Goal: Task Accomplishment & Management: Use online tool/utility

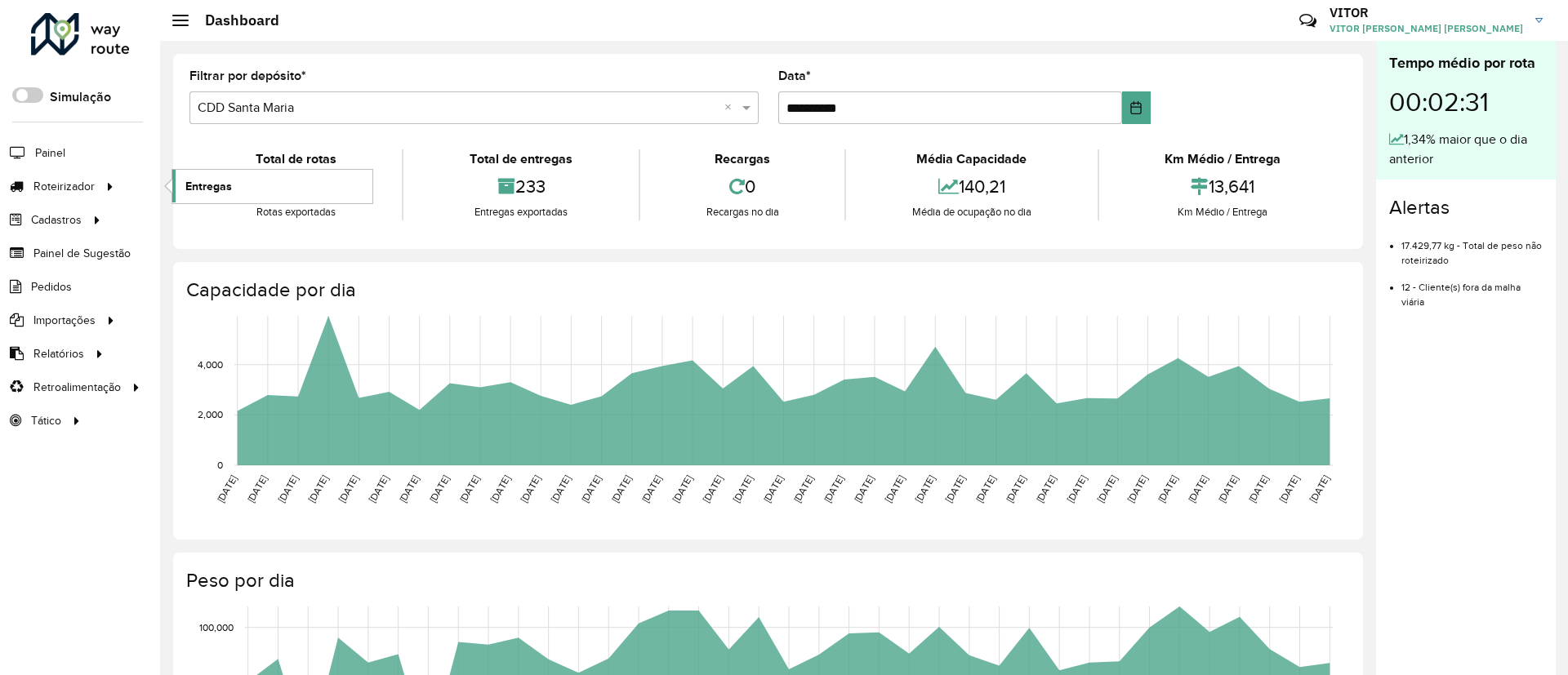
click at [200, 193] on span "Entregas" at bounding box center [209, 187] width 47 height 17
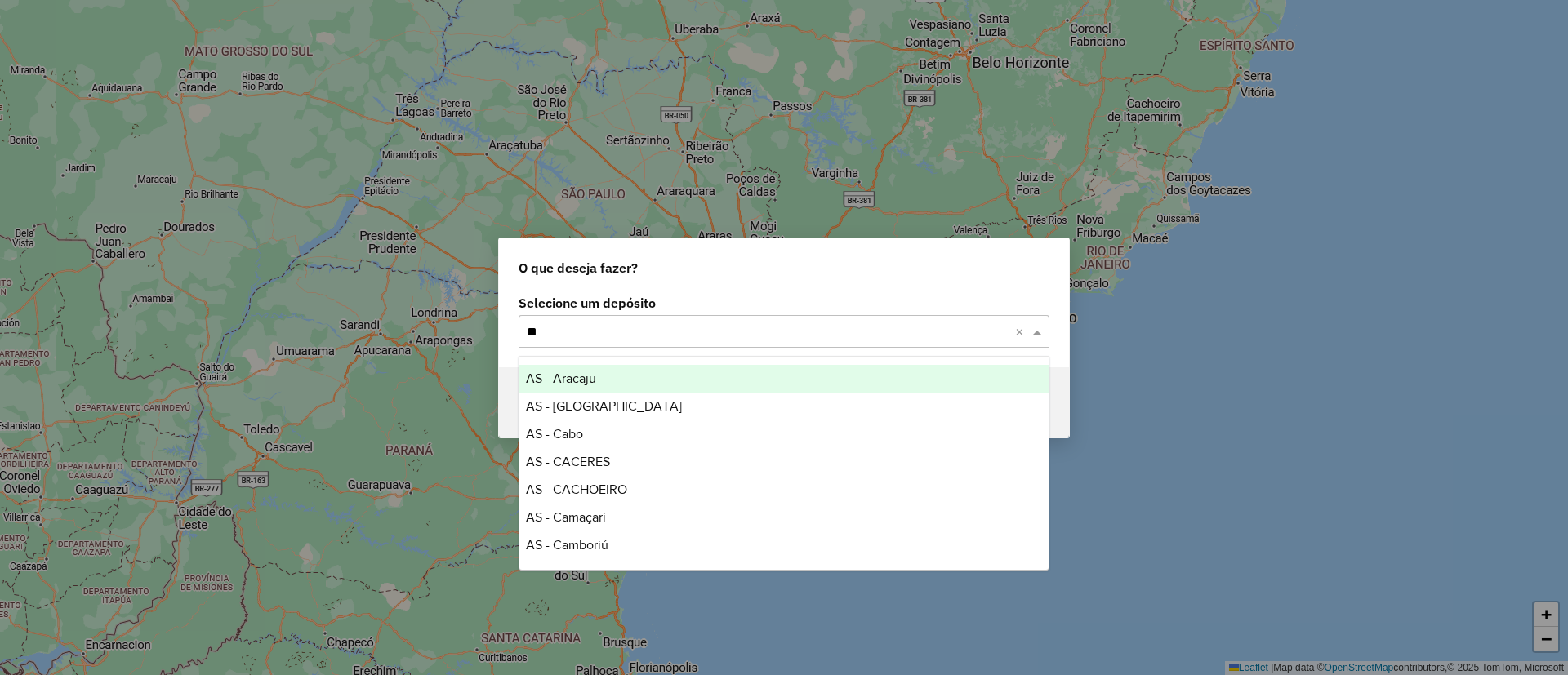
type input "***"
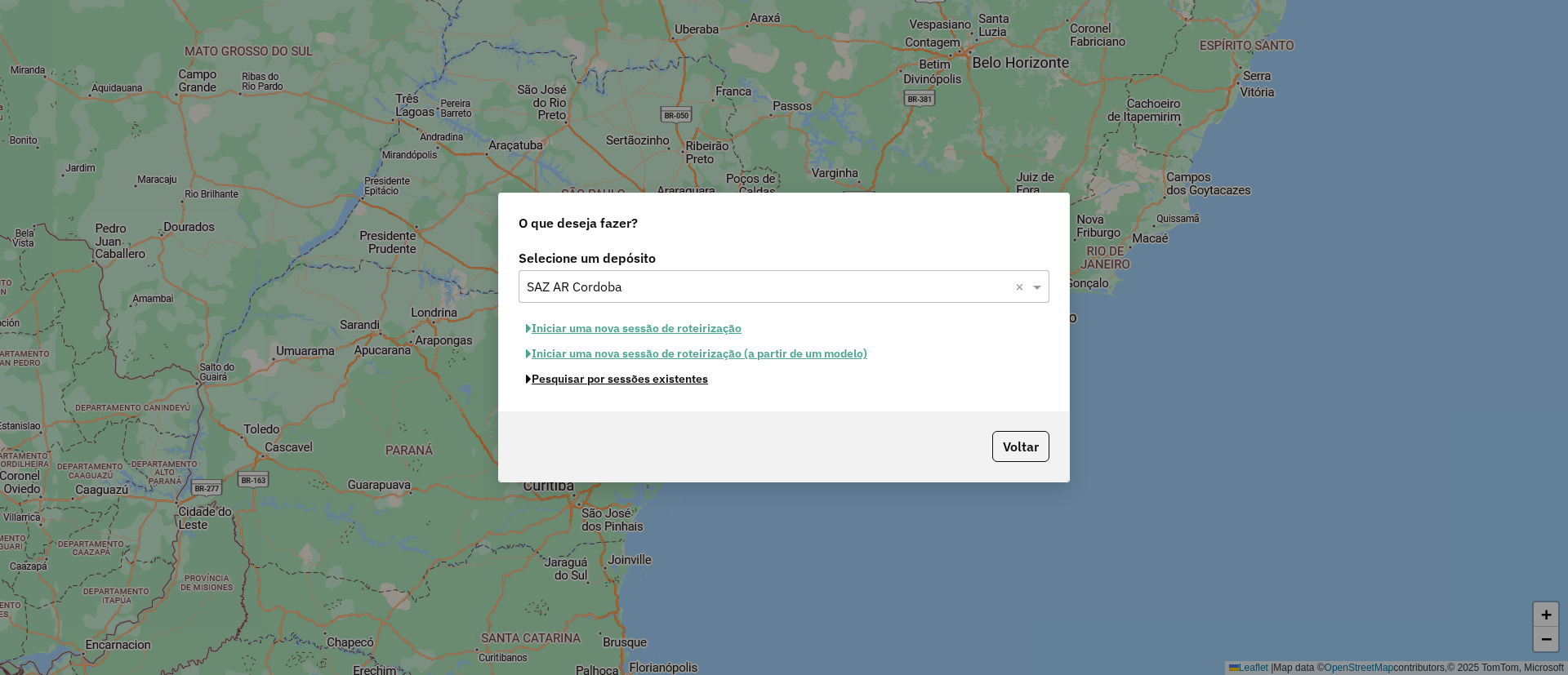
click at [651, 385] on button "Pesquisar por sessões existentes" at bounding box center [617, 379] width 197 height 25
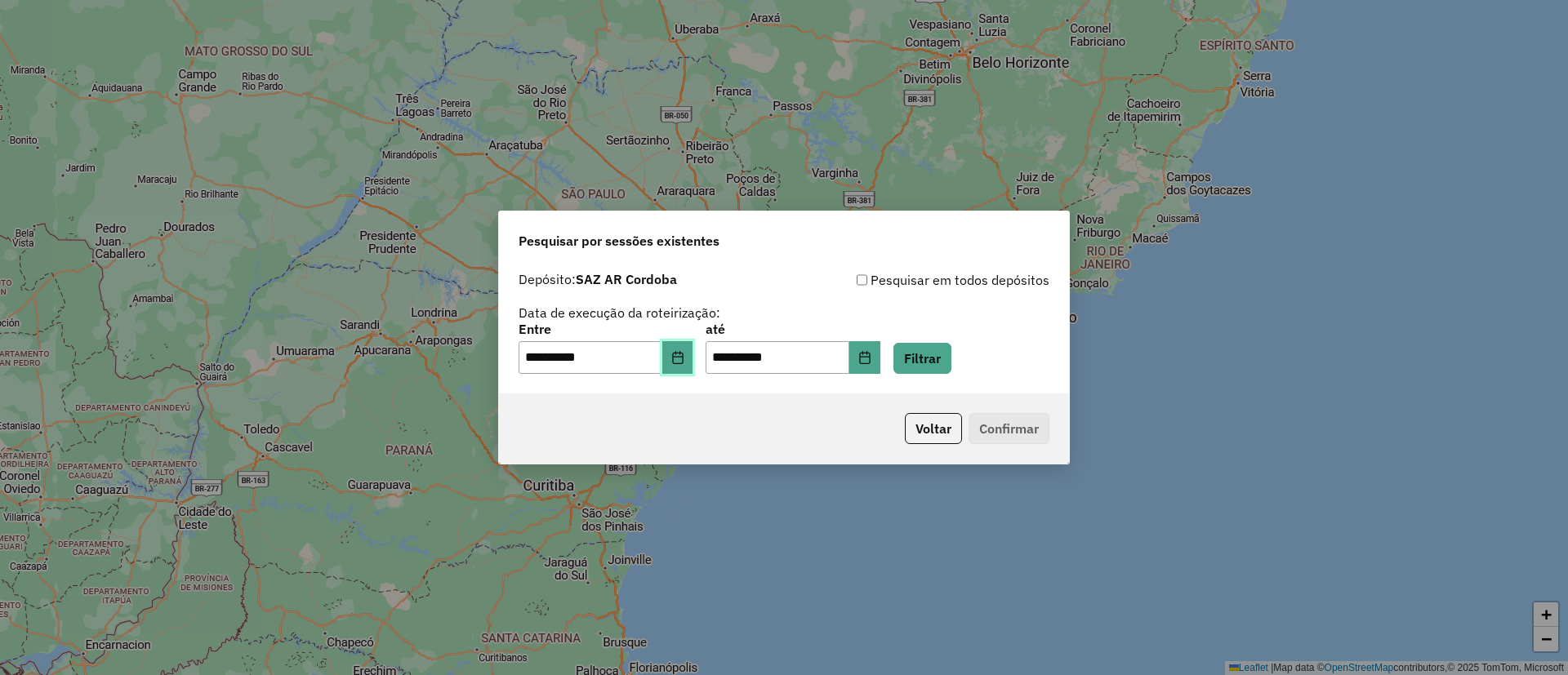
click at [685, 370] on button "Choose Date" at bounding box center [677, 357] width 31 height 33
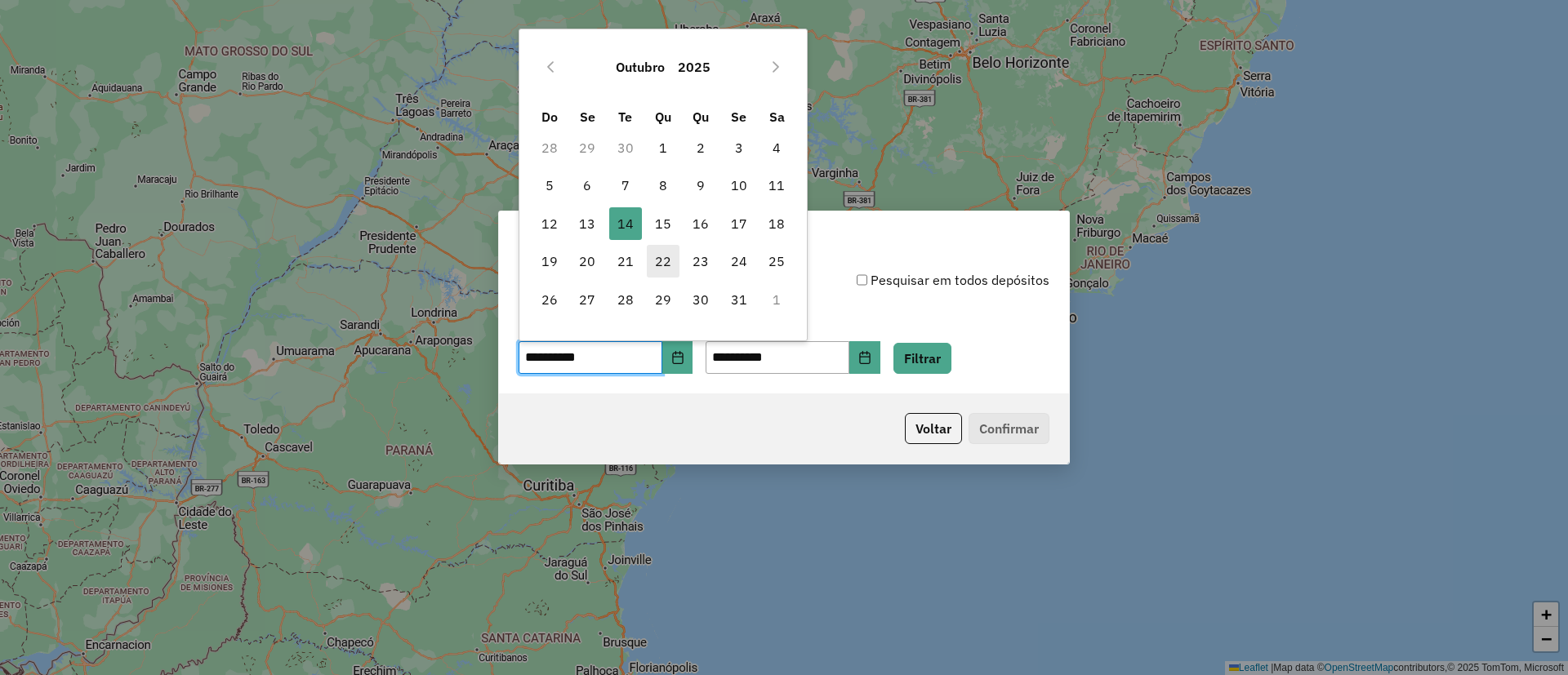
click at [670, 248] on span "22" at bounding box center [663, 261] width 33 height 33
type input "**********"
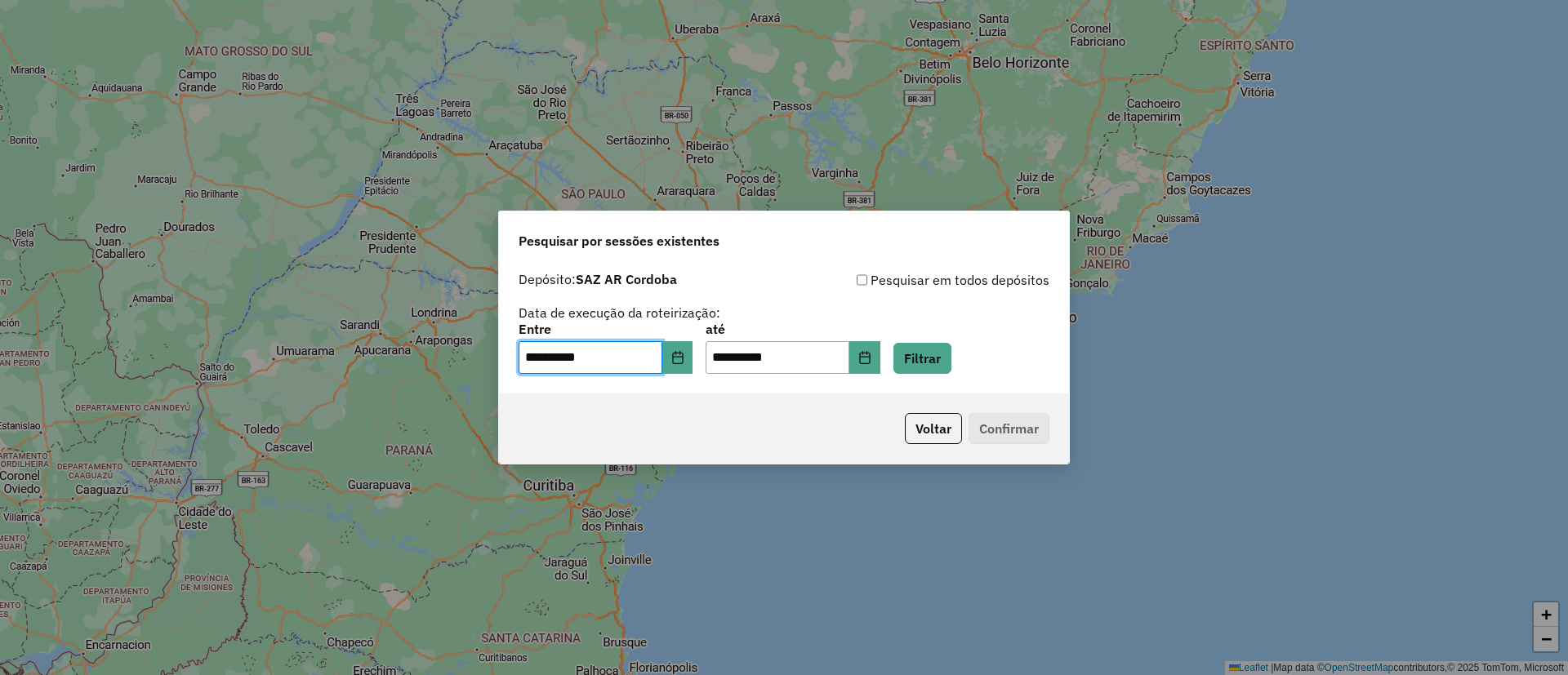
click at [666, 231] on span "Pesquisar por sessões existentes" at bounding box center [619, 240] width 201 height 20
click at [685, 345] on button "Choose Date" at bounding box center [677, 357] width 31 height 33
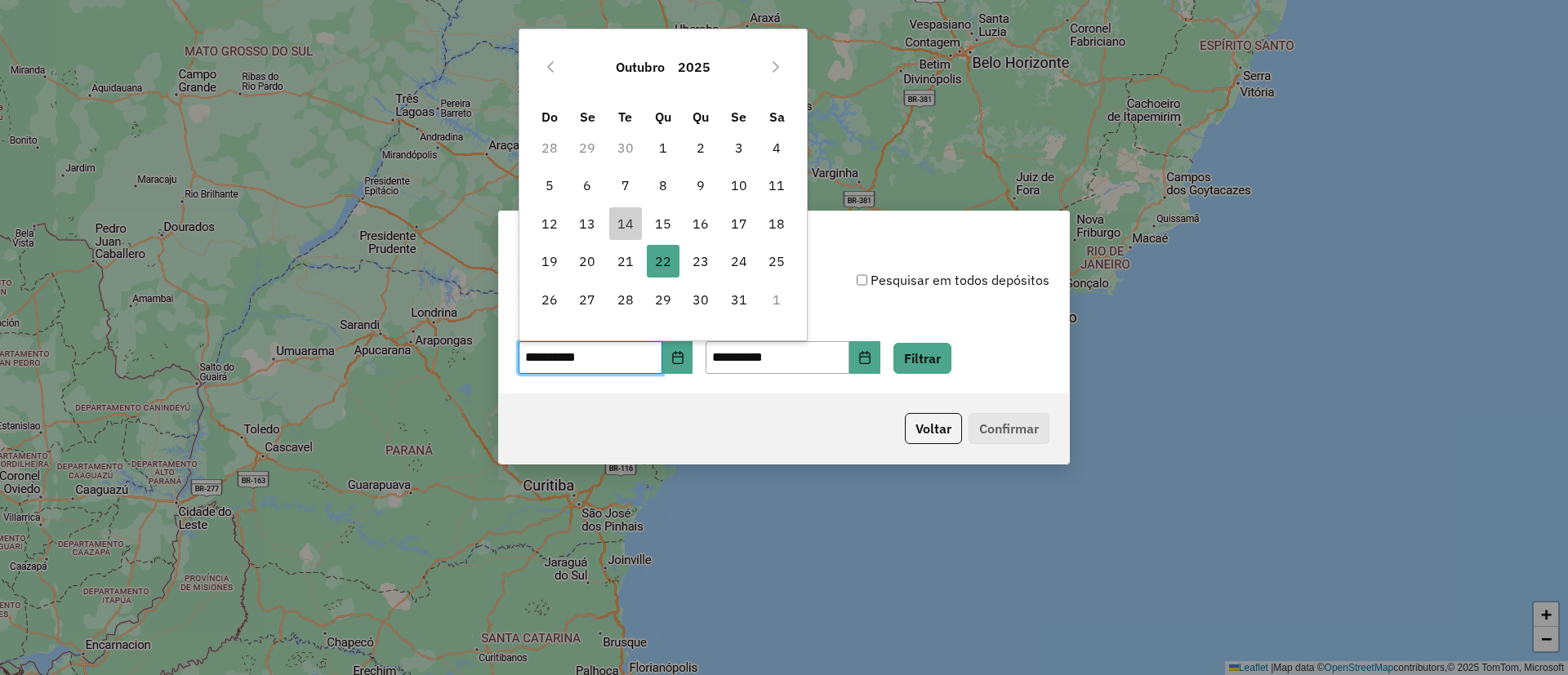
click at [674, 244] on td "22 22" at bounding box center [663, 262] width 38 height 38
click at [670, 228] on span "15" at bounding box center [663, 223] width 33 height 33
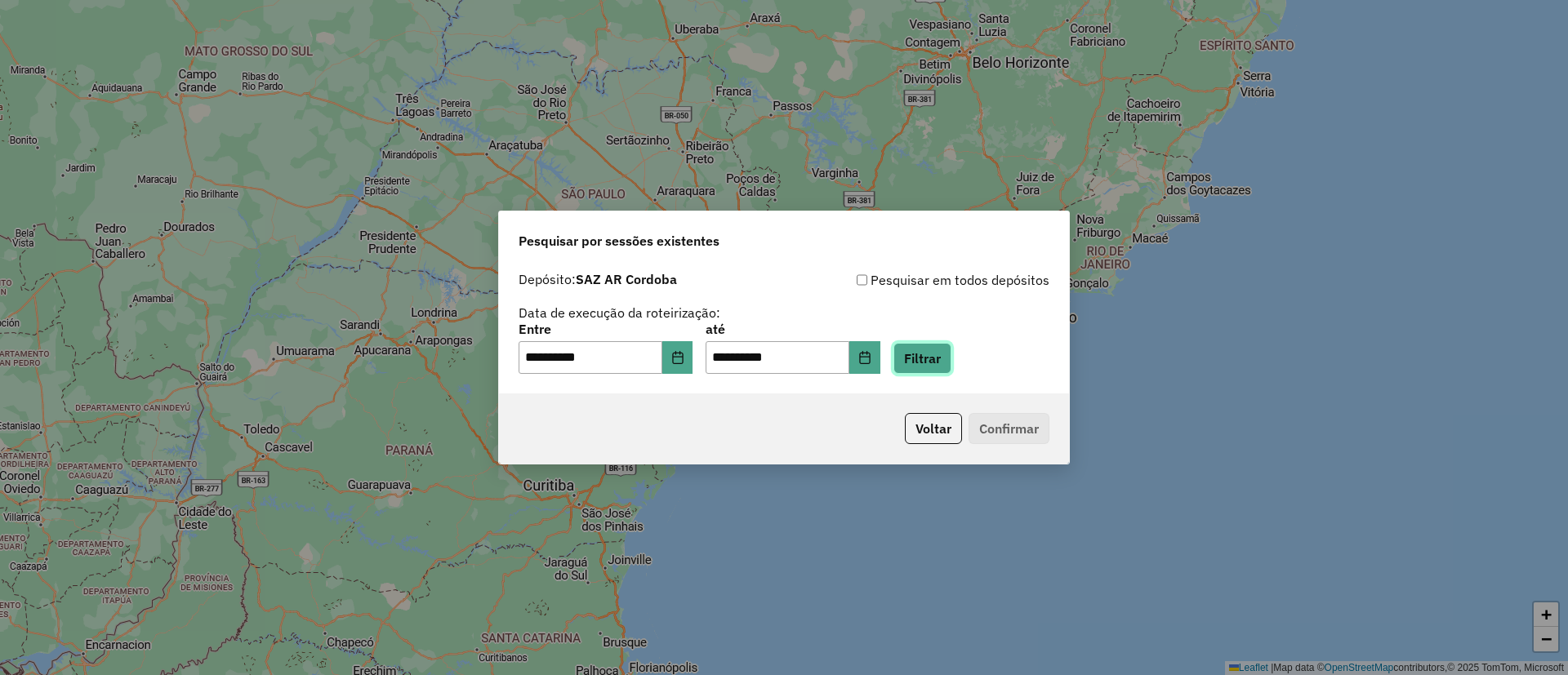
click at [920, 354] on button "Filtrar" at bounding box center [923, 358] width 58 height 31
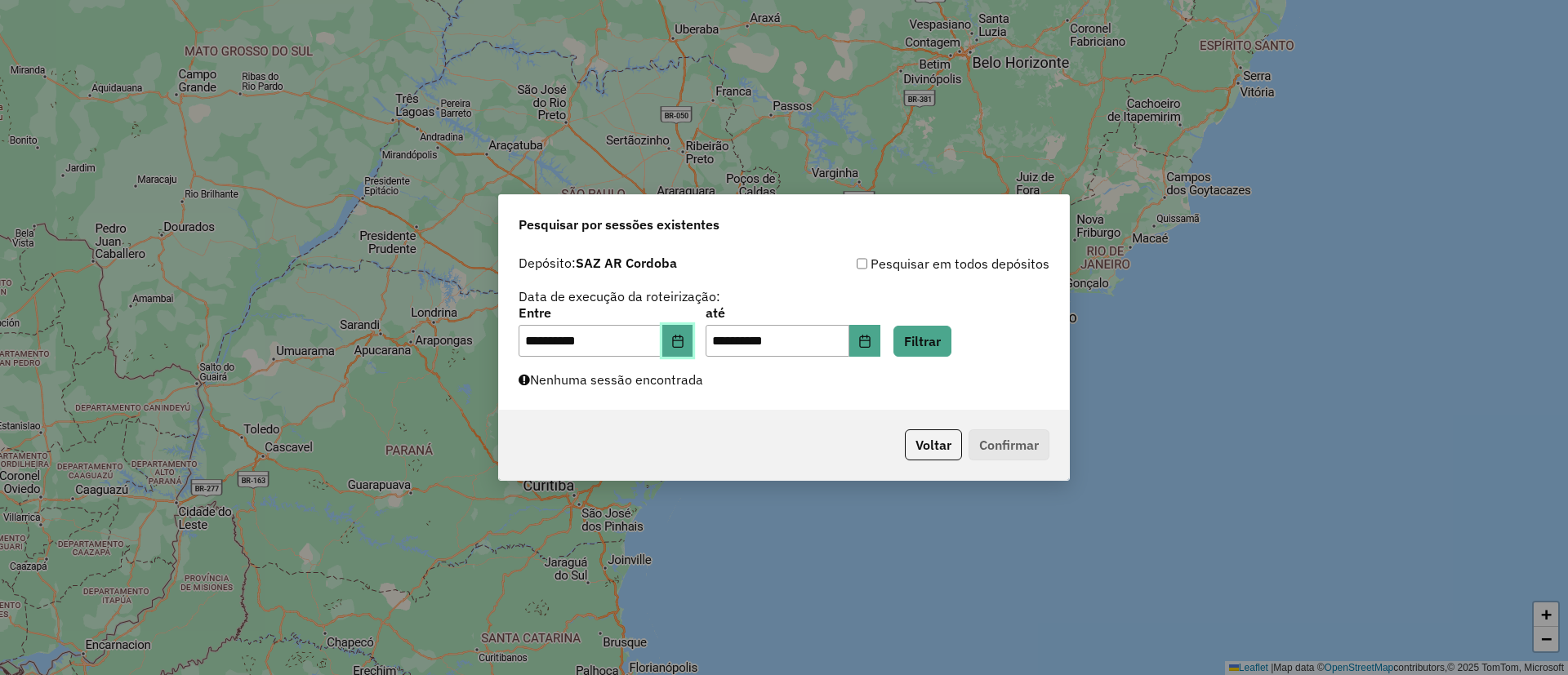
click at [685, 338] on icon "Choose Date" at bounding box center [678, 341] width 13 height 13
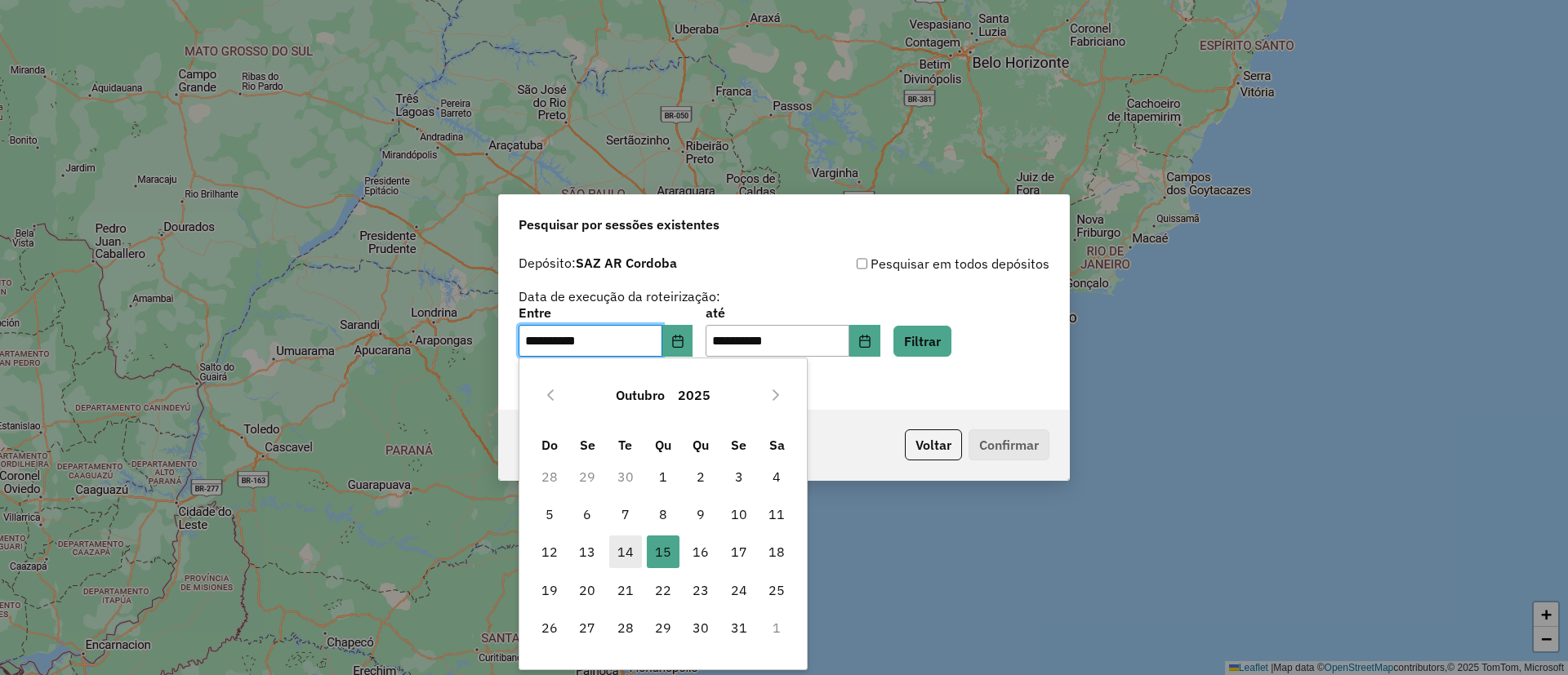
click at [635, 554] on span "14" at bounding box center [626, 551] width 33 height 33
type input "**********"
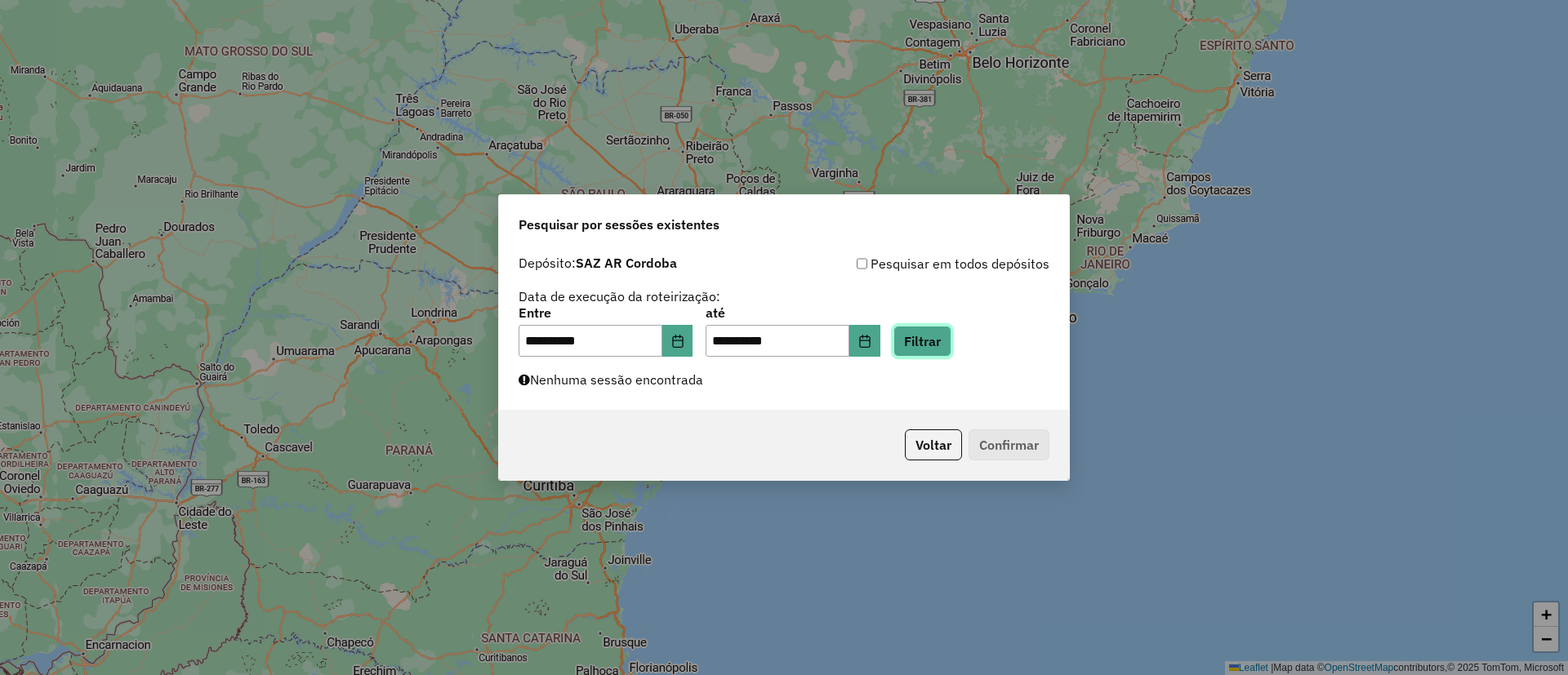
click at [917, 350] on button "Filtrar" at bounding box center [923, 340] width 58 height 31
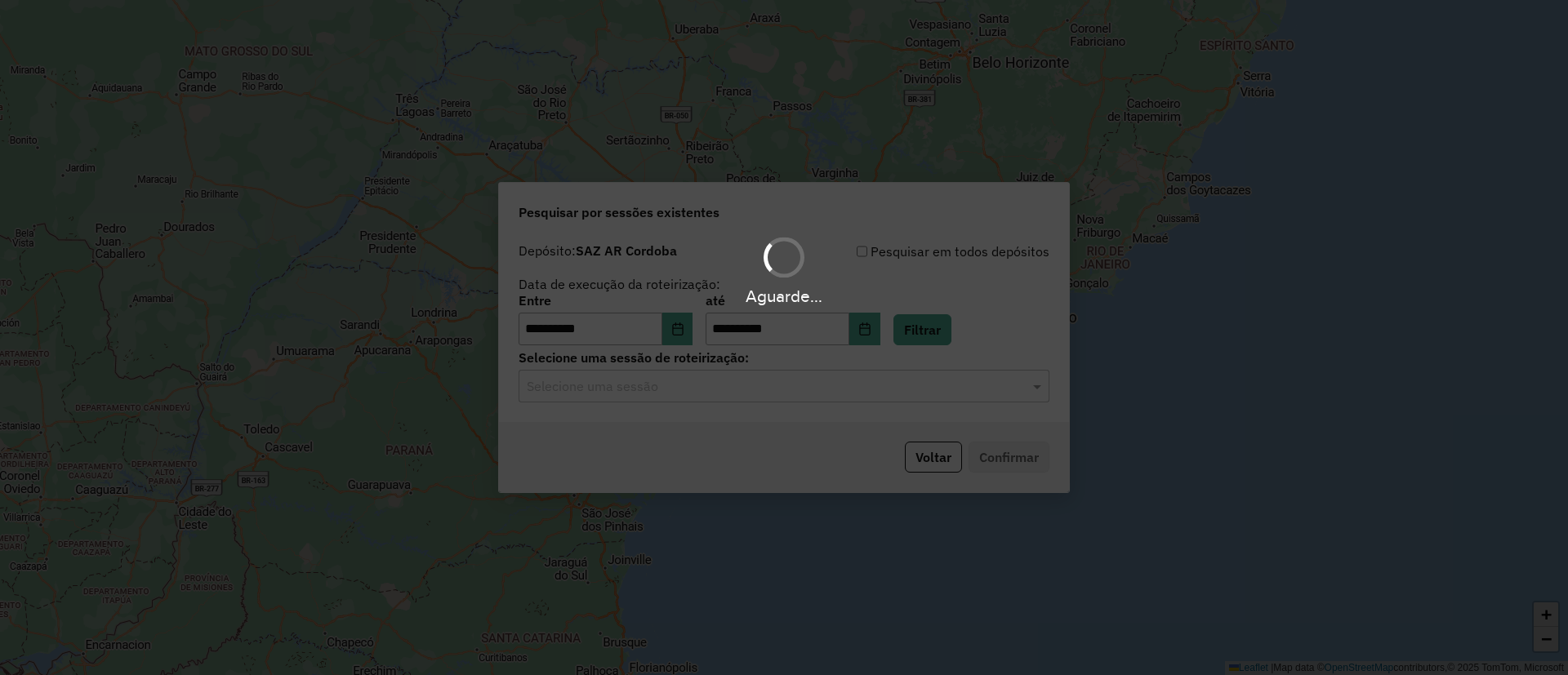
click at [677, 398] on hb-app "**********" at bounding box center [784, 338] width 1568 height 675
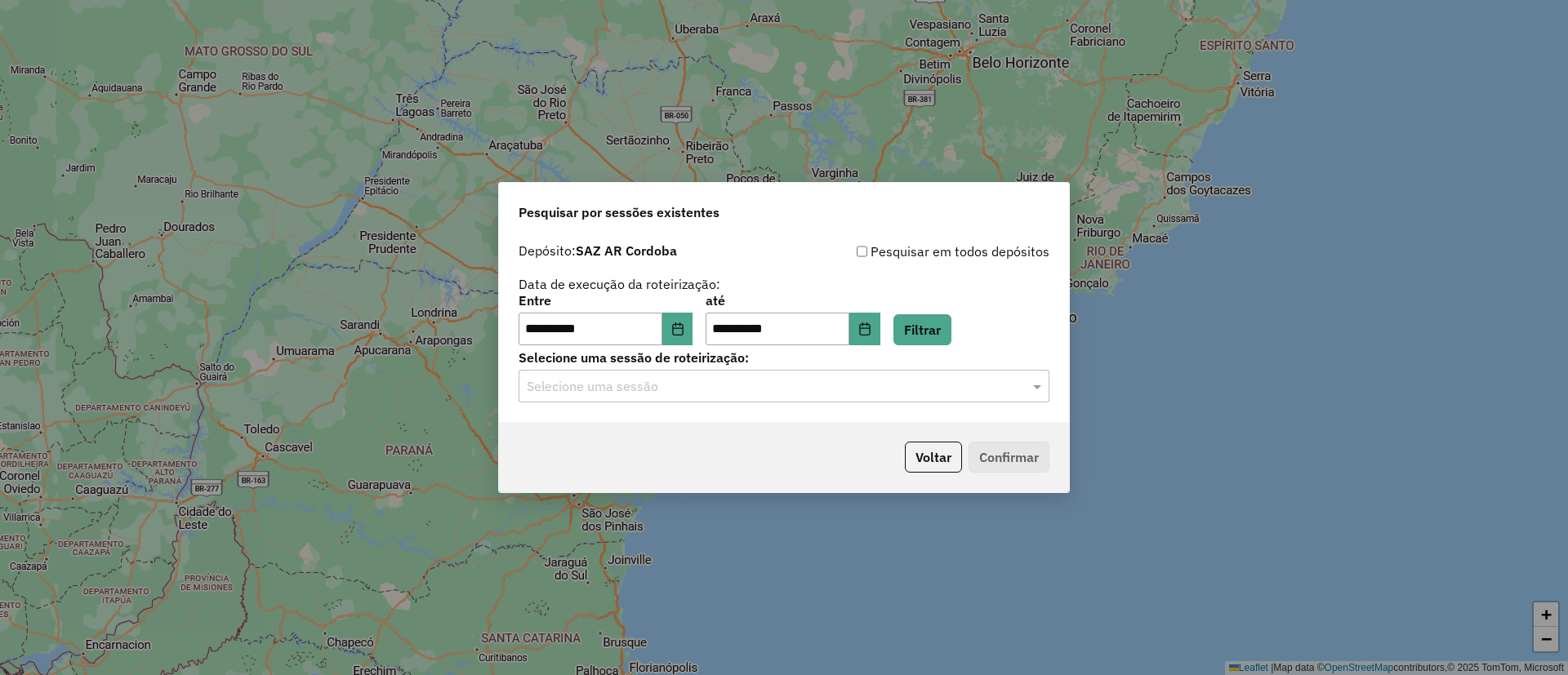
click at [664, 396] on div "Selecione uma sessão" at bounding box center [784, 386] width 531 height 33
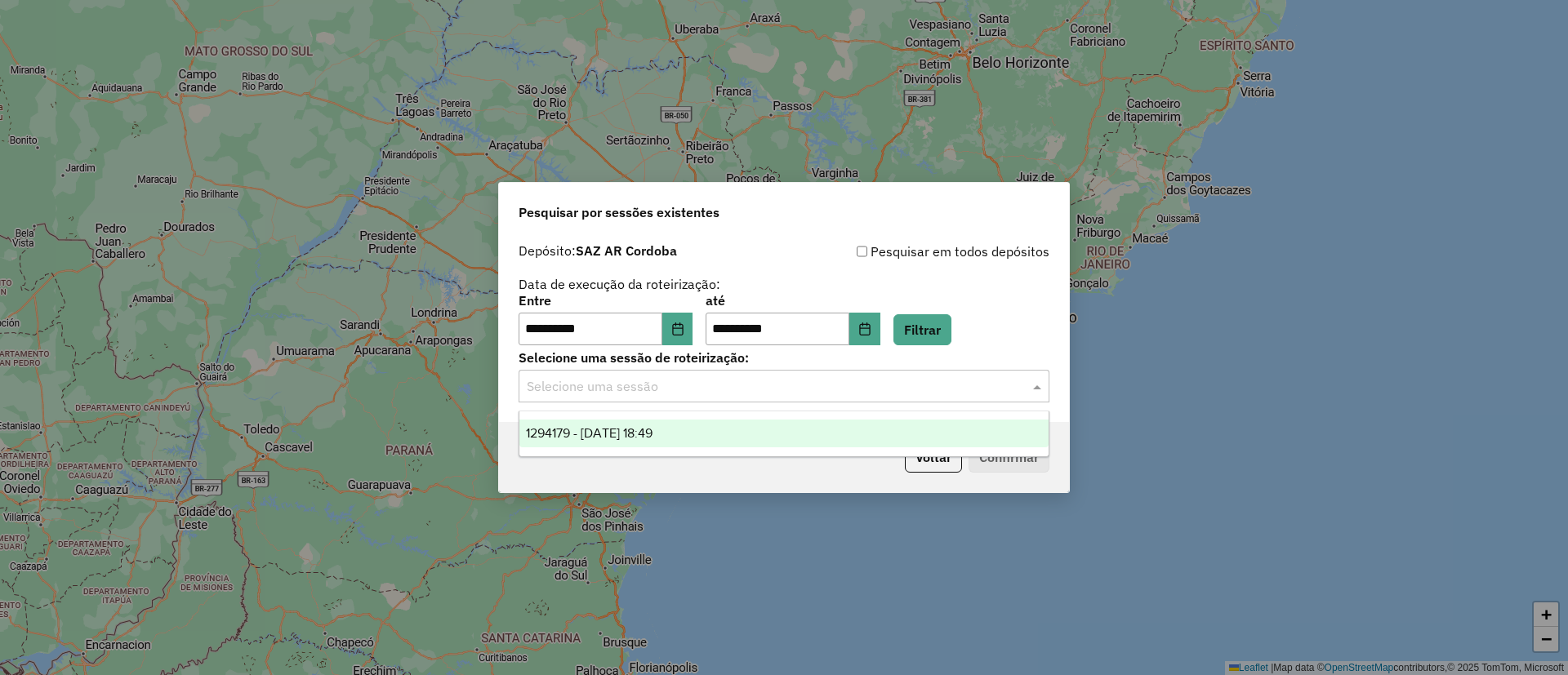
click at [664, 422] on div "1294179 - 14/10/2025 18:49" at bounding box center [784, 434] width 529 height 28
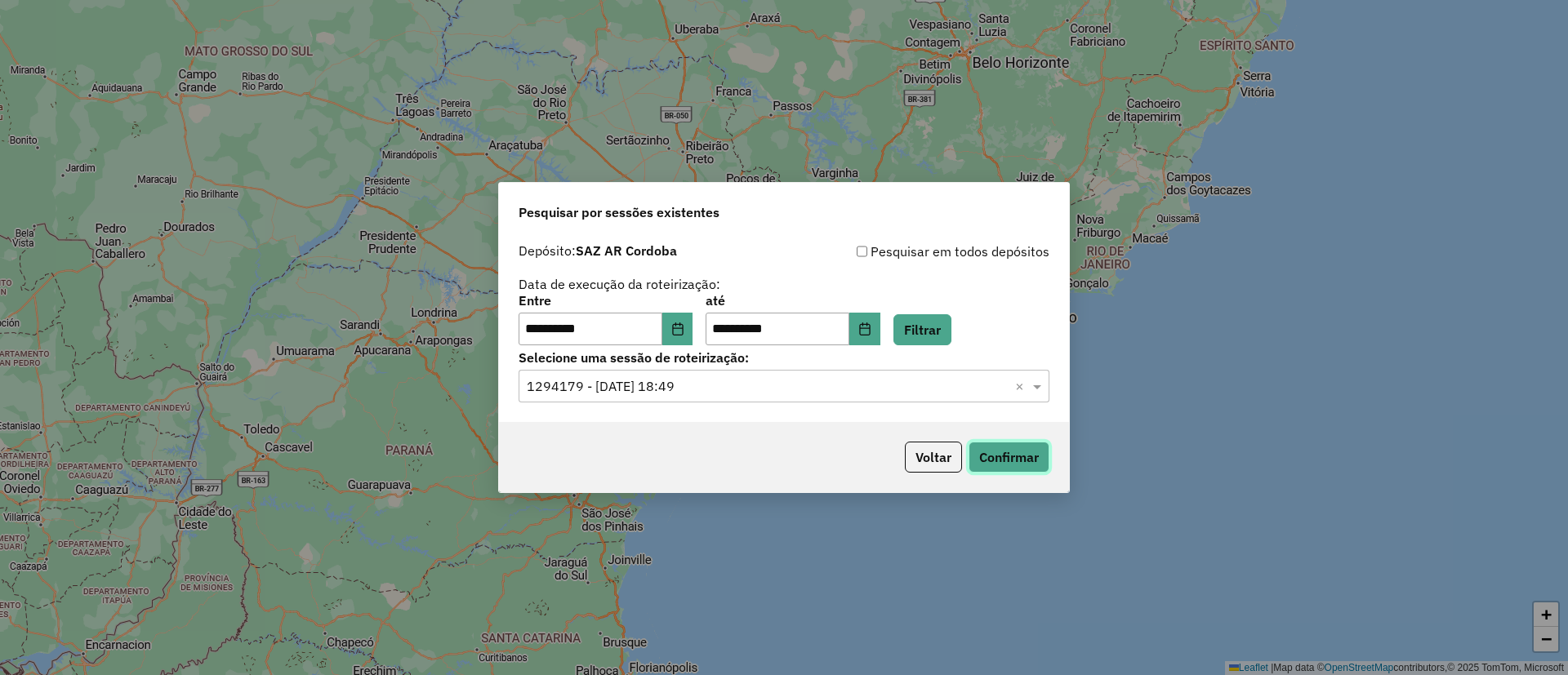
click at [1018, 460] on button "Confirmar" at bounding box center [1009, 457] width 81 height 31
click at [911, 443] on button "Voltar" at bounding box center [933, 457] width 57 height 31
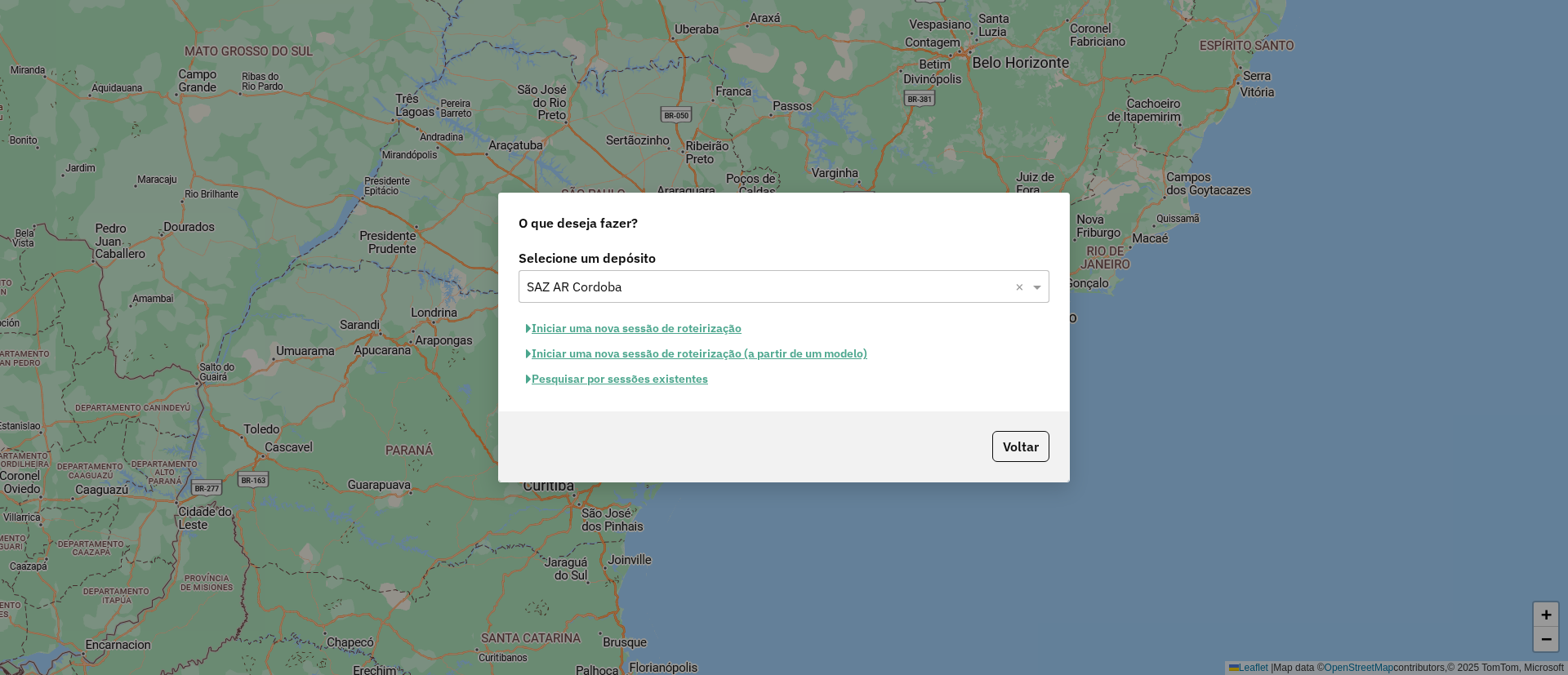
click at [772, 275] on div "Selecione um depósito × SAZ AR Cordoba ×" at bounding box center [784, 286] width 531 height 33
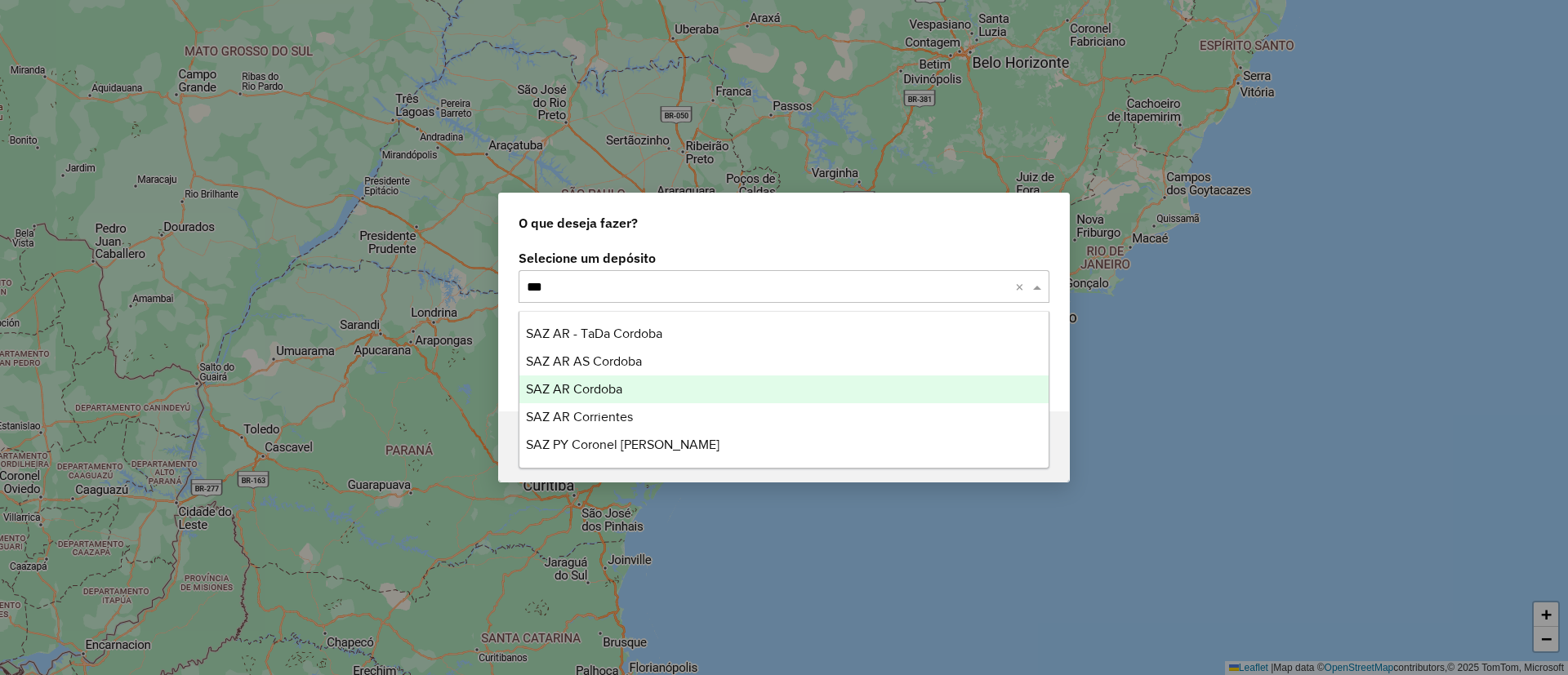
type input "****"
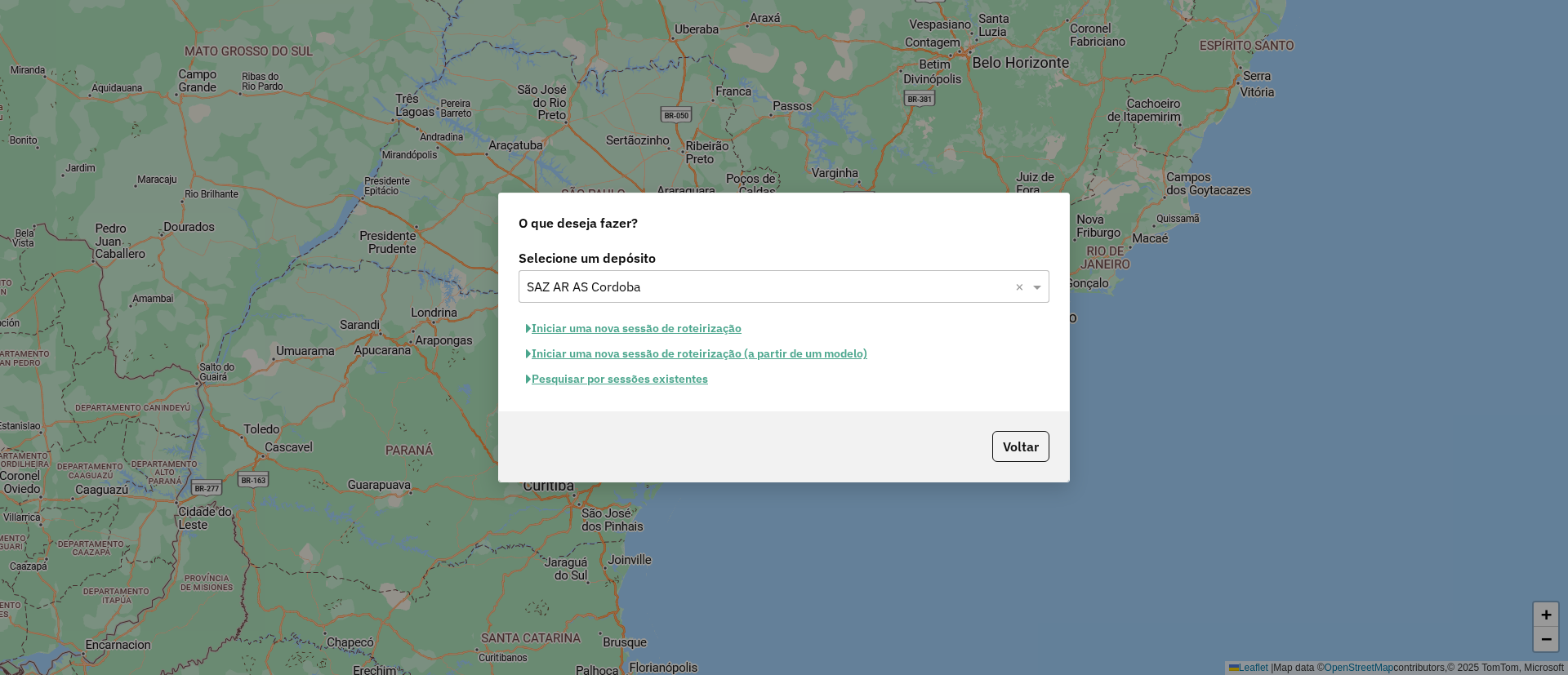
click at [645, 375] on button "Pesquisar por sessões existentes" at bounding box center [617, 379] width 197 height 25
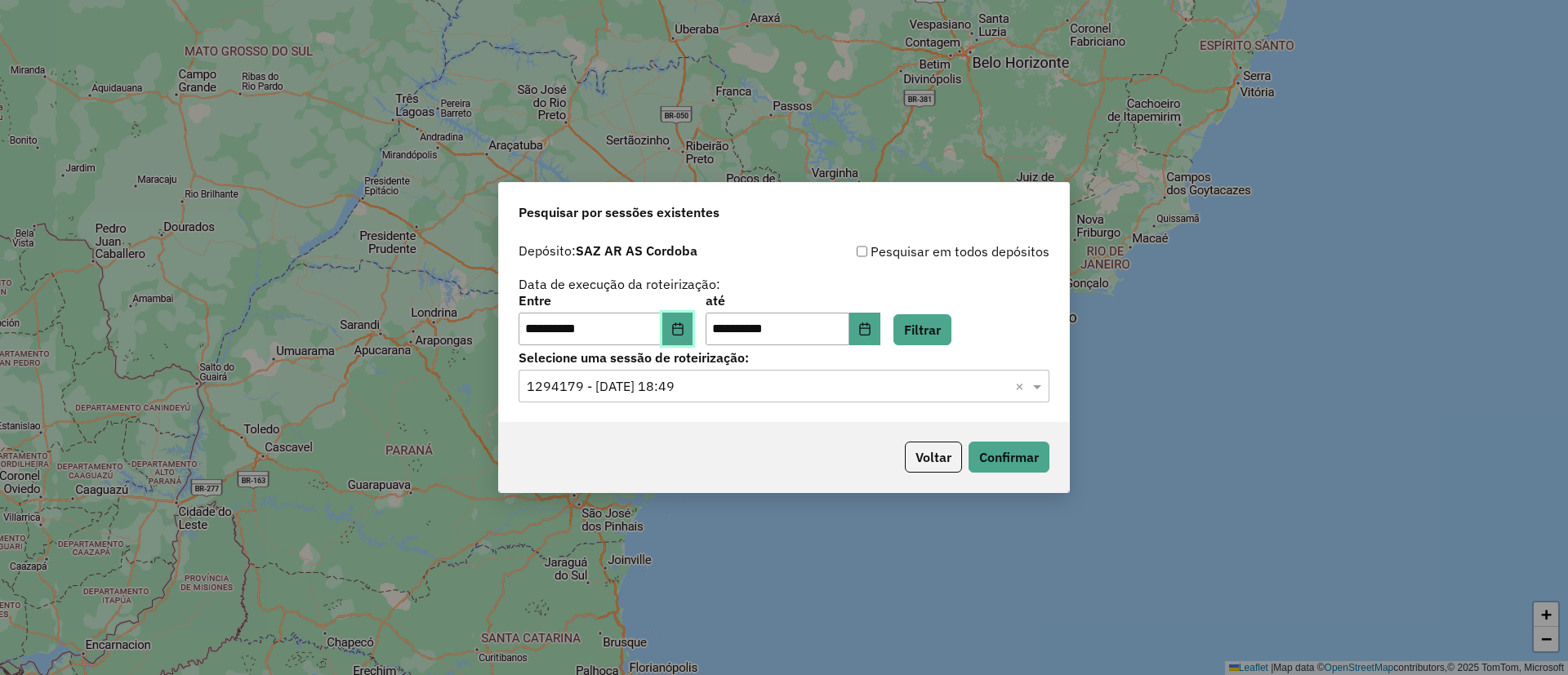
click at [683, 333] on icon "Choose Date" at bounding box center [678, 329] width 13 height 13
drag, startPoint x: 941, startPoint y: 332, endPoint x: 940, endPoint y: 342, distance: 10.0
click at [941, 332] on button "Filtrar" at bounding box center [923, 329] width 58 height 31
click at [835, 382] on input "text" at bounding box center [768, 386] width 482 height 20
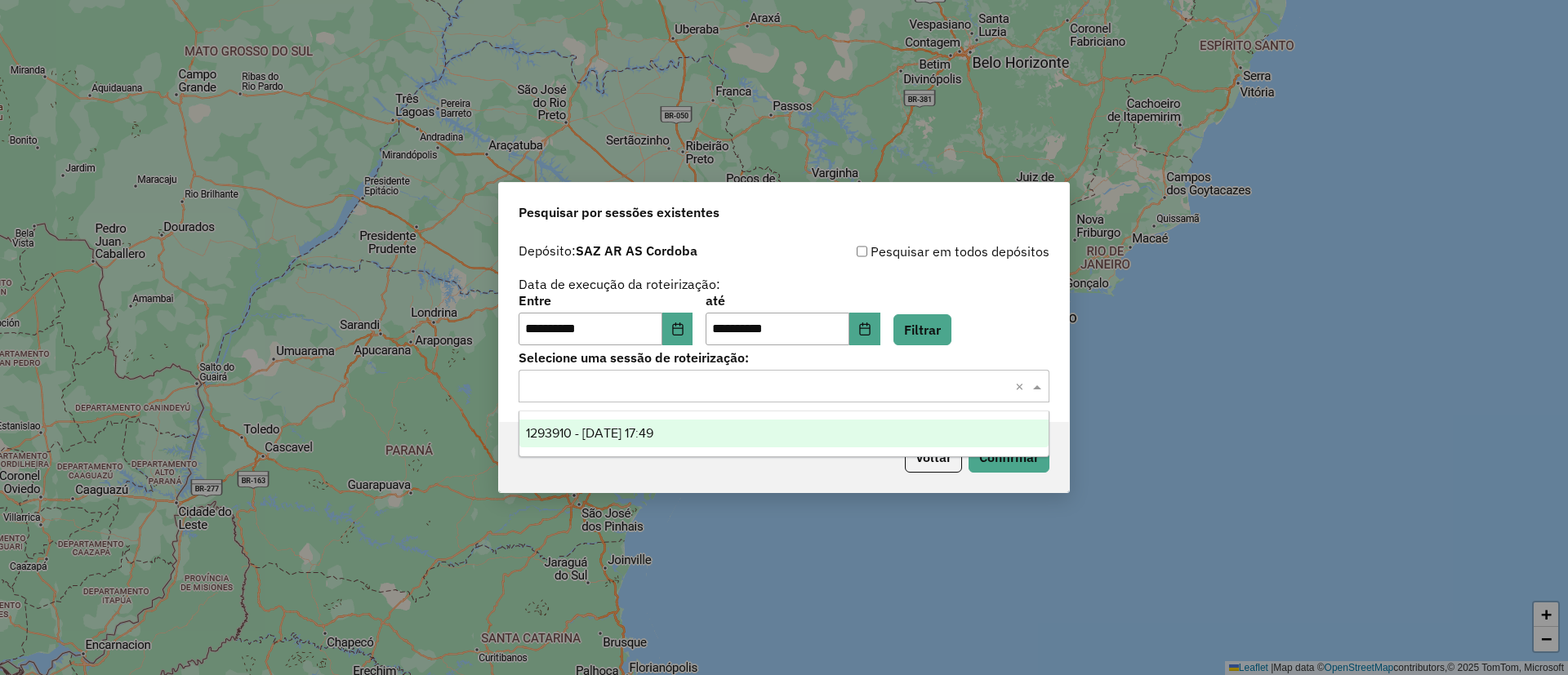
click at [782, 411] on ng-dropdown-panel "1293910 - 14/10/2025 17:49" at bounding box center [784, 434] width 531 height 47
click at [807, 433] on div "1293910 - 14/10/2025 17:49" at bounding box center [784, 434] width 529 height 28
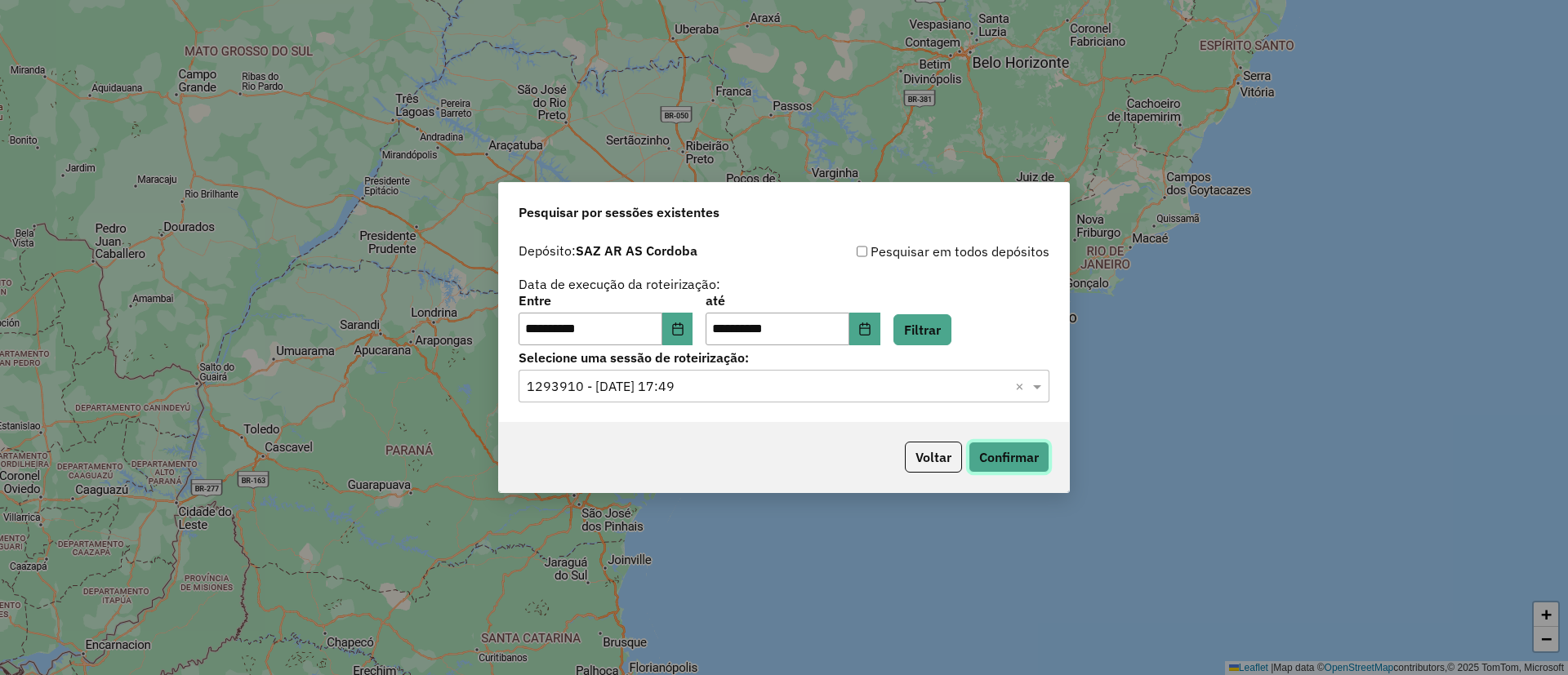
click at [1008, 458] on button "Confirmar" at bounding box center [1009, 457] width 81 height 31
click at [946, 455] on button "Voltar" at bounding box center [933, 457] width 57 height 31
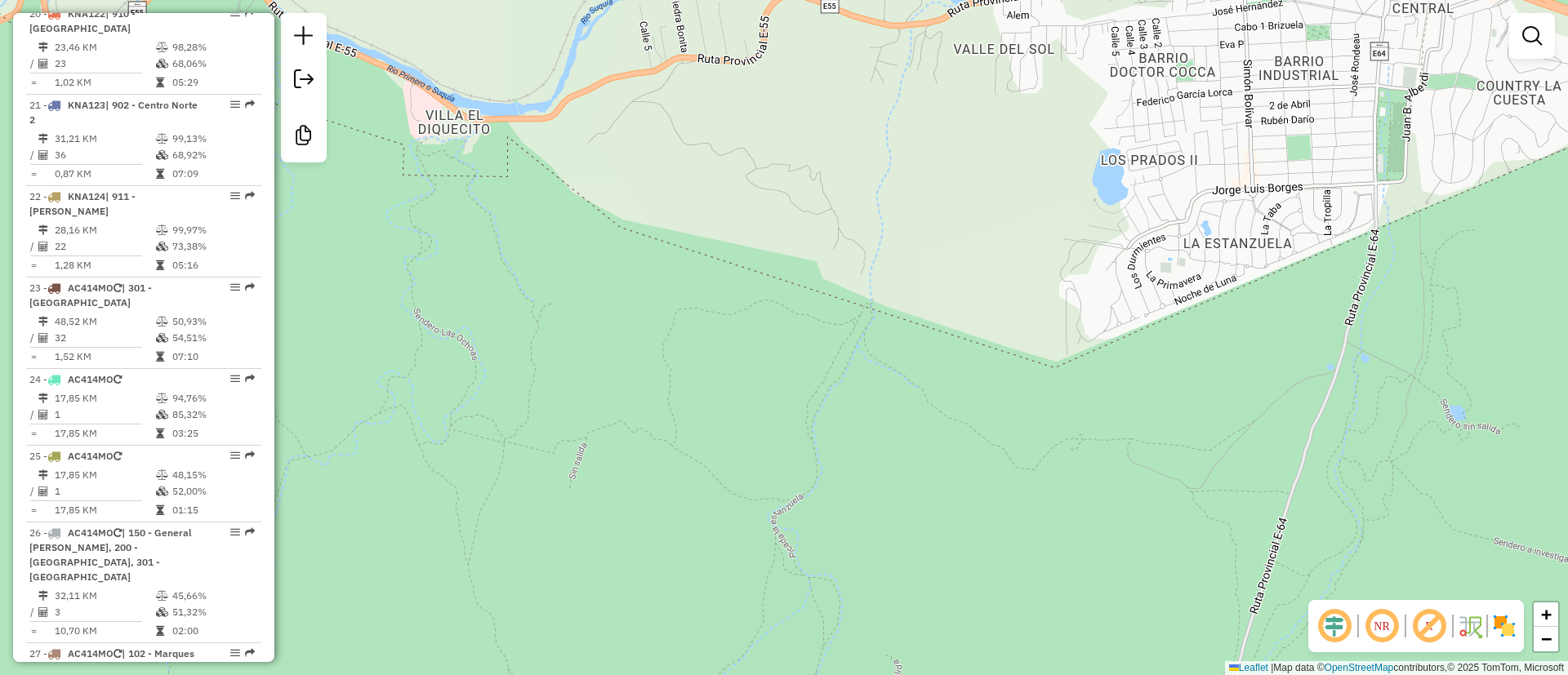
scroll to position [2572, 0]
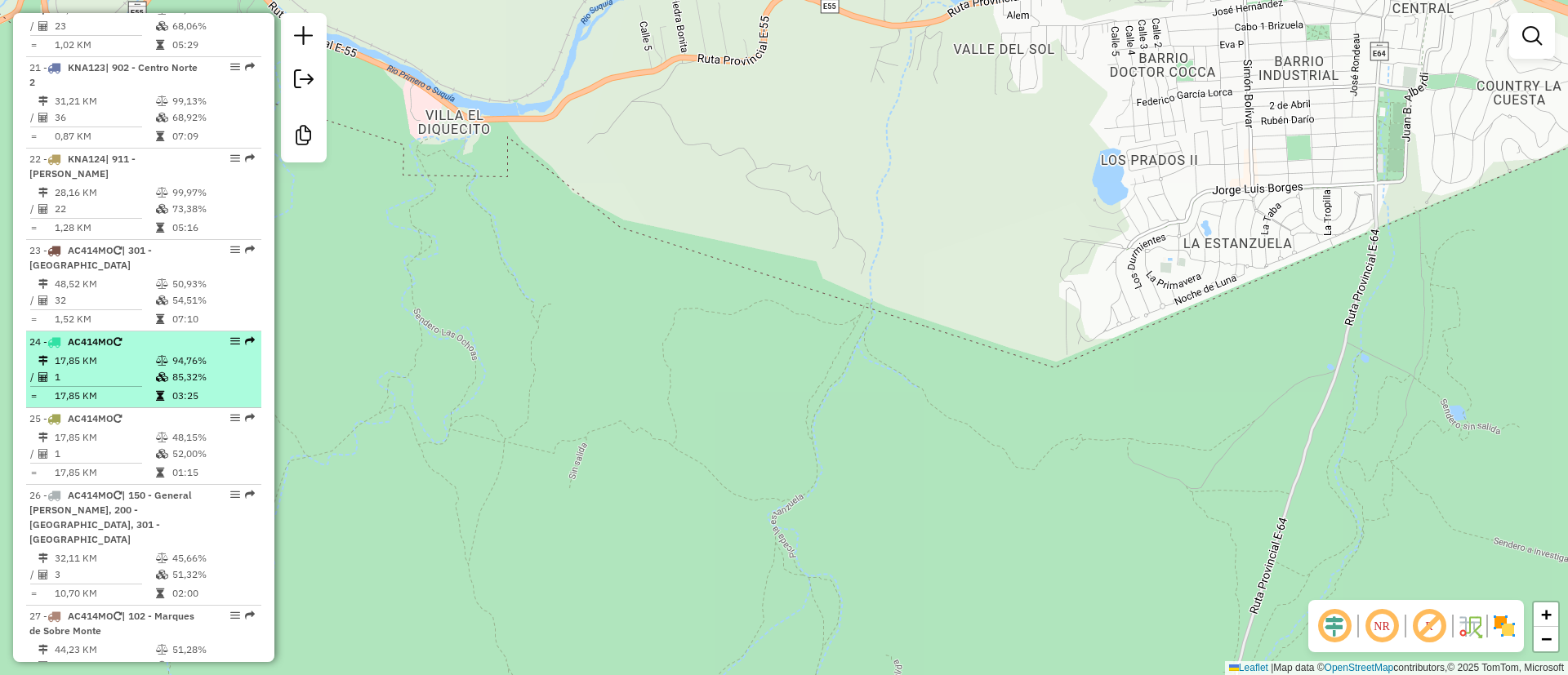
click at [117, 369] on td "1" at bounding box center [104, 377] width 101 height 16
select select "**********"
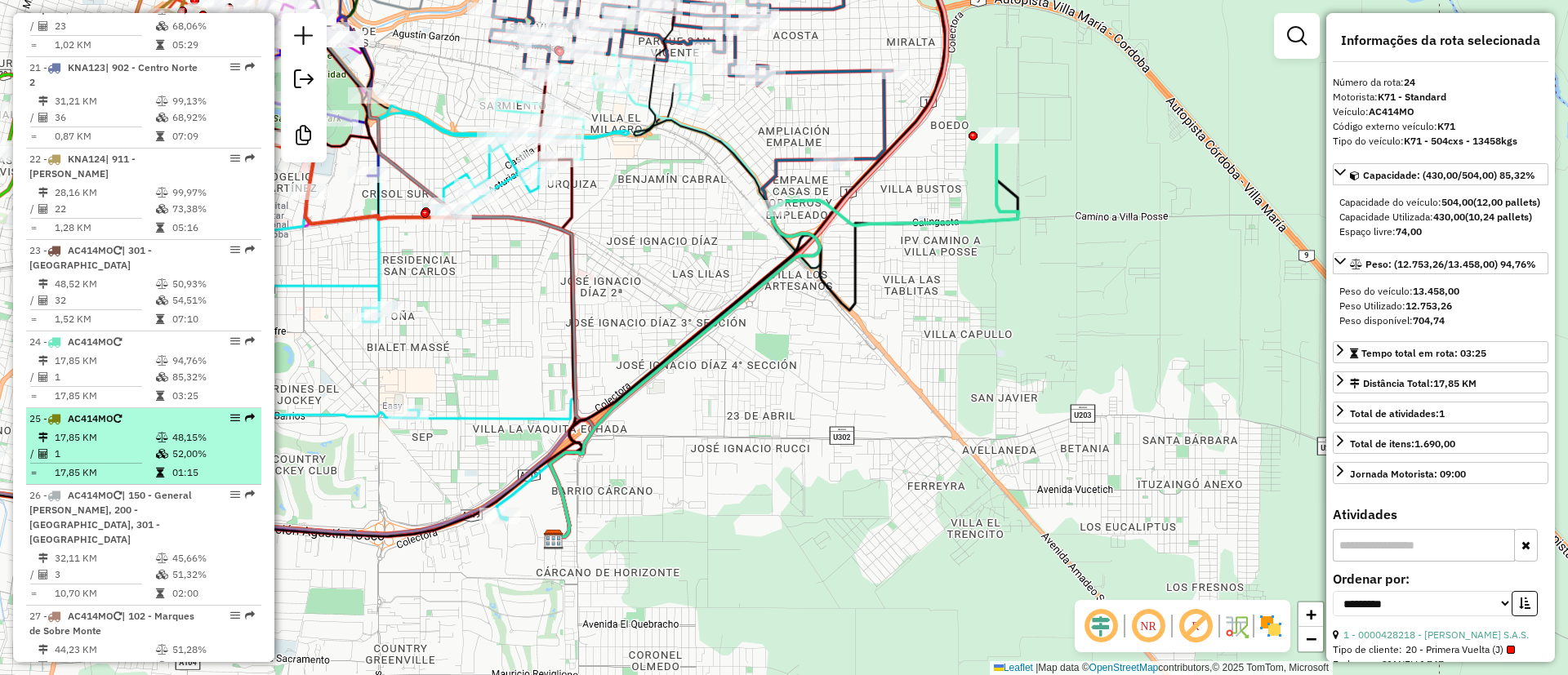
click at [124, 429] on td "17,85 KM" at bounding box center [104, 437] width 101 height 16
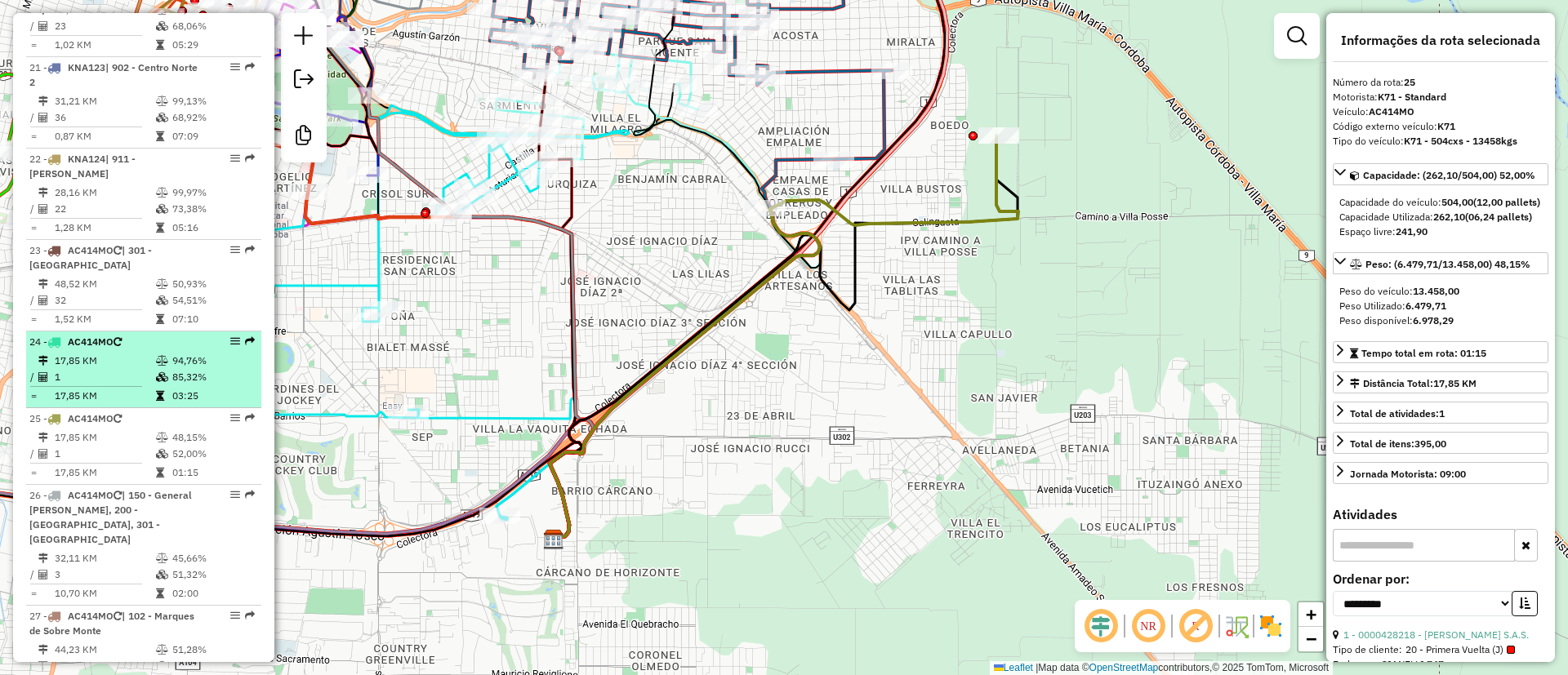
click at [114, 369] on td "1" at bounding box center [104, 377] width 101 height 16
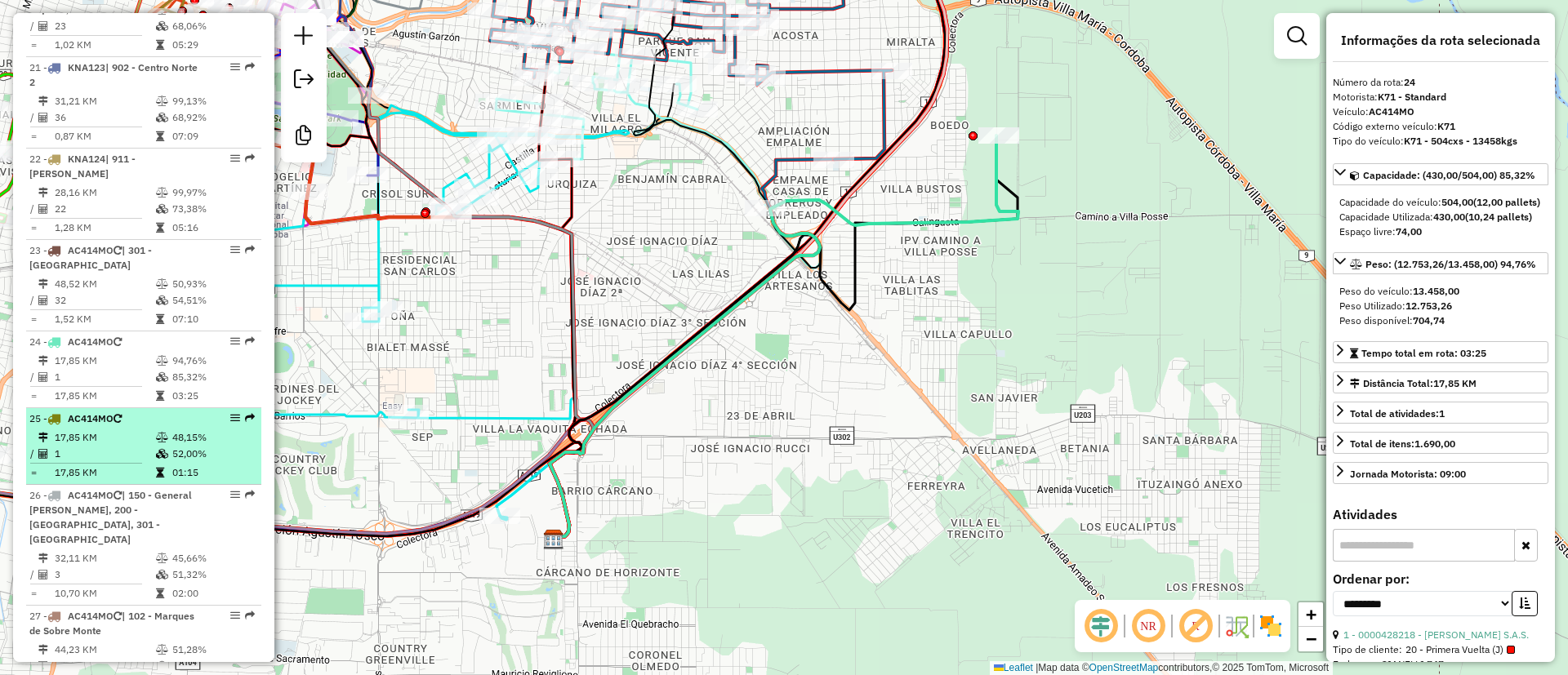
click at [137, 429] on td "17,85 KM" at bounding box center [104, 437] width 101 height 16
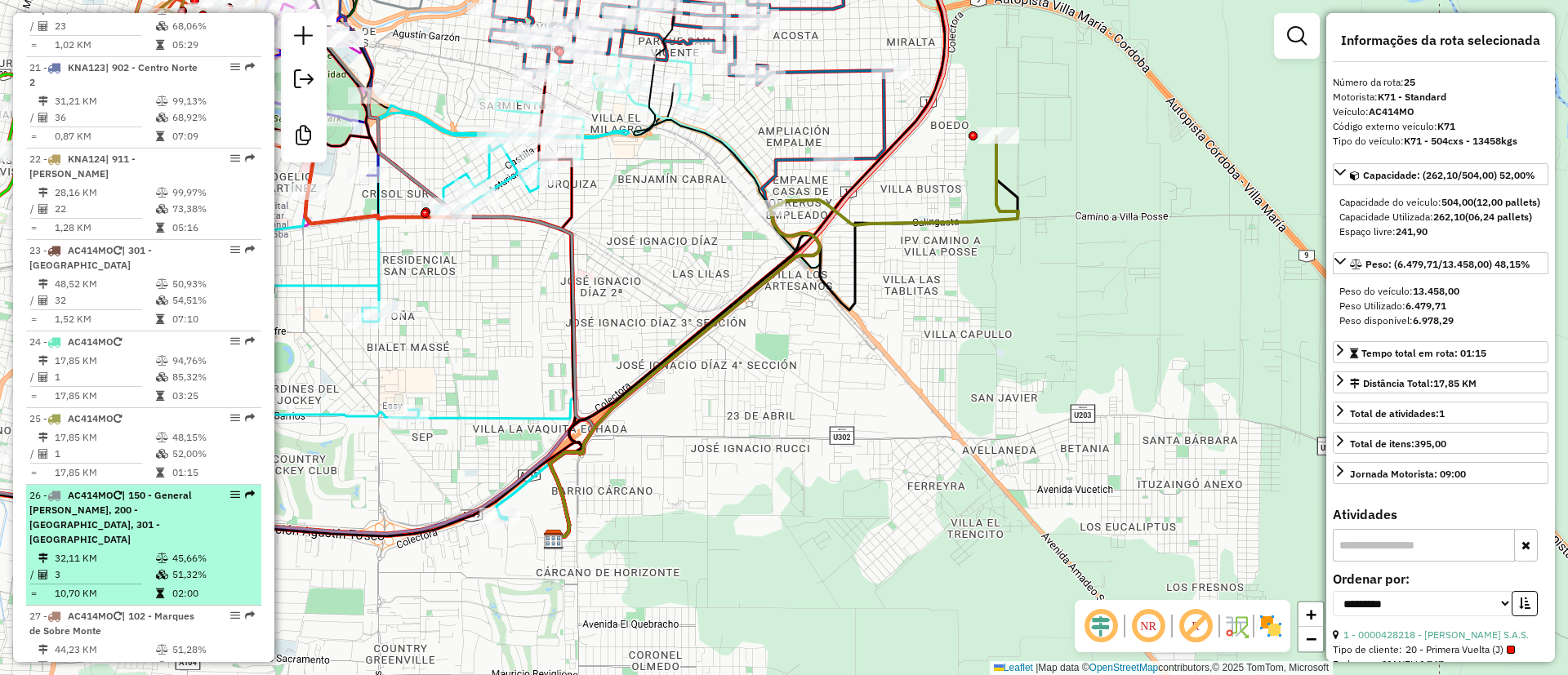
scroll to position [2694, 0]
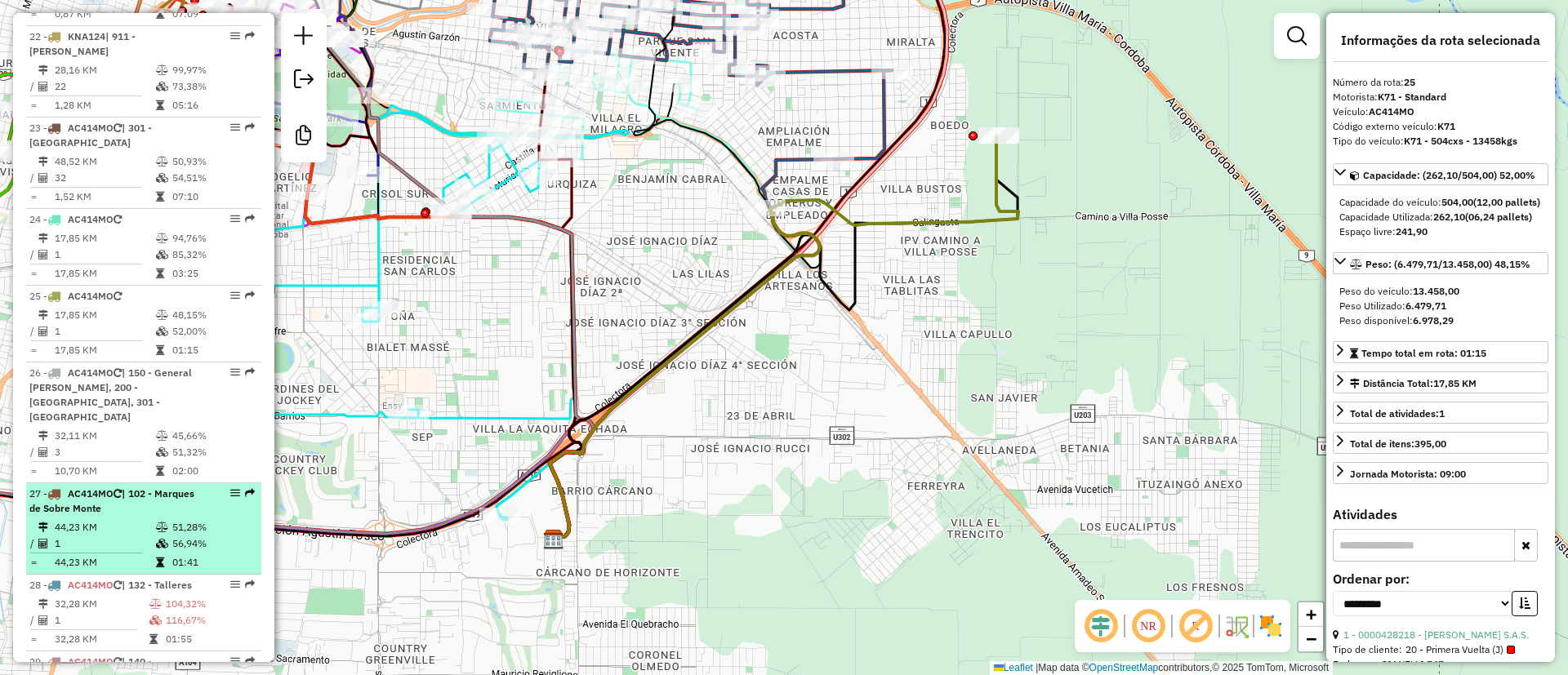
click at [145, 535] on td "1" at bounding box center [104, 543] width 101 height 16
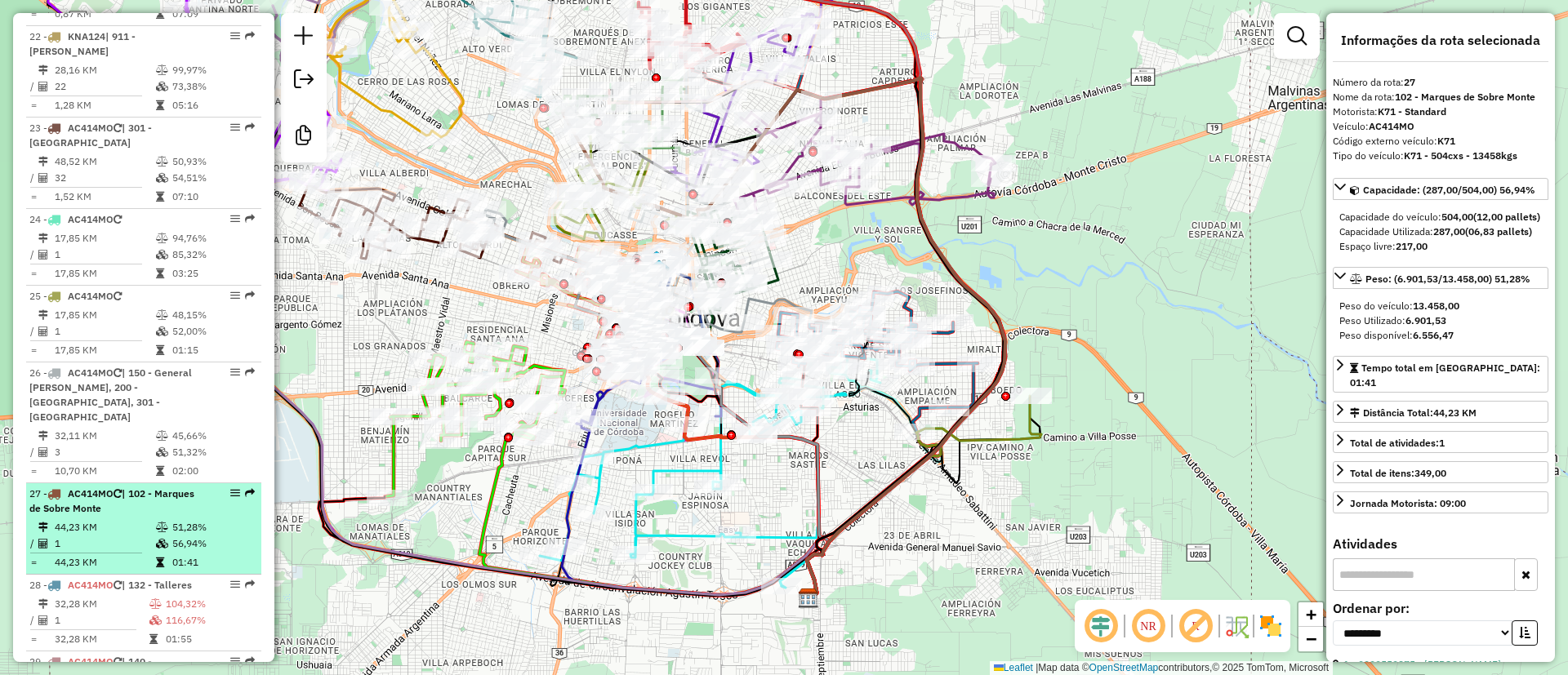
click at [112, 519] on td "44,23 KM" at bounding box center [104, 527] width 101 height 16
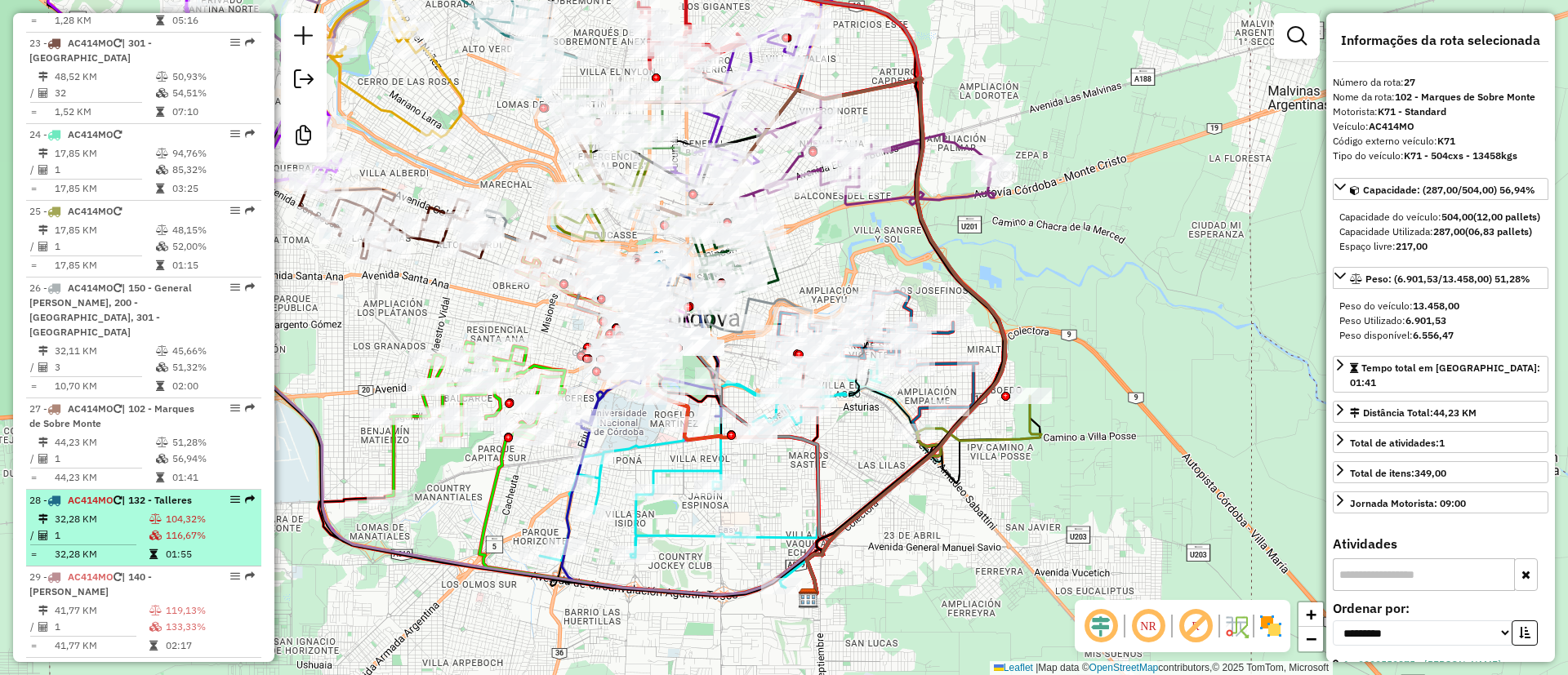
scroll to position [2816, 0]
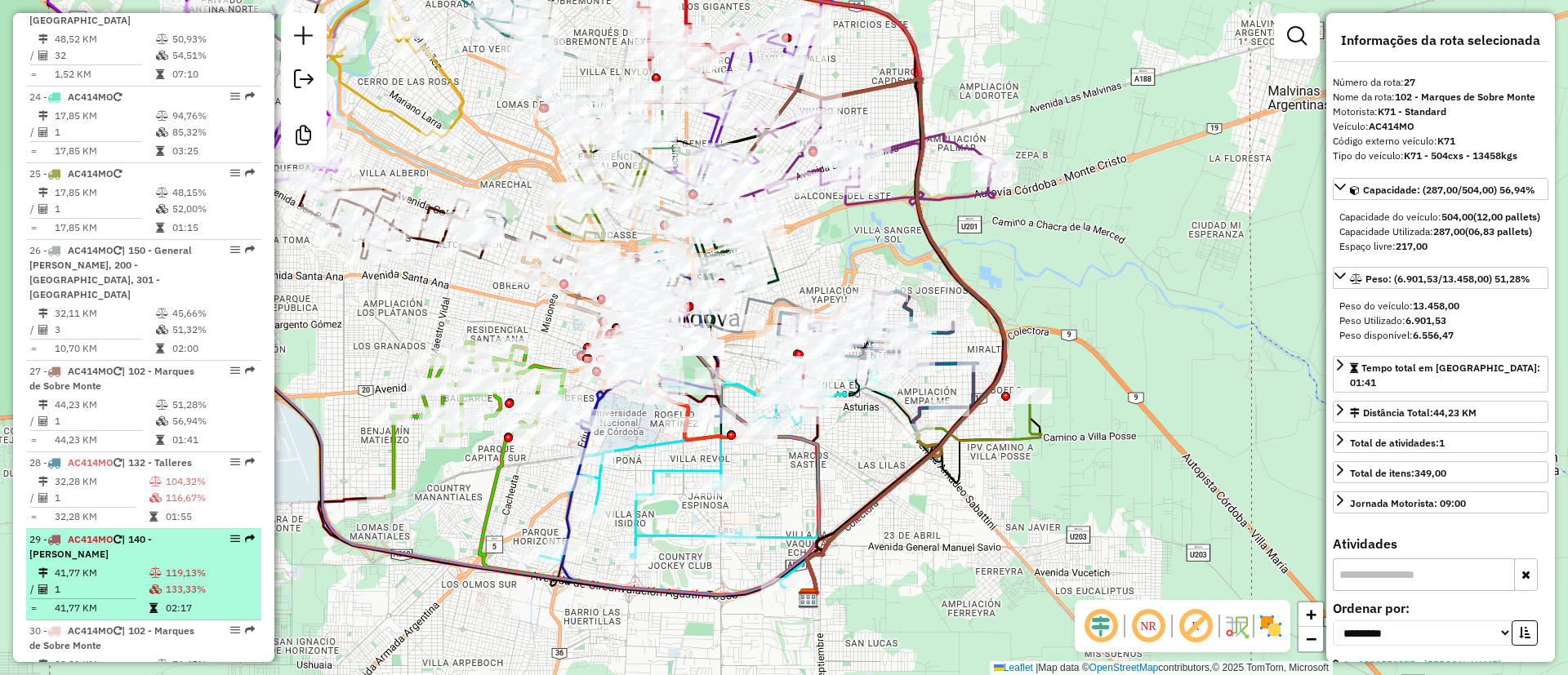
click at [131, 565] on td "41,77 KM" at bounding box center [100, 573] width 95 height 16
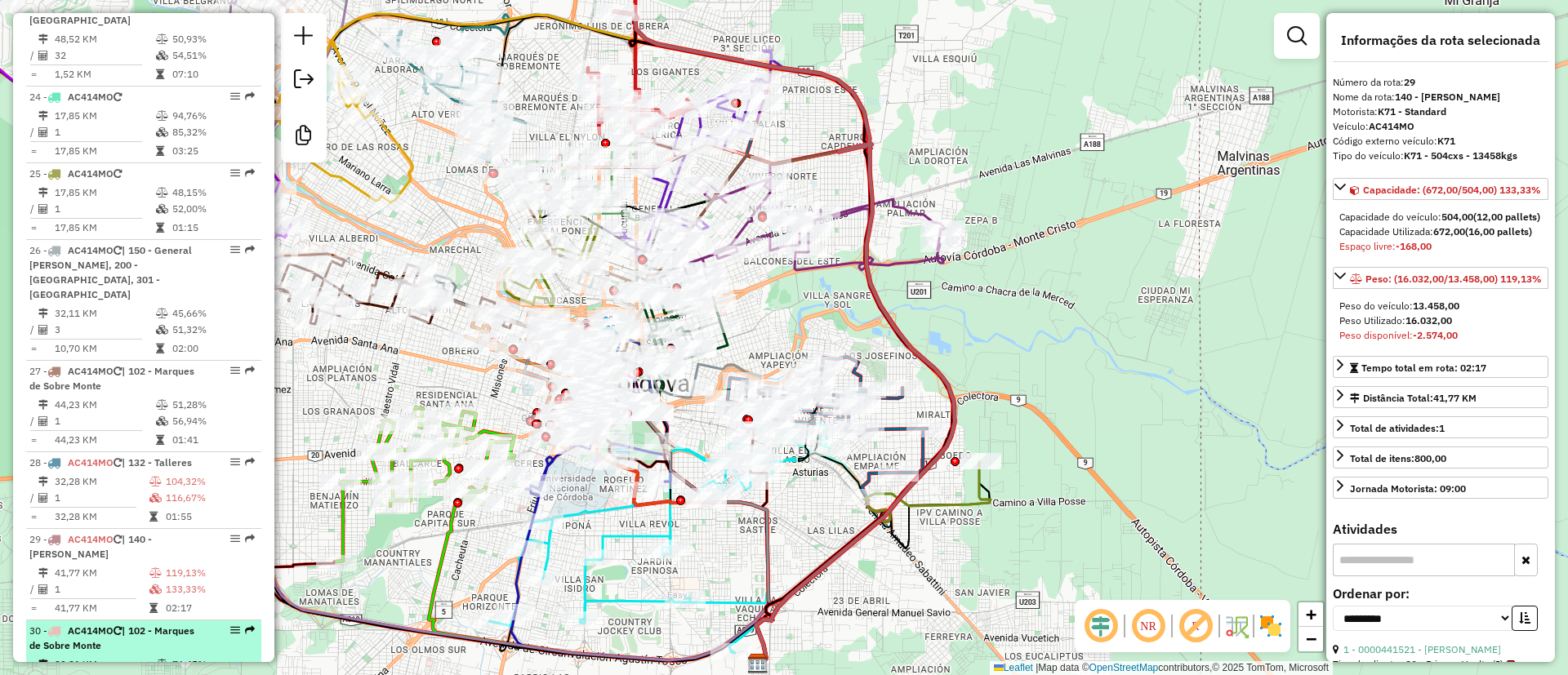
click at [138, 624] on span "| 102 - Marques de Sobre Monte" at bounding box center [112, 638] width 165 height 27
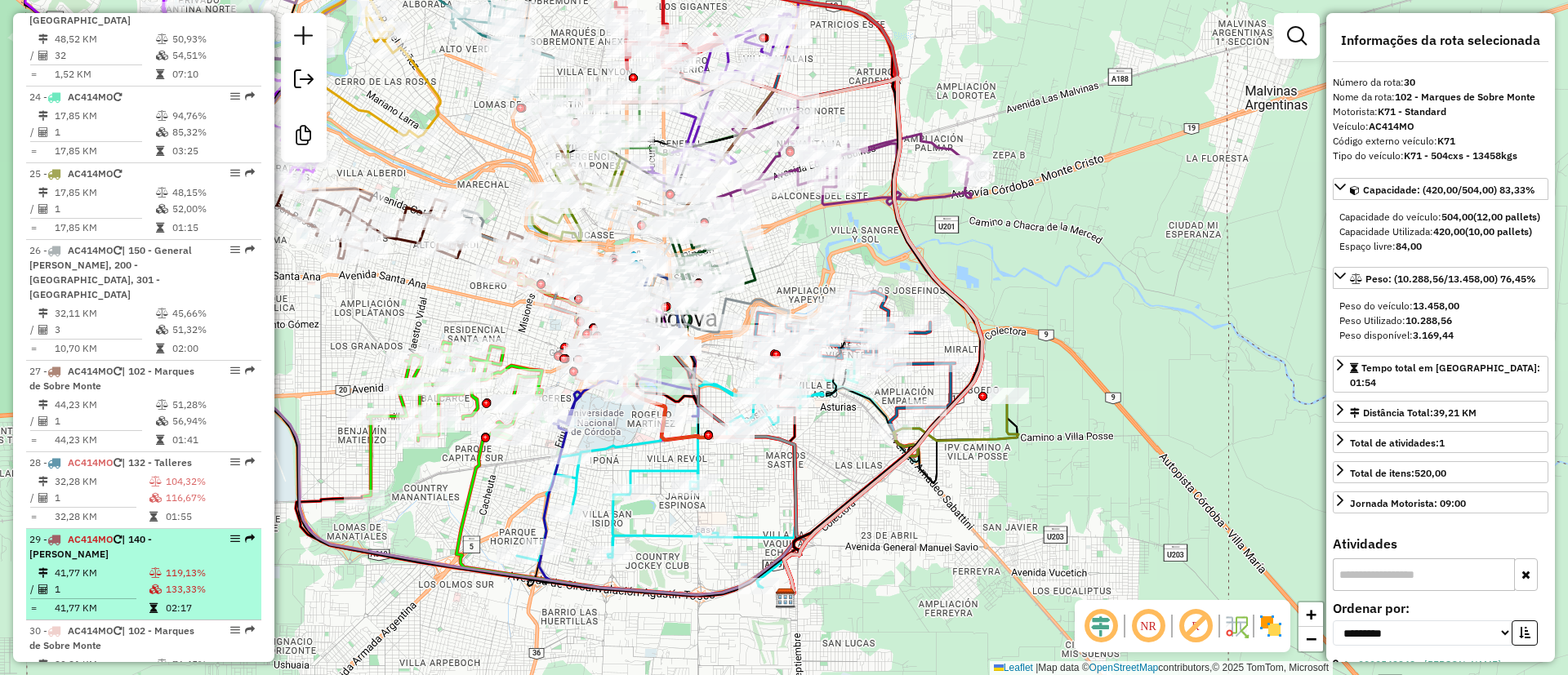
click at [118, 565] on td "41,77 KM" at bounding box center [100, 573] width 95 height 16
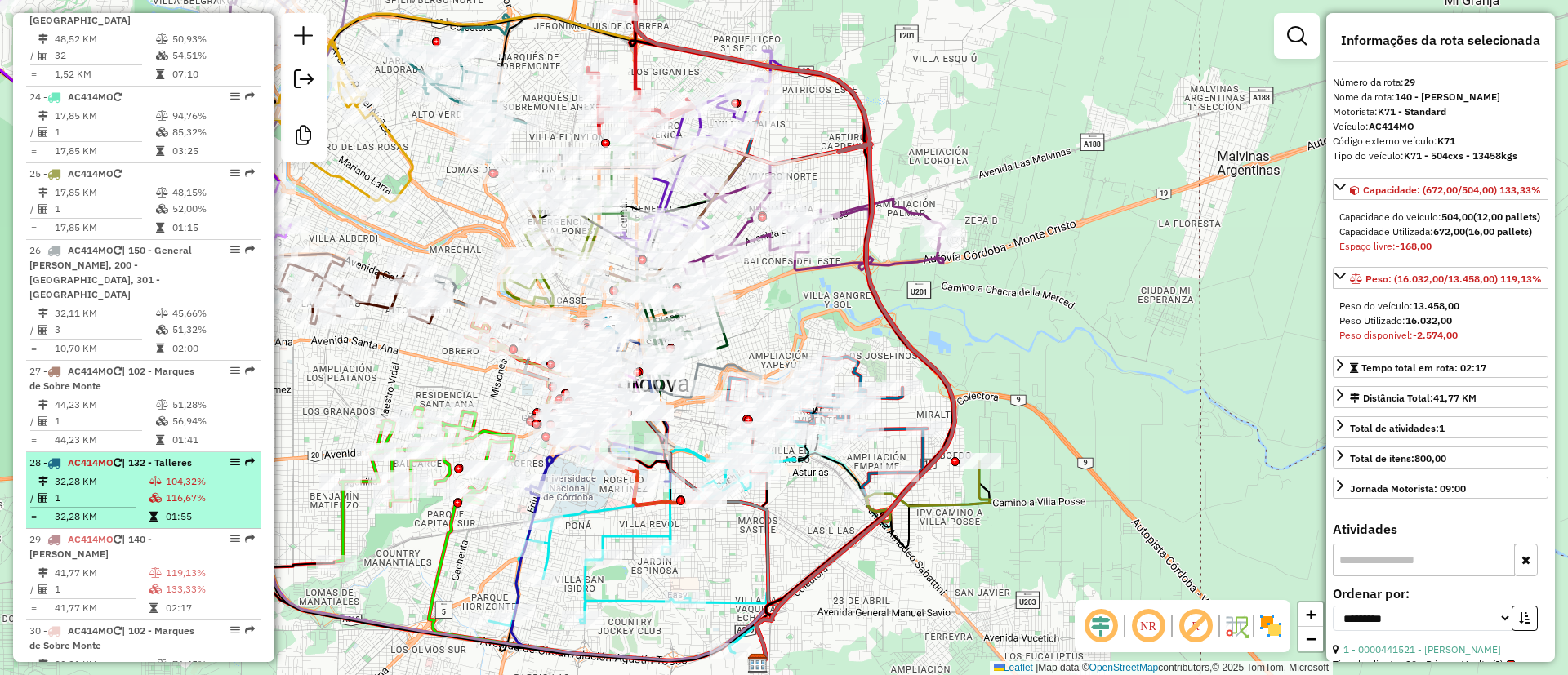
click at [113, 490] on td "1" at bounding box center [100, 498] width 95 height 16
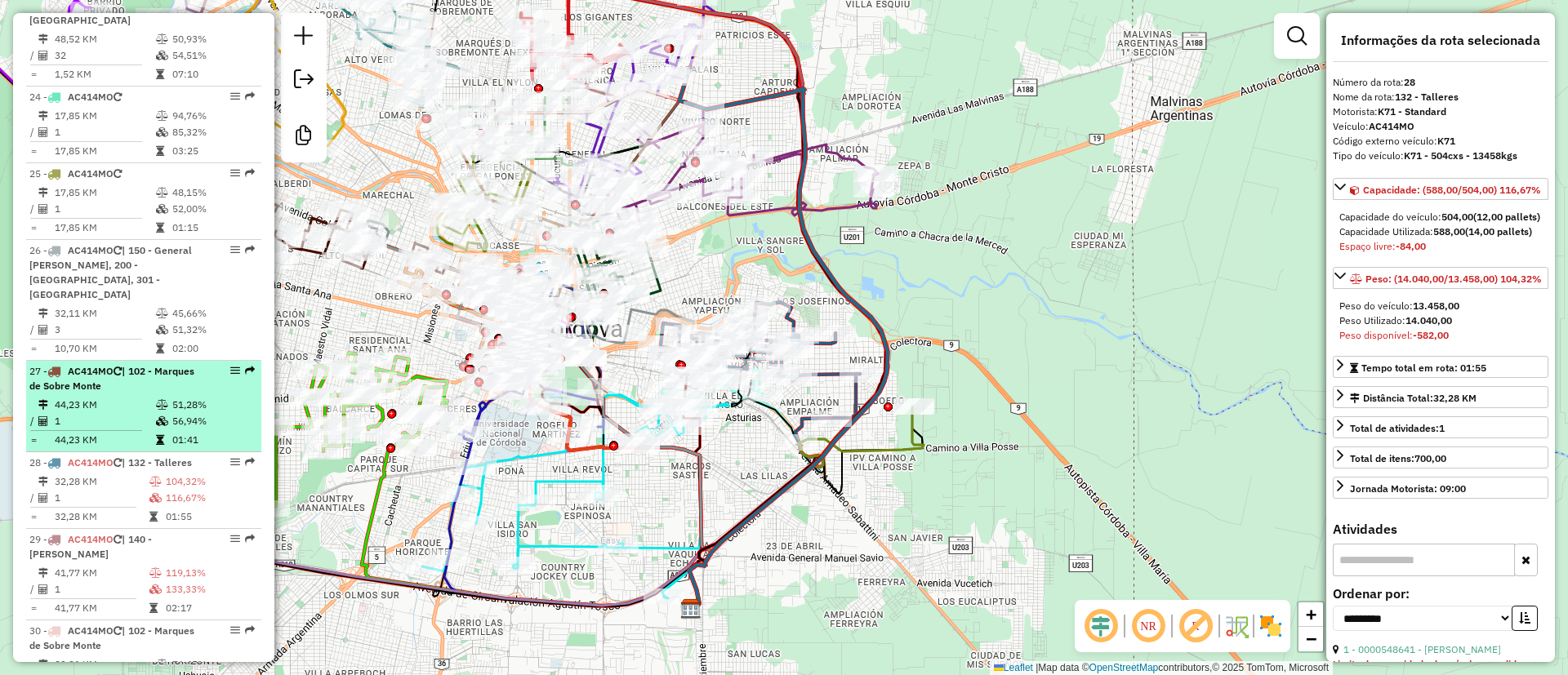
click at [117, 397] on td "44,23 KM" at bounding box center [104, 404] width 101 height 16
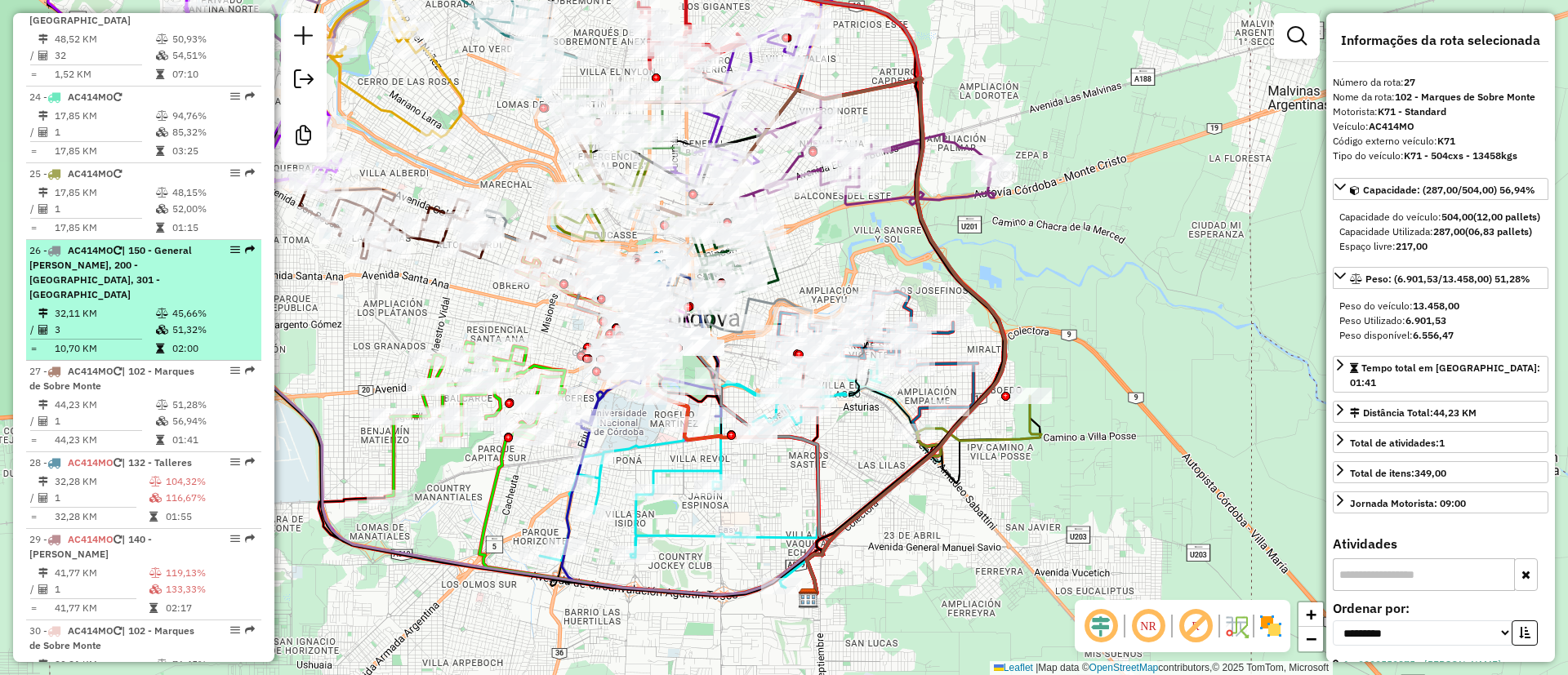
scroll to position [2694, 0]
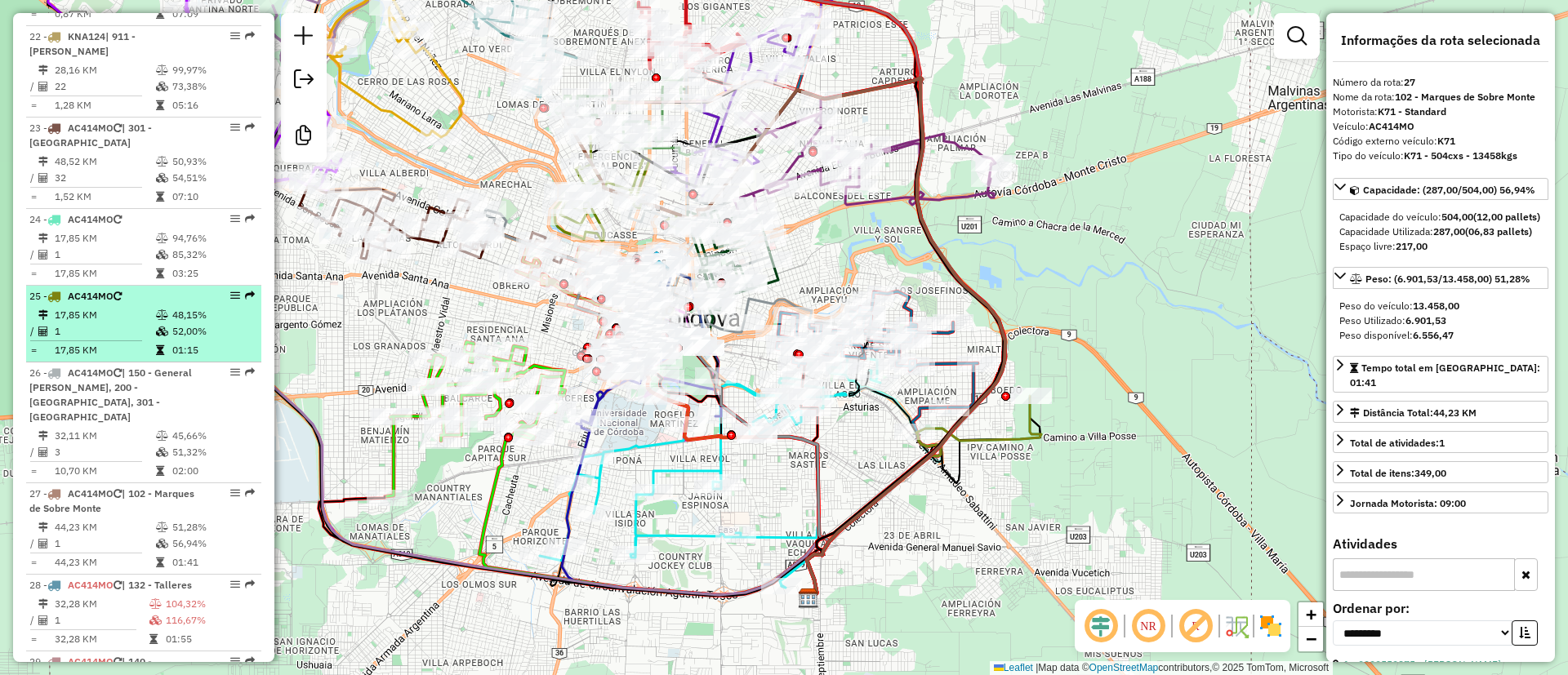
click at [135, 323] on td "1" at bounding box center [104, 331] width 101 height 16
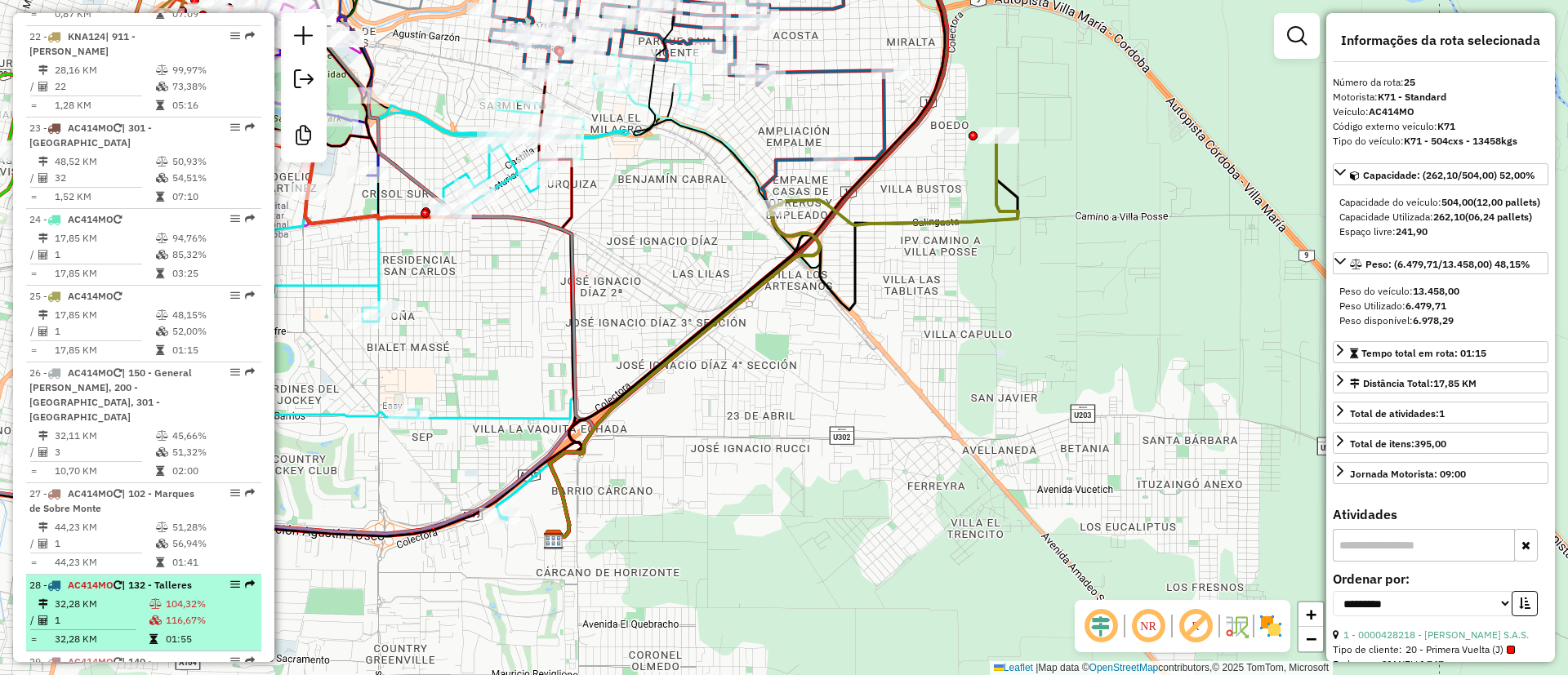
scroll to position [2939, 0]
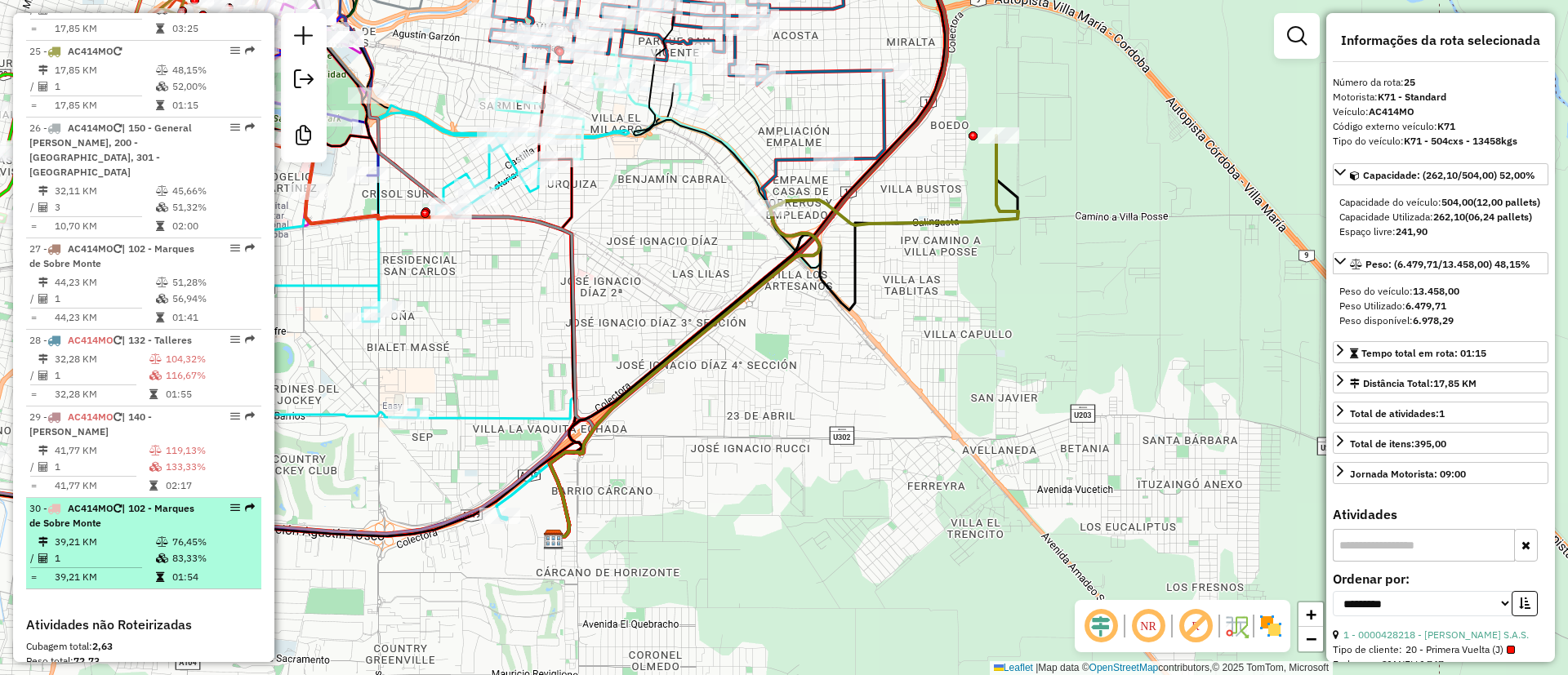
click at [121, 569] on td "39,21 KM" at bounding box center [104, 577] width 101 height 16
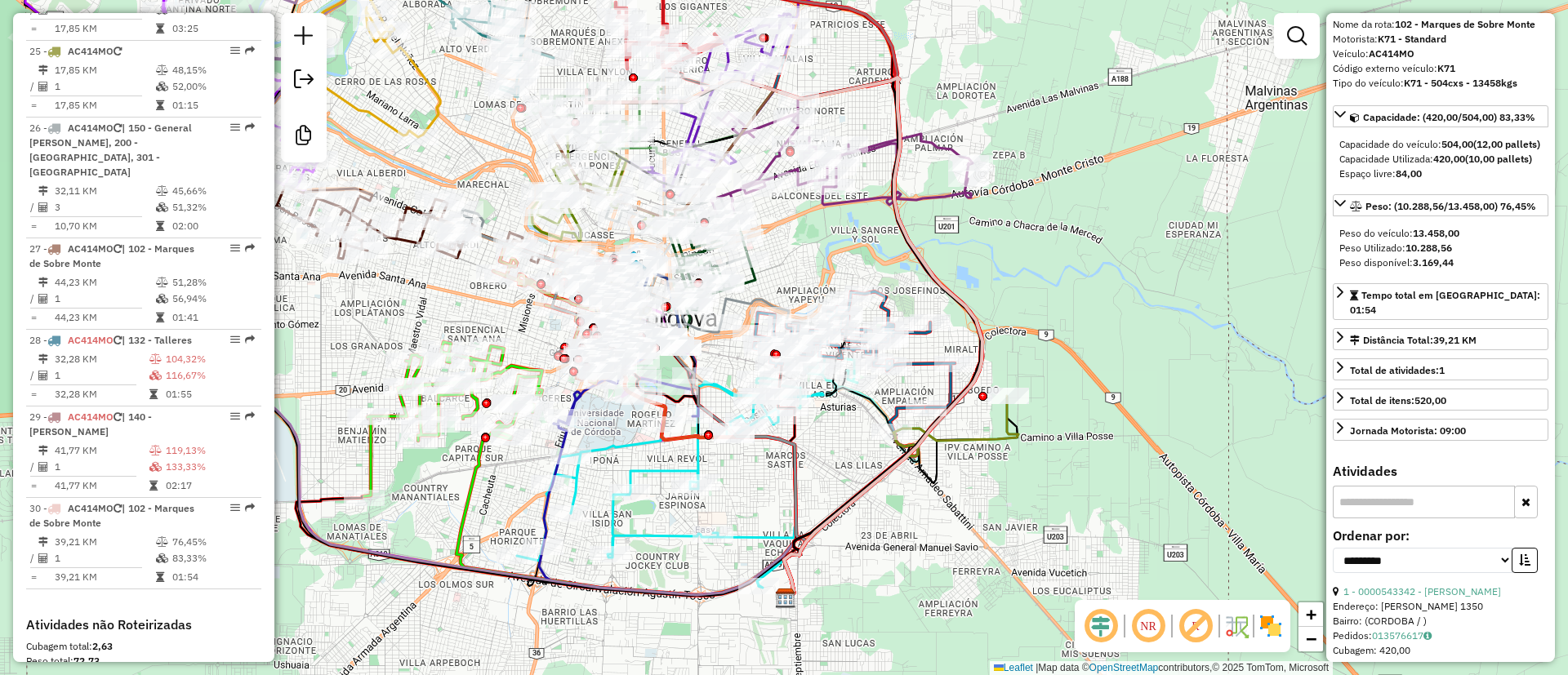
scroll to position [288, 0]
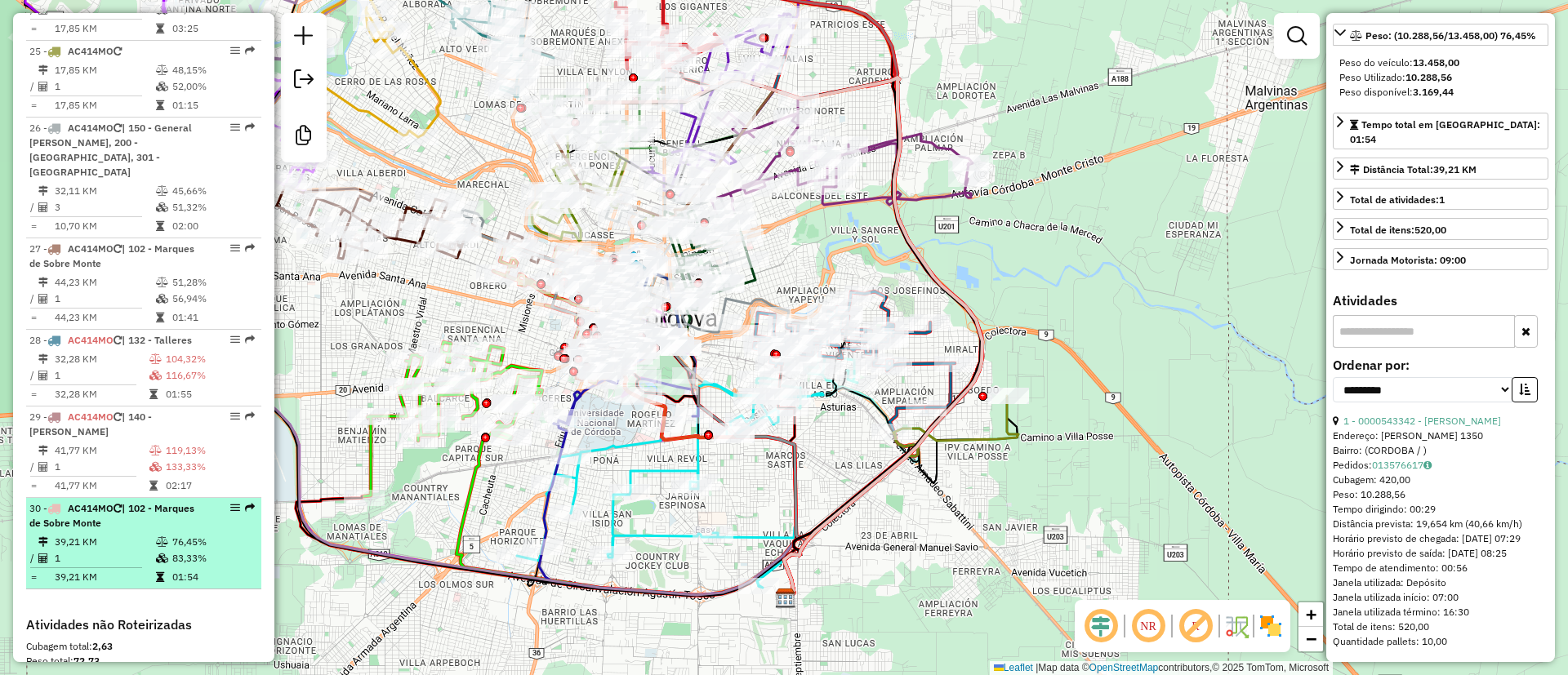
click at [69, 502] on span "| 102 - Marques de Sobre Monte" at bounding box center [112, 516] width 165 height 27
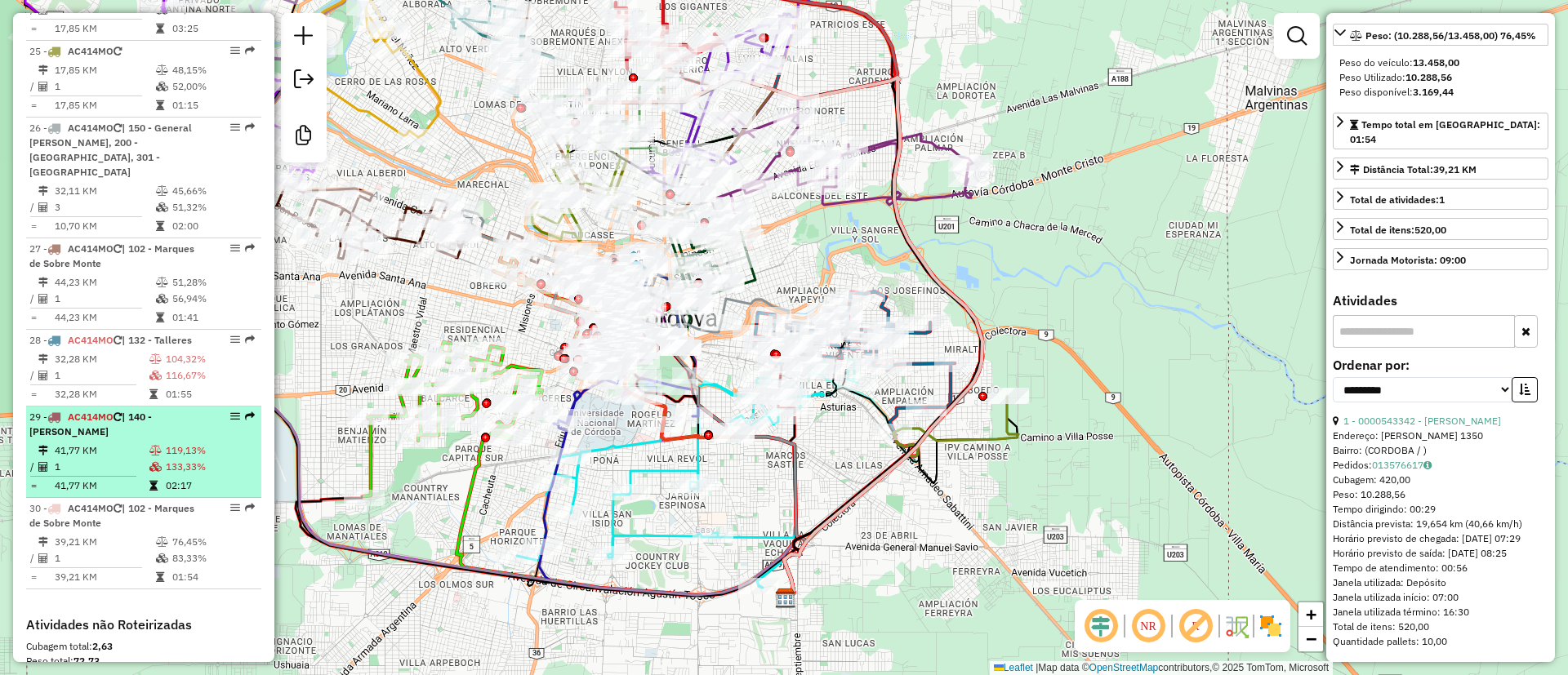
click at [86, 458] on td "1" at bounding box center [100, 466] width 95 height 16
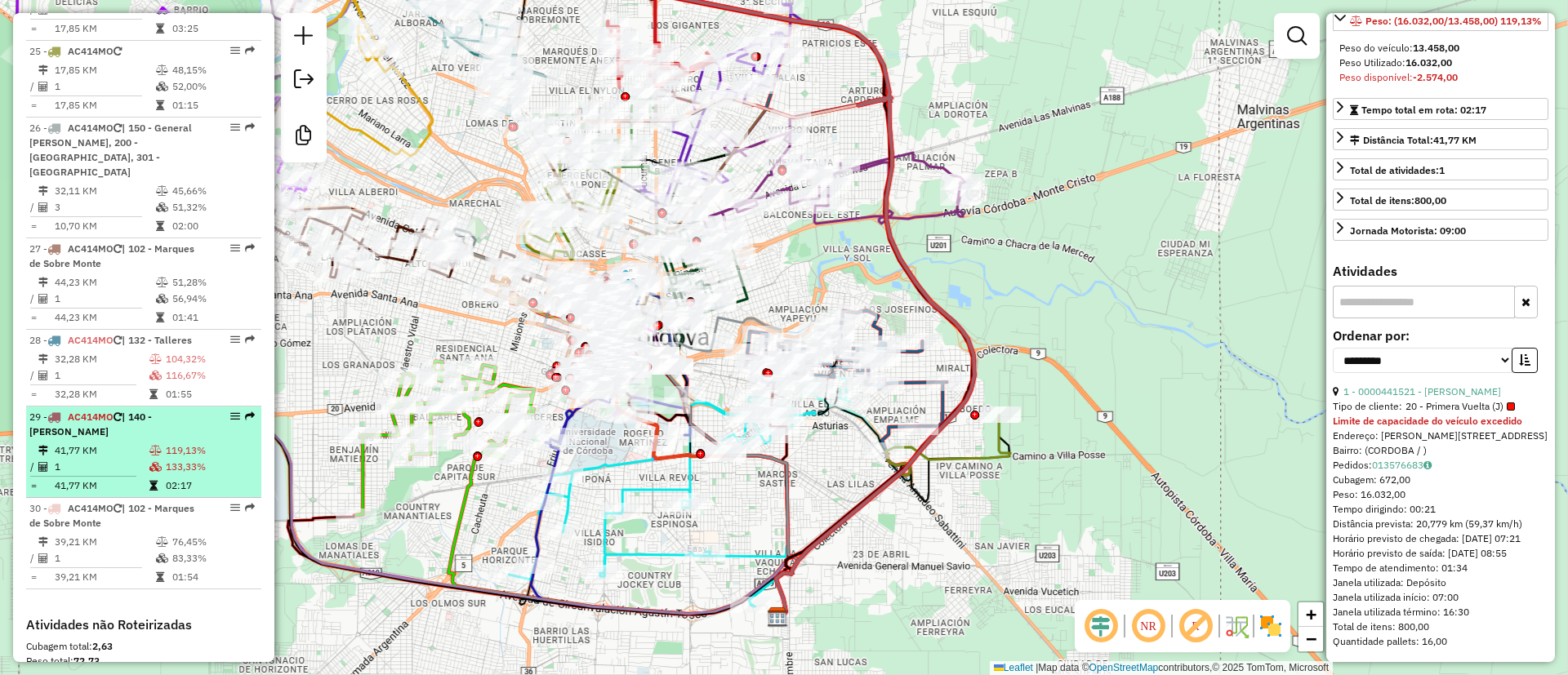
scroll to position [302, 0]
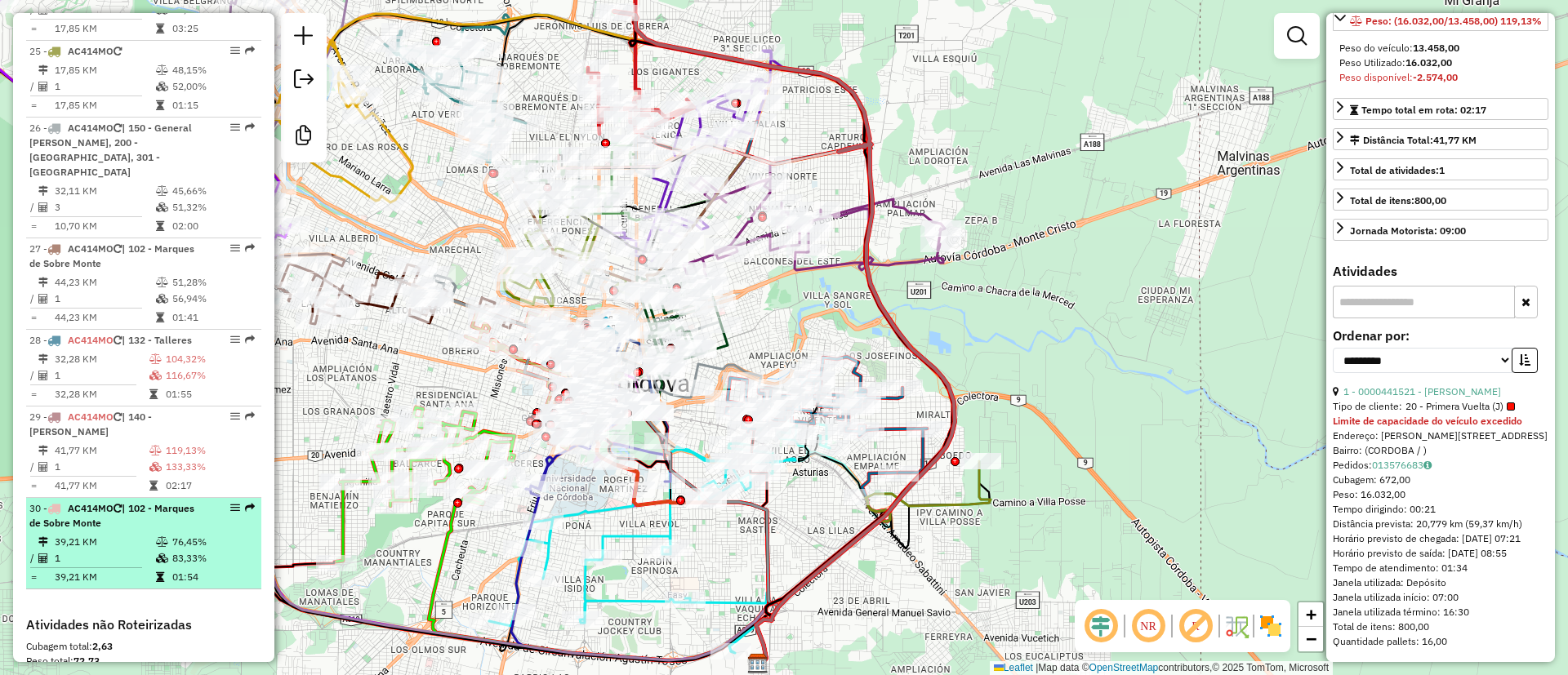
click at [147, 502] on span "| 102 - Marques de Sobre Monte" at bounding box center [112, 516] width 165 height 27
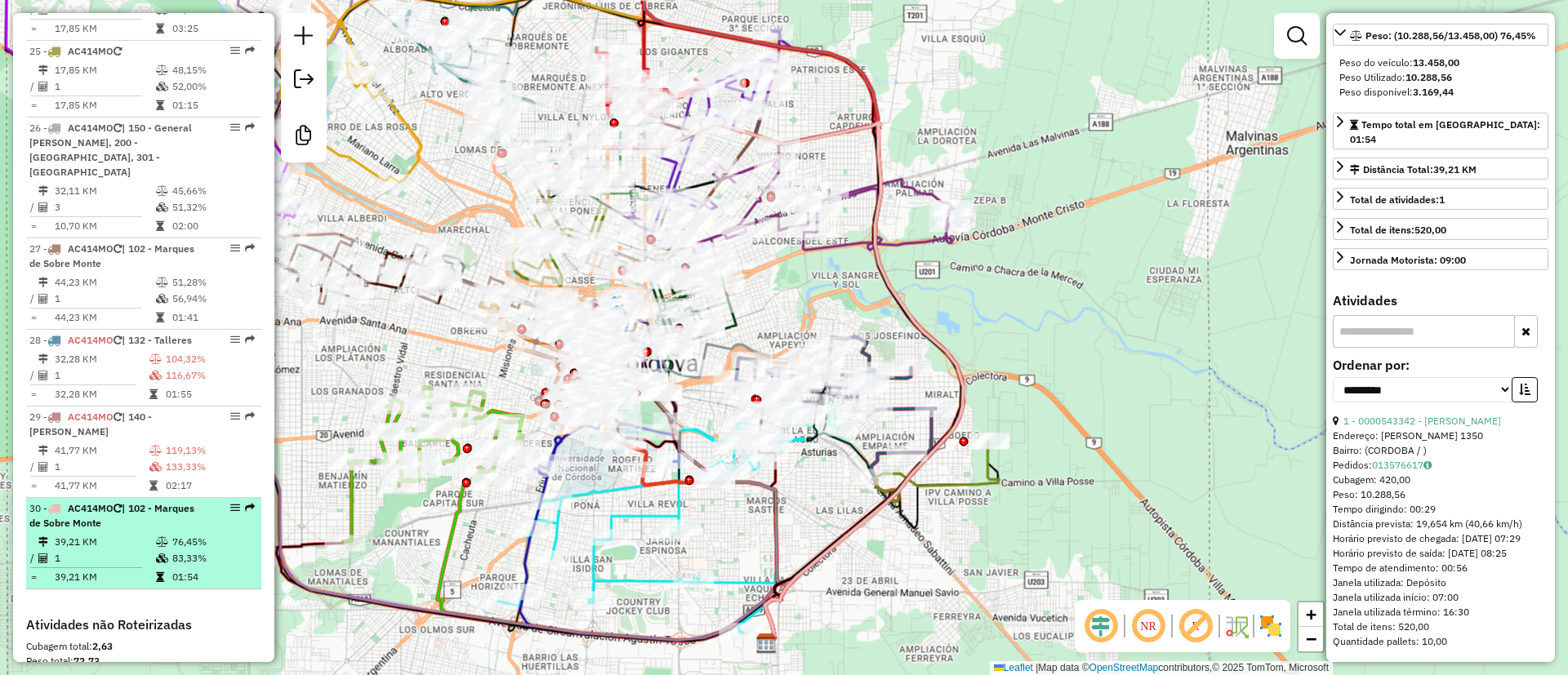
scroll to position [288, 0]
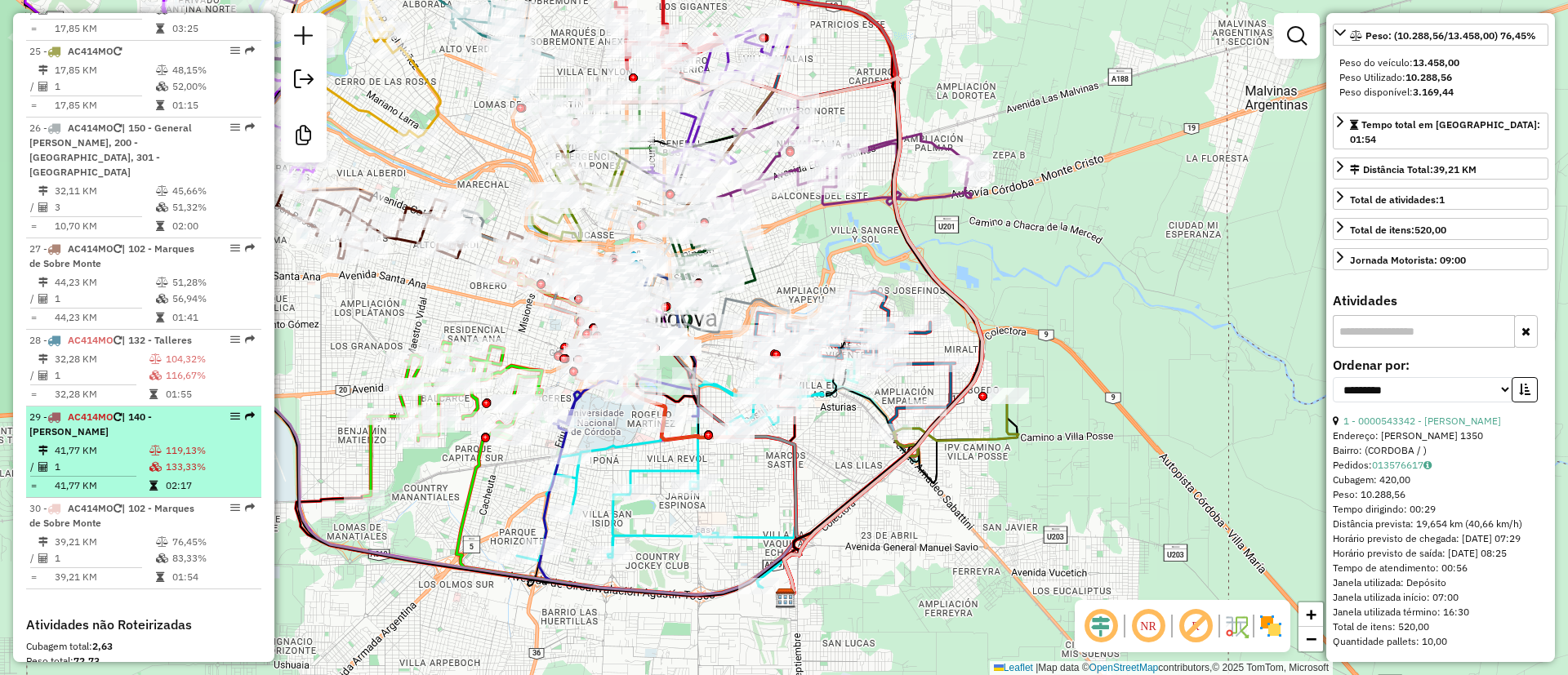
click at [117, 412] on icon at bounding box center [117, 417] width 8 height 9
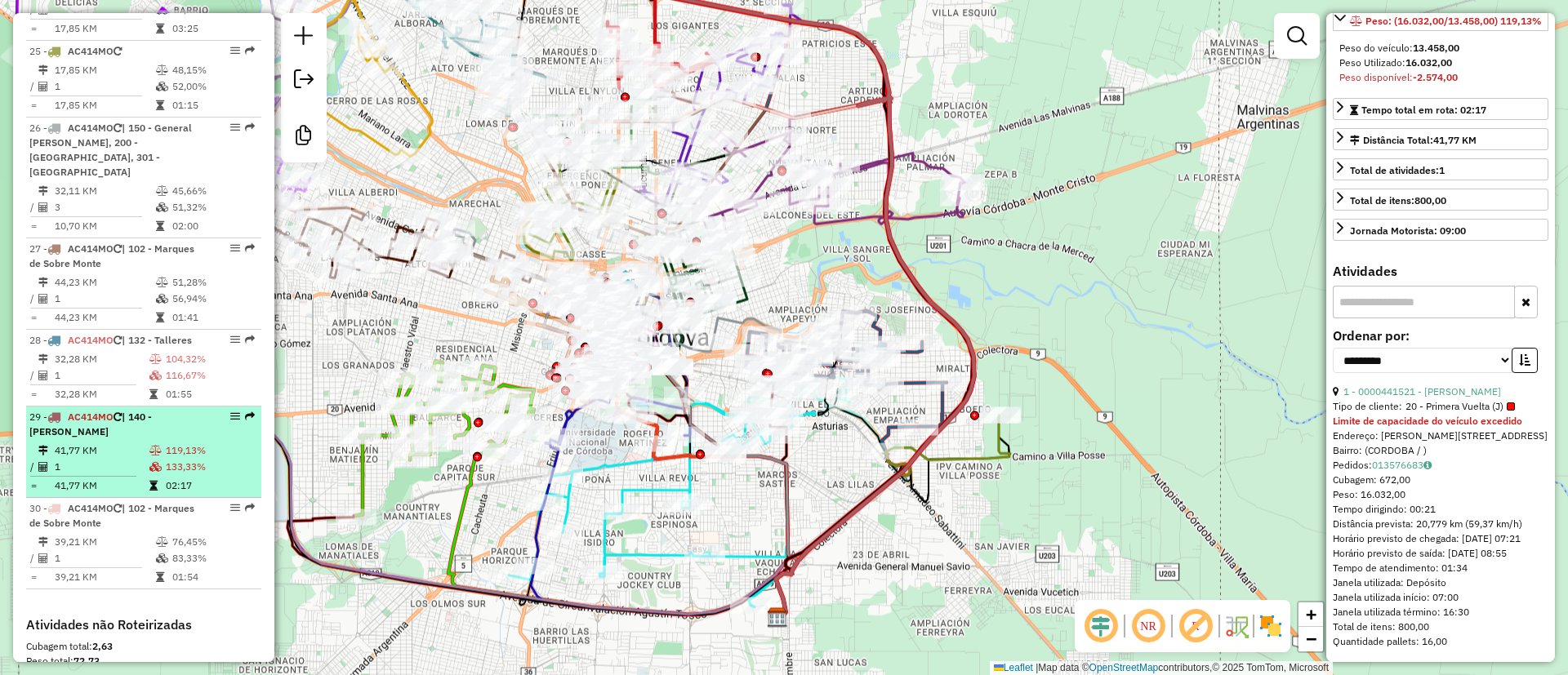
scroll to position [302, 0]
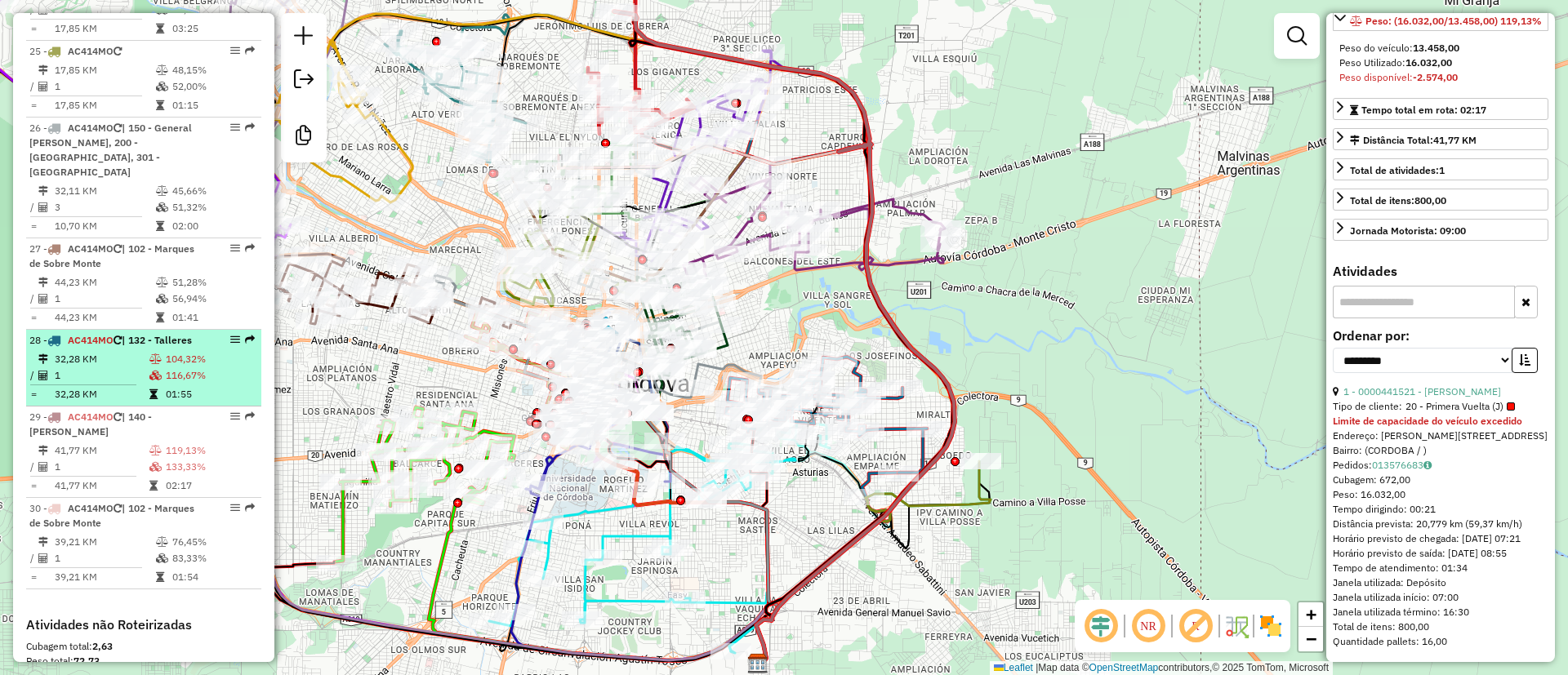
click at [109, 351] on td "32,28 KM" at bounding box center [100, 358] width 95 height 16
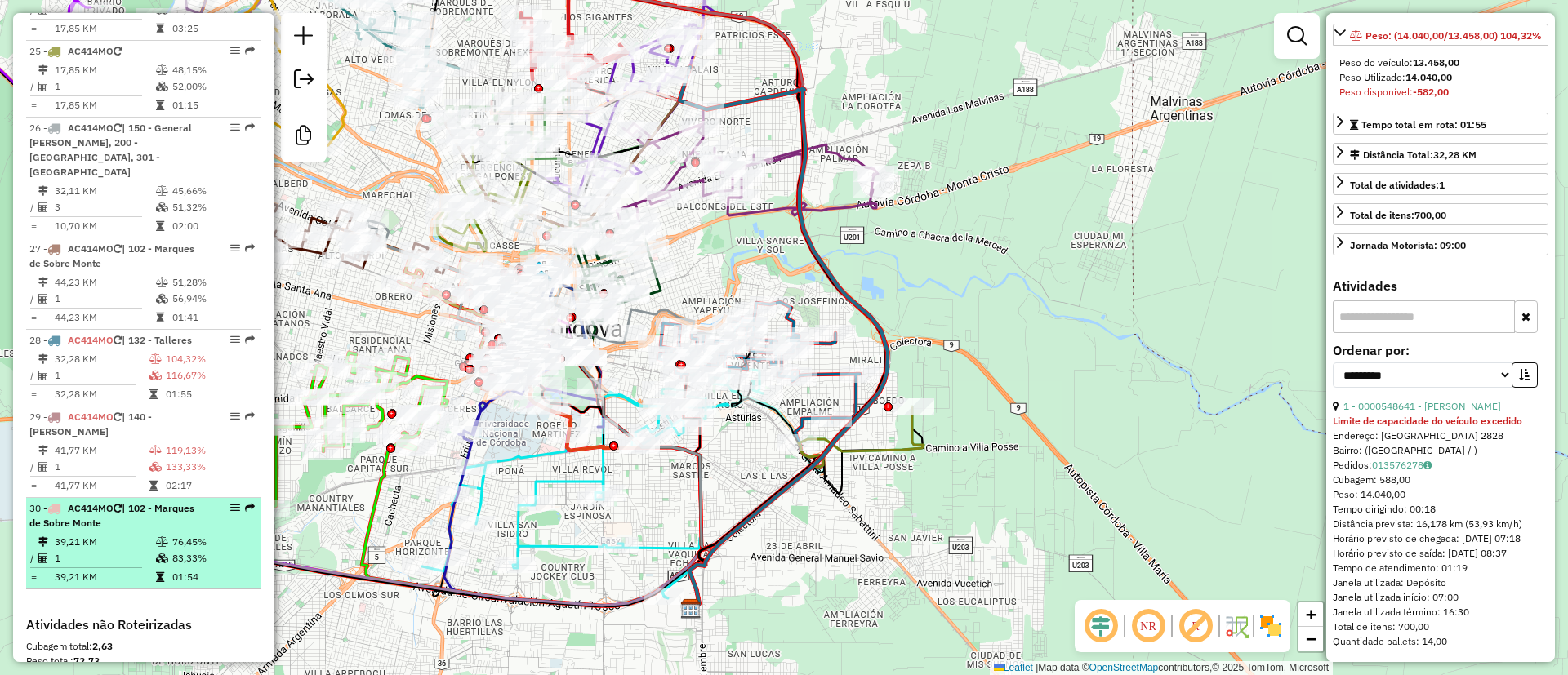
click at [181, 502] on div "30 - AC414MO | 102 - Marques de Sobre Monte" at bounding box center [115, 516] width 173 height 29
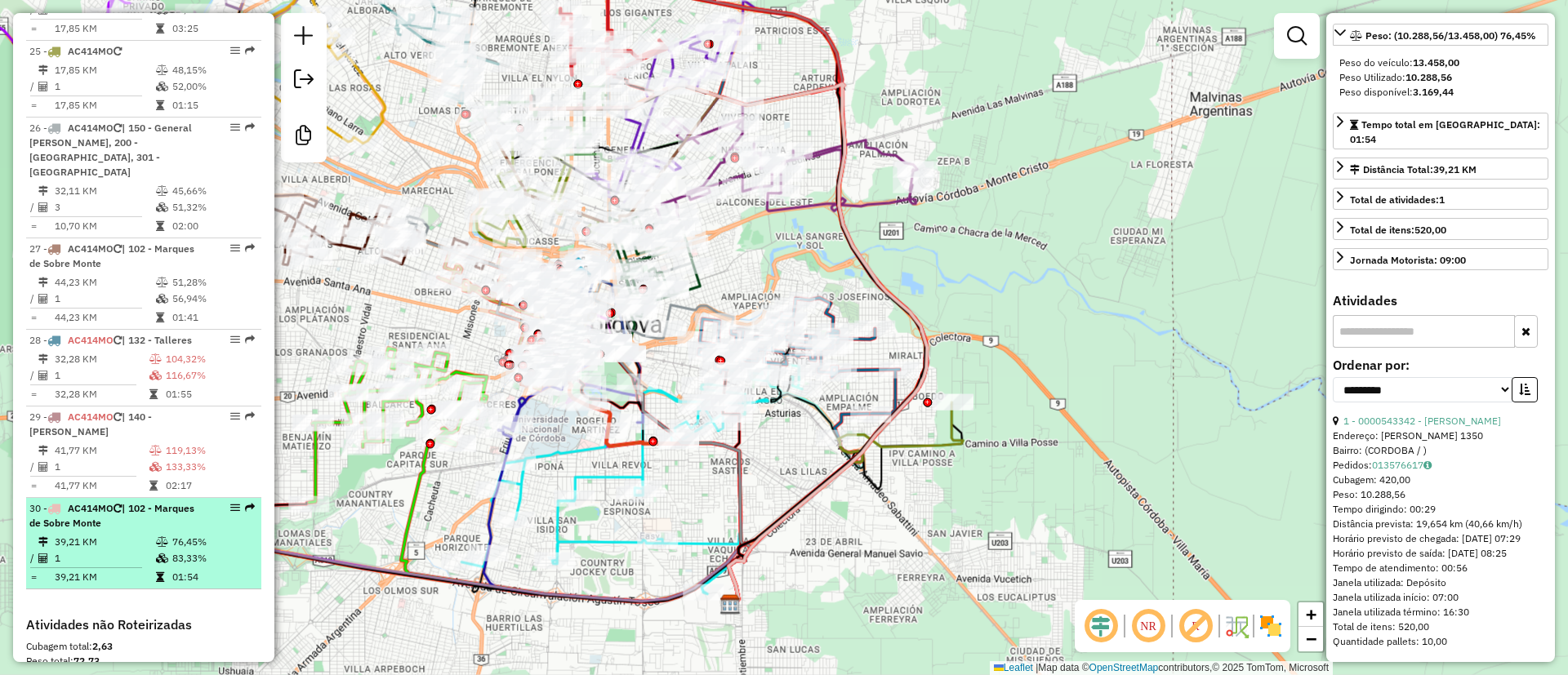
scroll to position [288, 0]
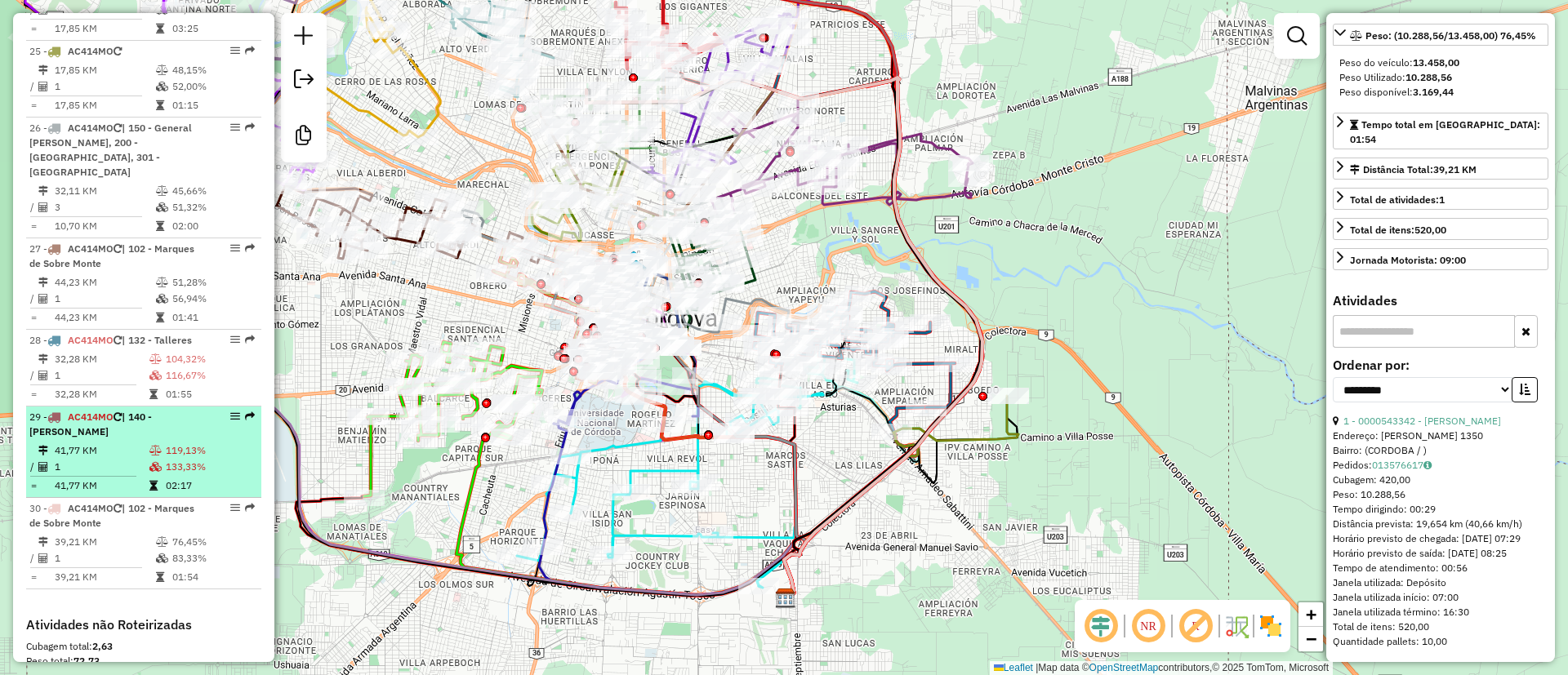
click at [138, 410] on div "29 - AC414MO | 140 - Mariano Fragueiro" at bounding box center [115, 424] width 173 height 29
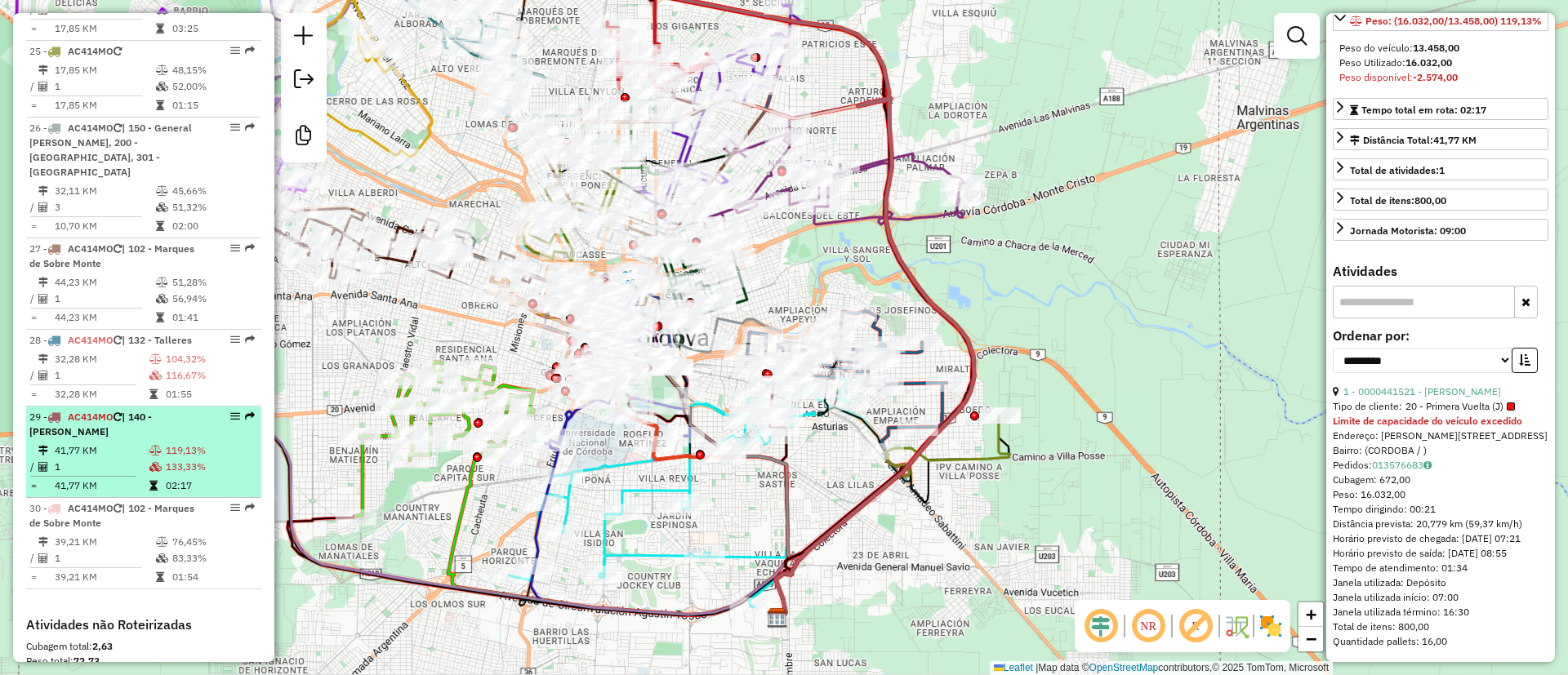
scroll to position [302, 0]
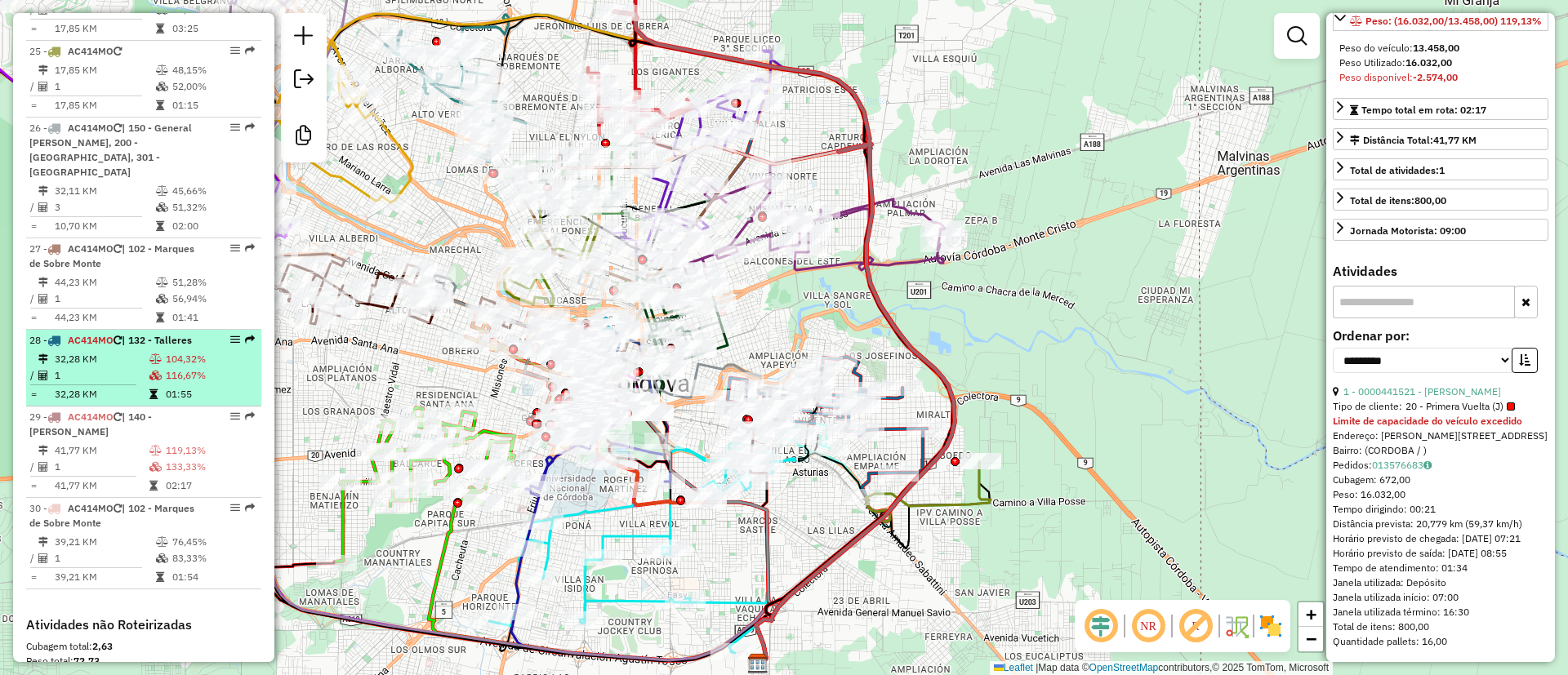
click at [126, 368] on td "1" at bounding box center [100, 375] width 95 height 16
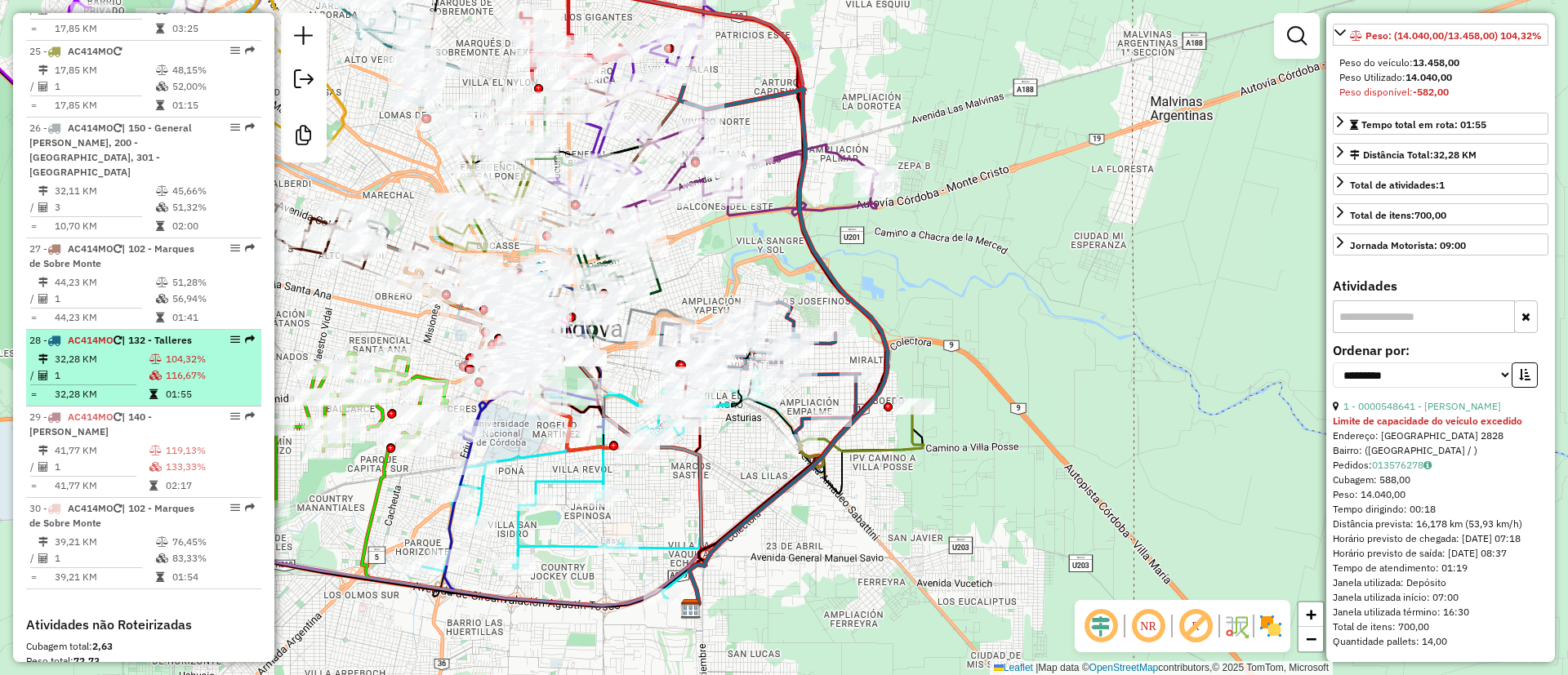
scroll to position [2816, 0]
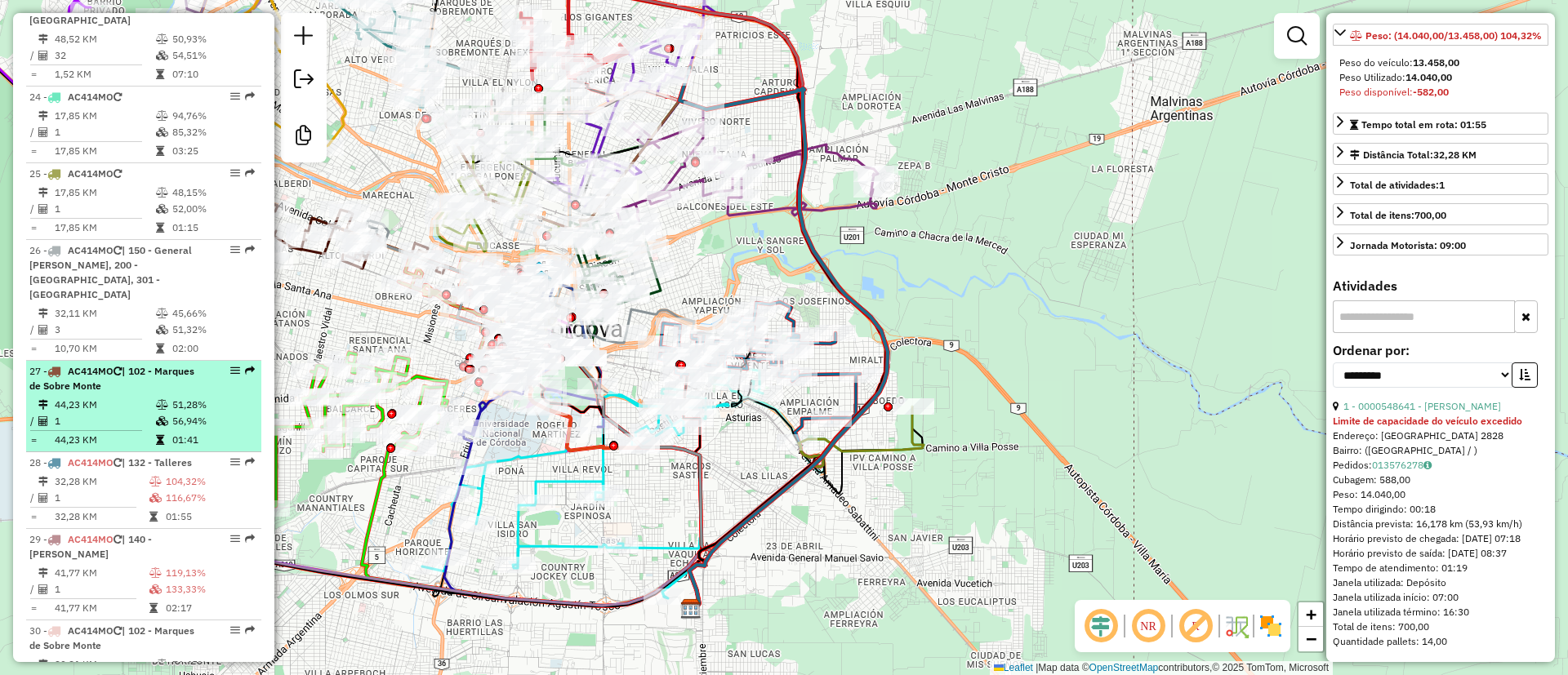
click at [144, 397] on td "44,23 KM" at bounding box center [104, 404] width 101 height 16
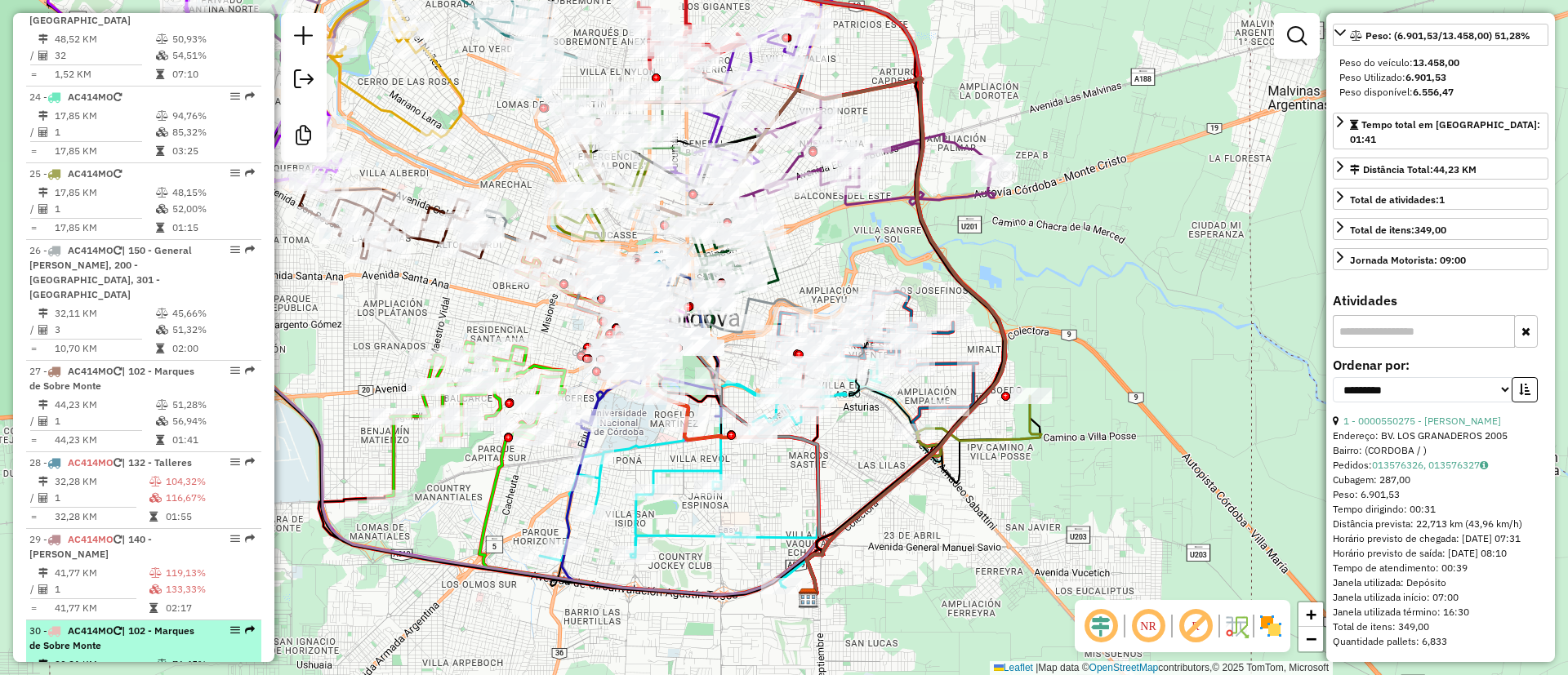
click at [182, 656] on td "76,45%" at bounding box center [213, 664] width 83 height 16
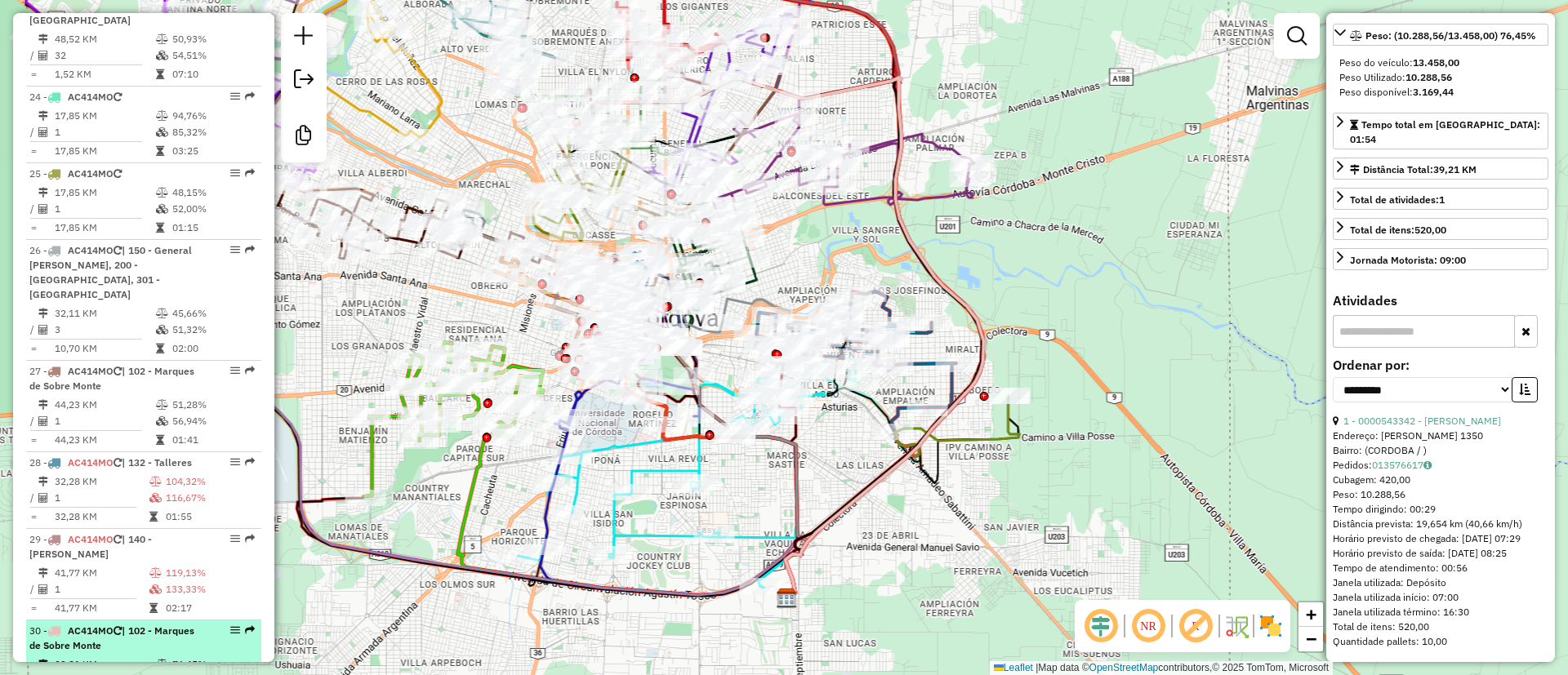
scroll to position [288, 0]
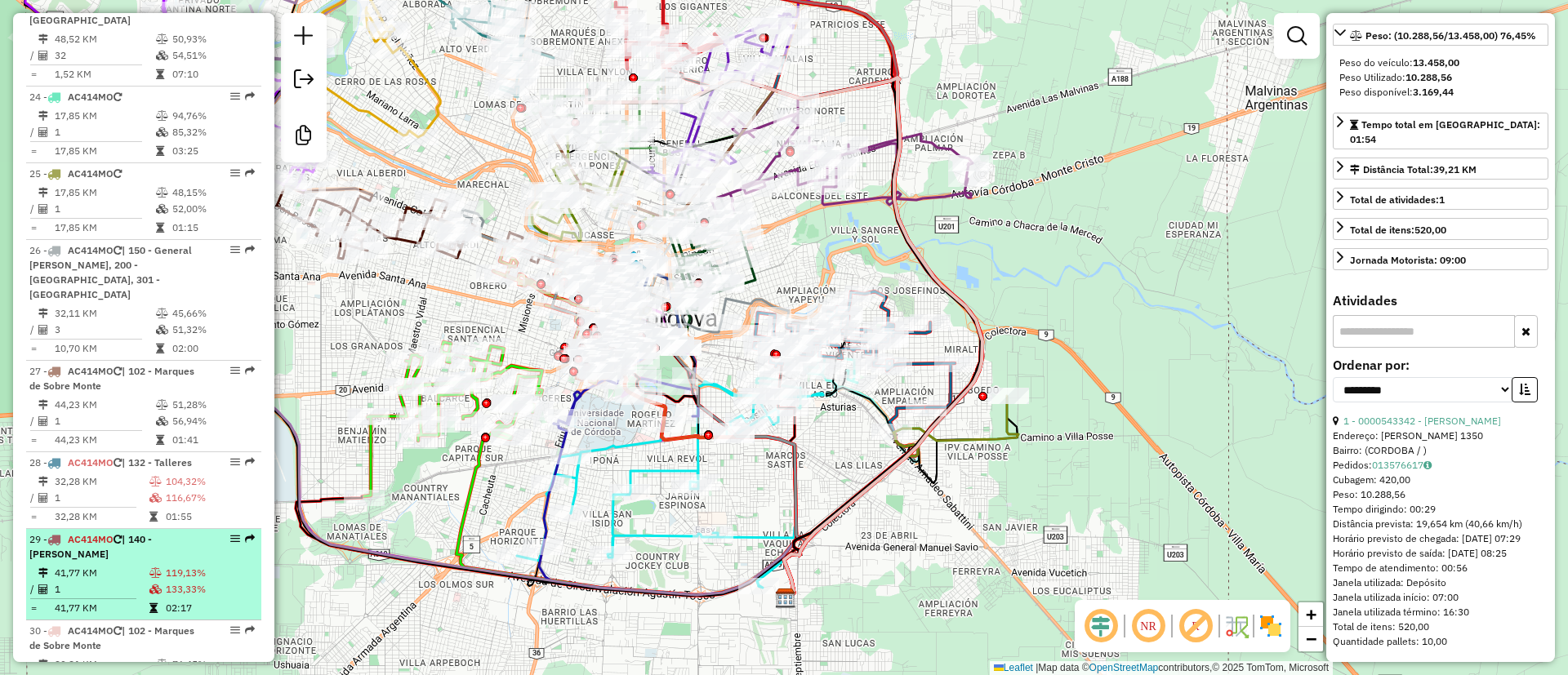
click at [168, 565] on td "119,13%" at bounding box center [210, 573] width 90 height 16
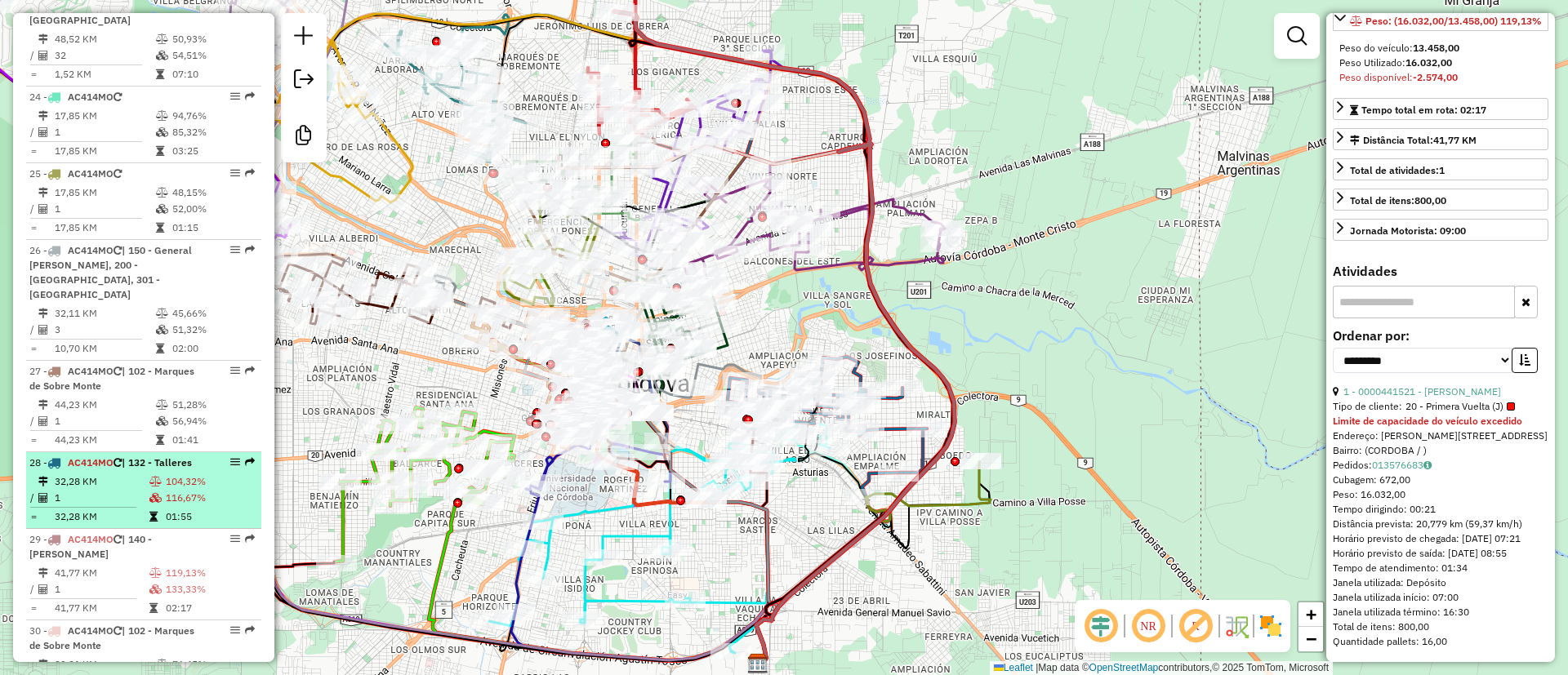
click at [137, 473] on td "32,28 KM" at bounding box center [100, 481] width 95 height 16
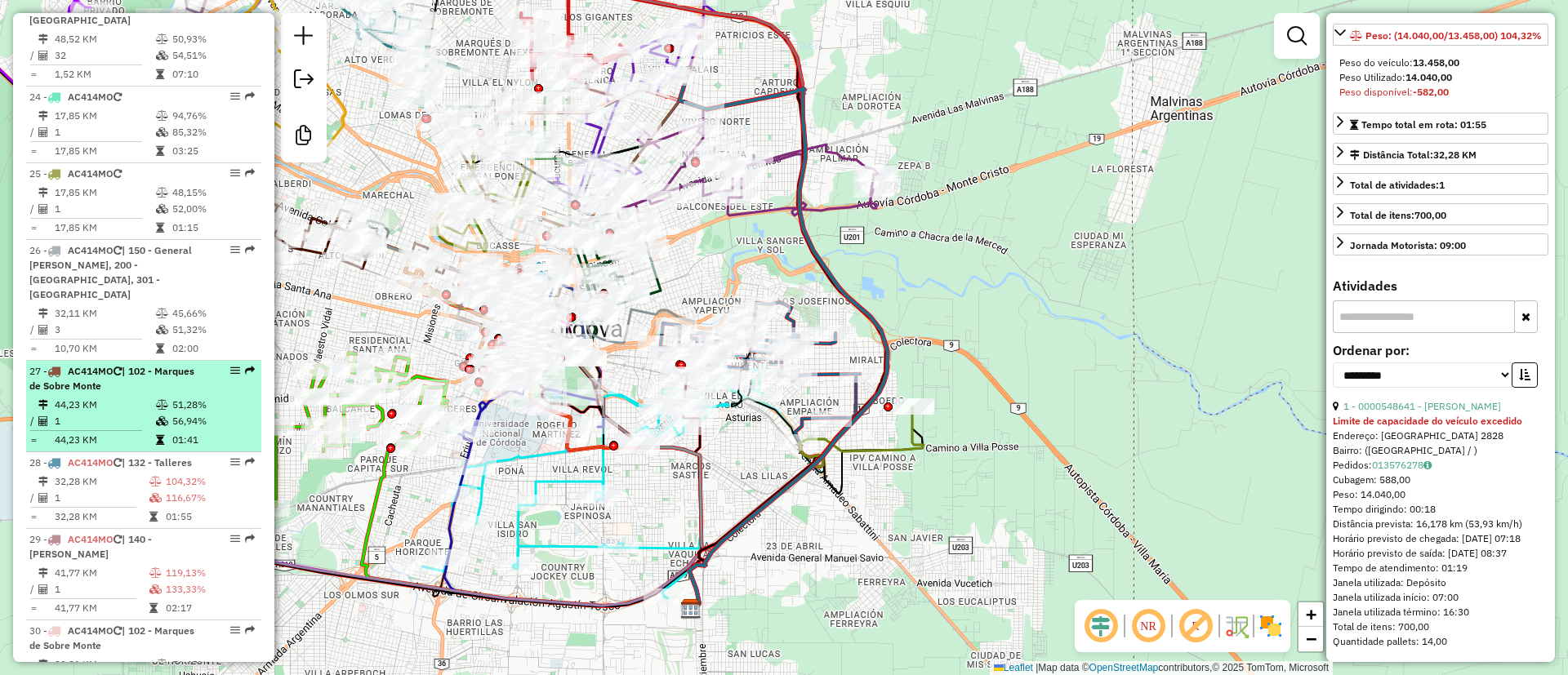
click at [131, 365] on span "| 102 - Marques de Sobre Monte" at bounding box center [112, 378] width 165 height 27
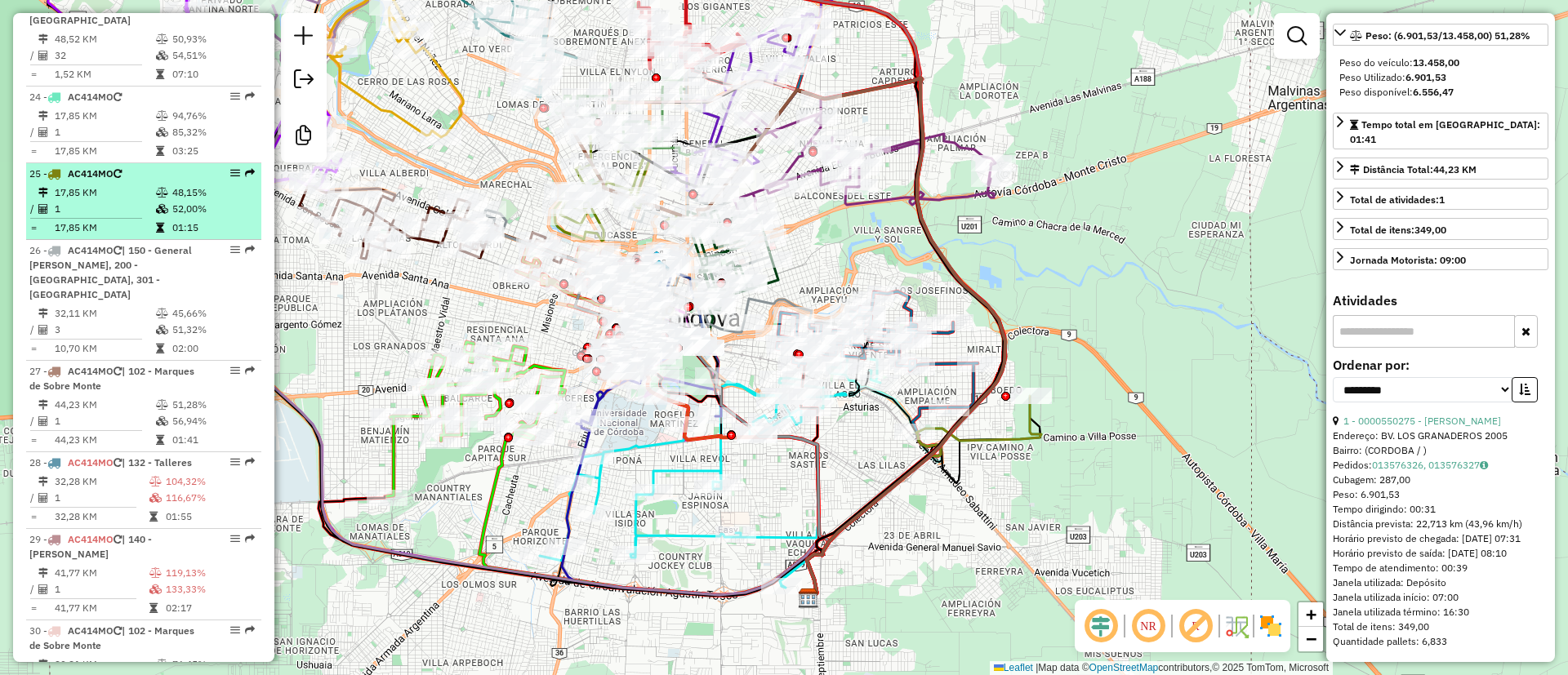
click at [113, 185] on td "17,85 KM" at bounding box center [104, 192] width 101 height 16
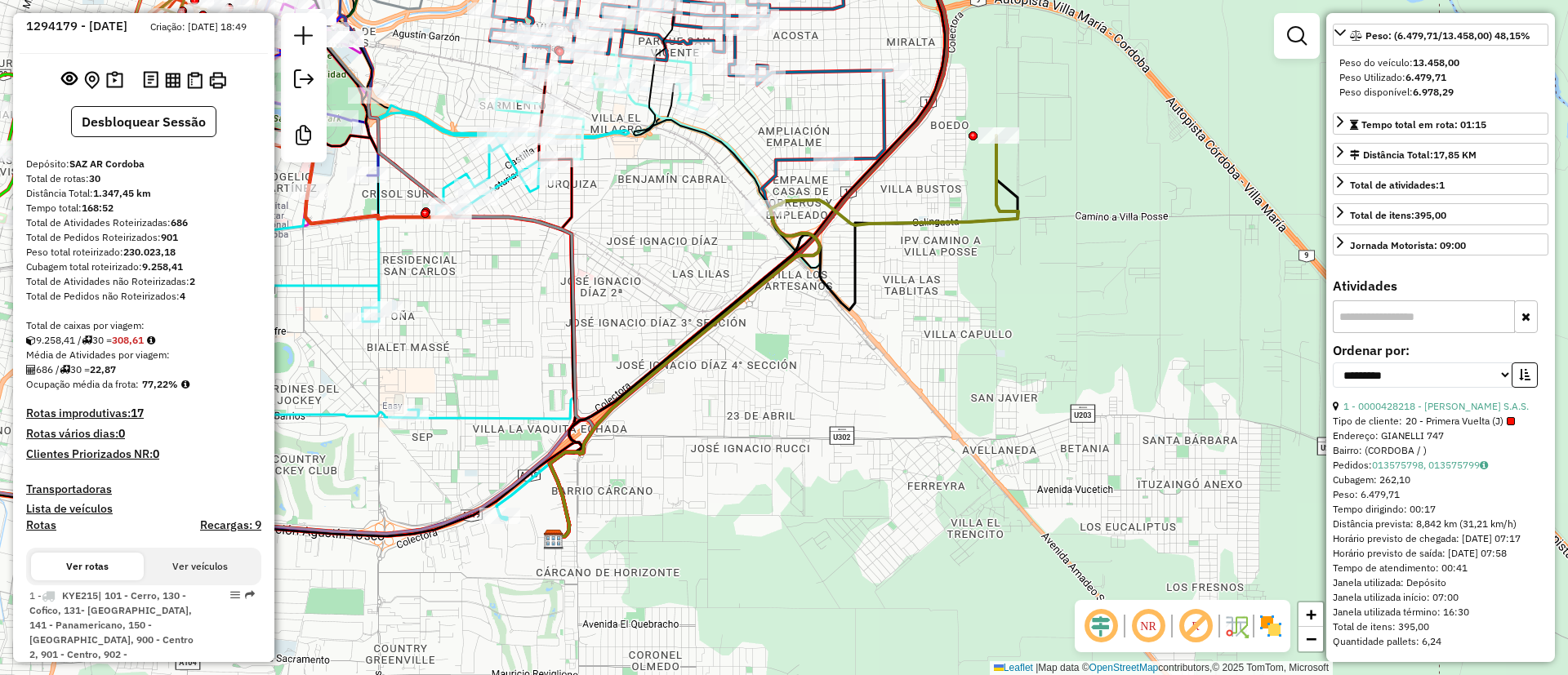
scroll to position [0, 0]
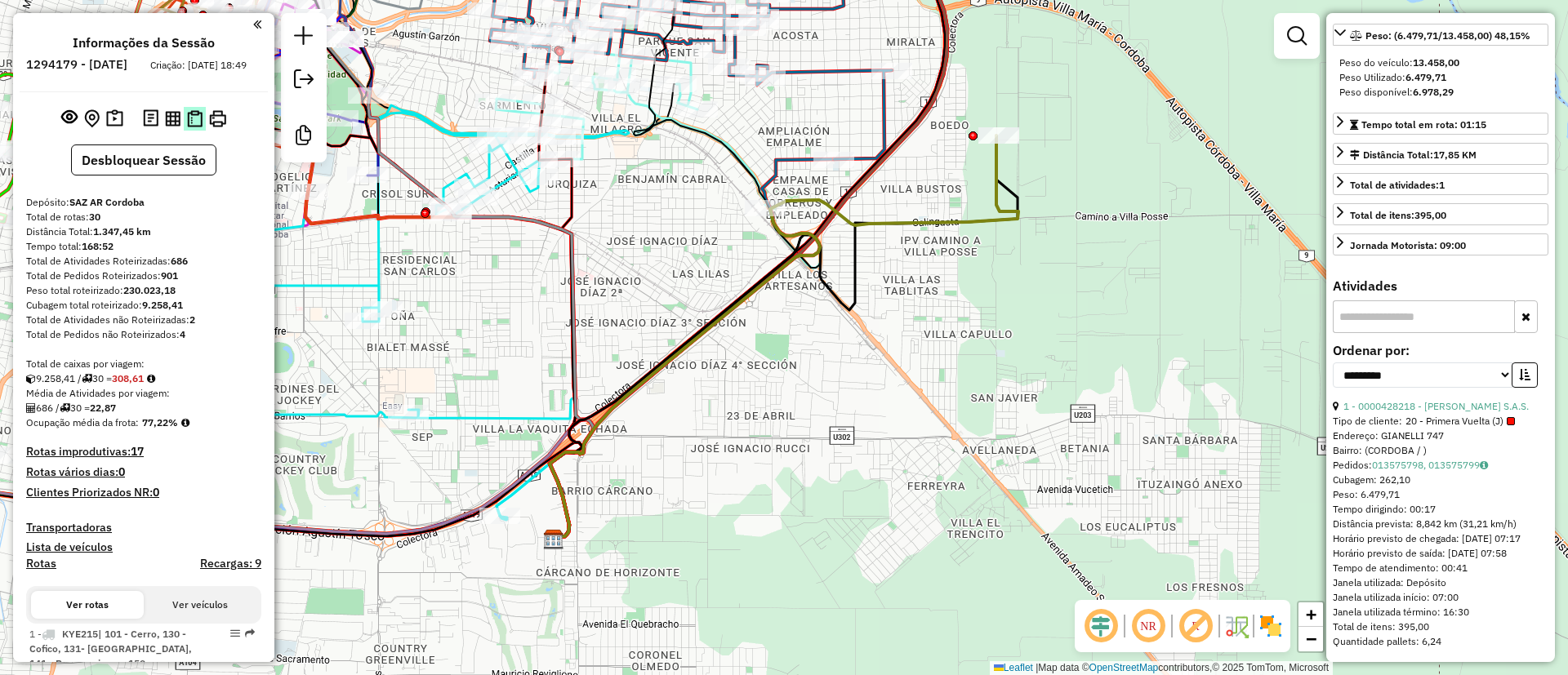
click at [192, 128] on img at bounding box center [194, 119] width 16 height 17
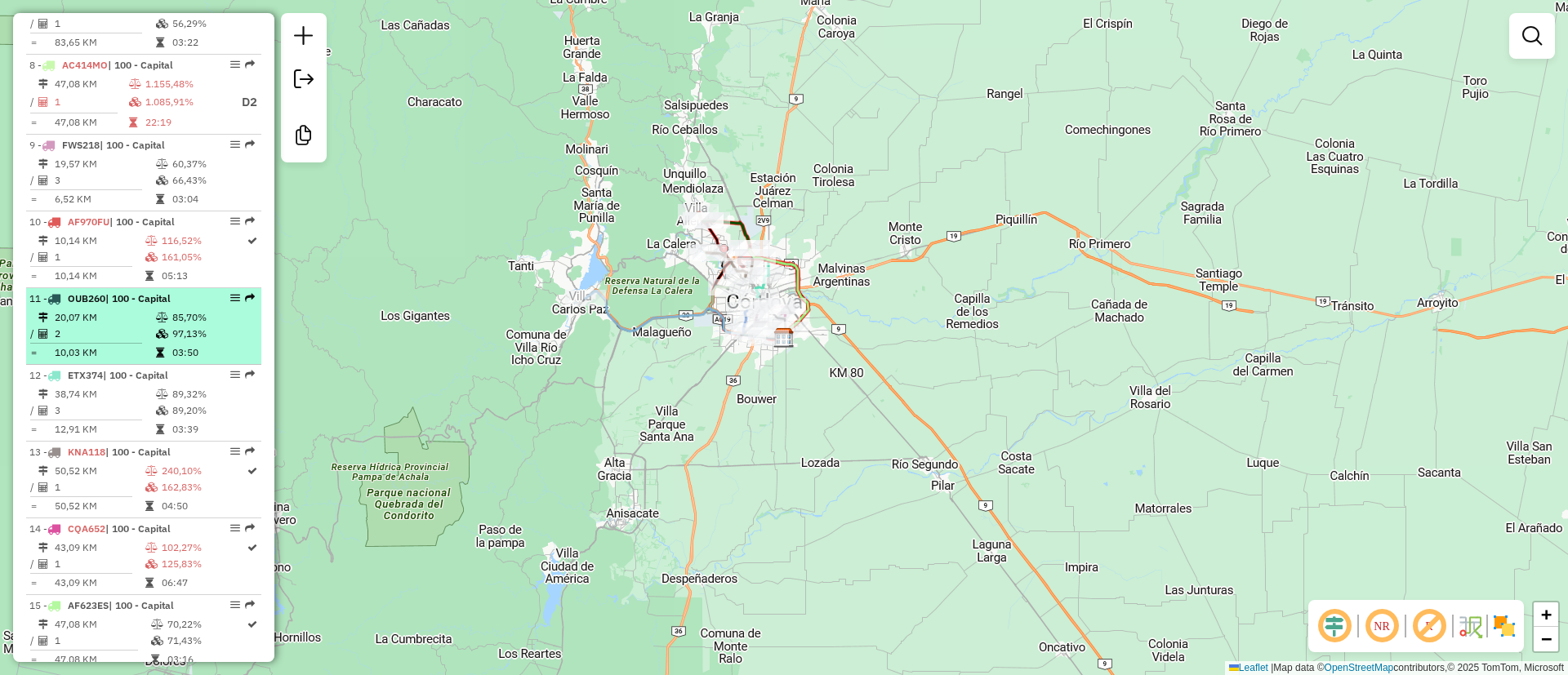
scroll to position [1173, 0]
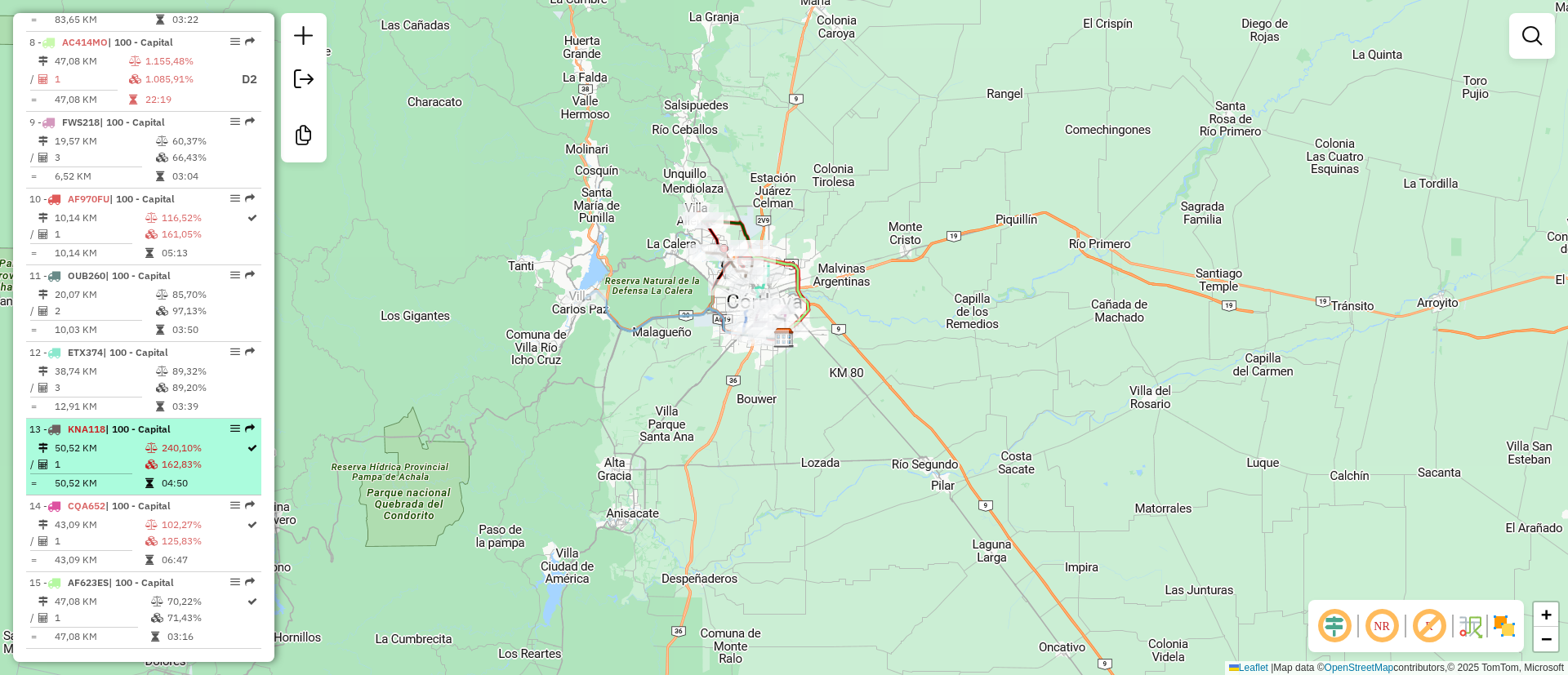
click at [101, 440] on td "50,52 KM" at bounding box center [98, 447] width 91 height 16
select select "**********"
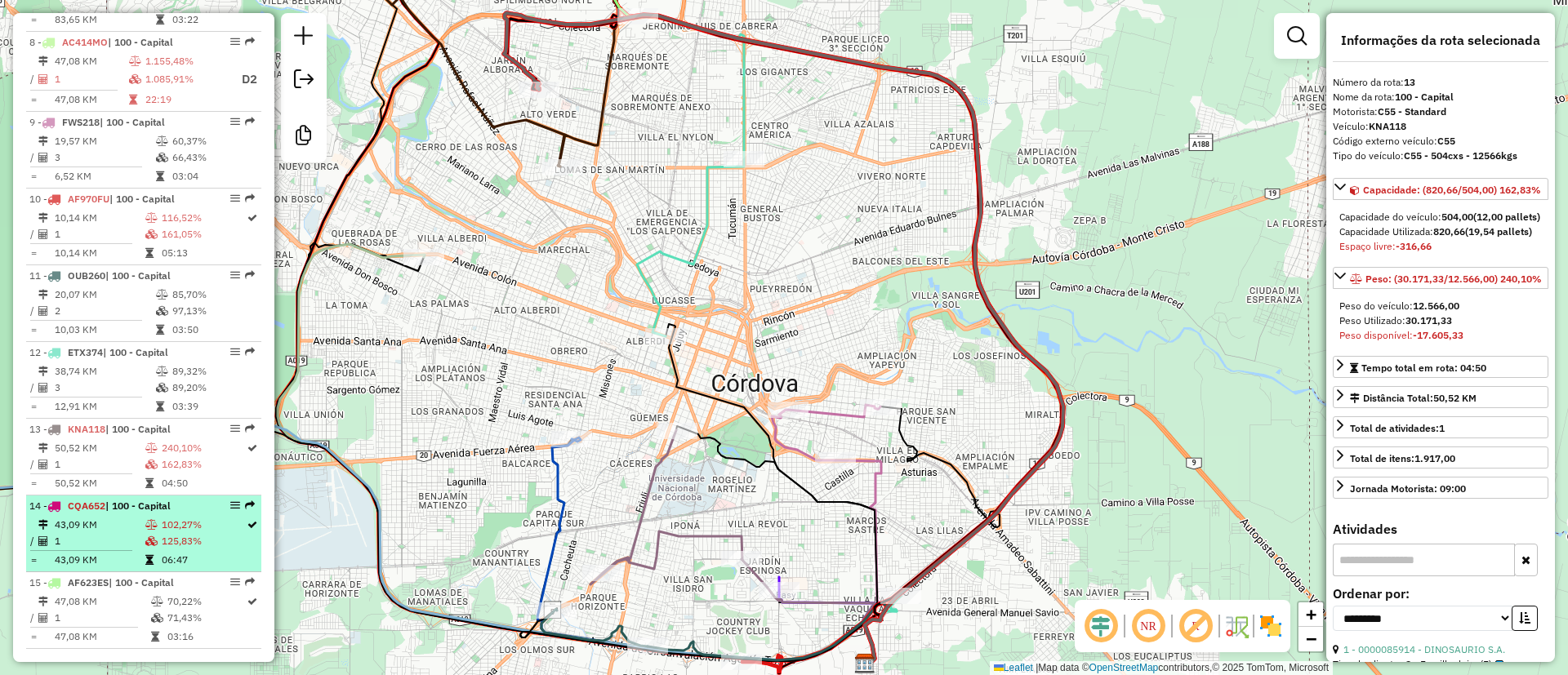
click at [114, 533] on td "1" at bounding box center [98, 541] width 91 height 16
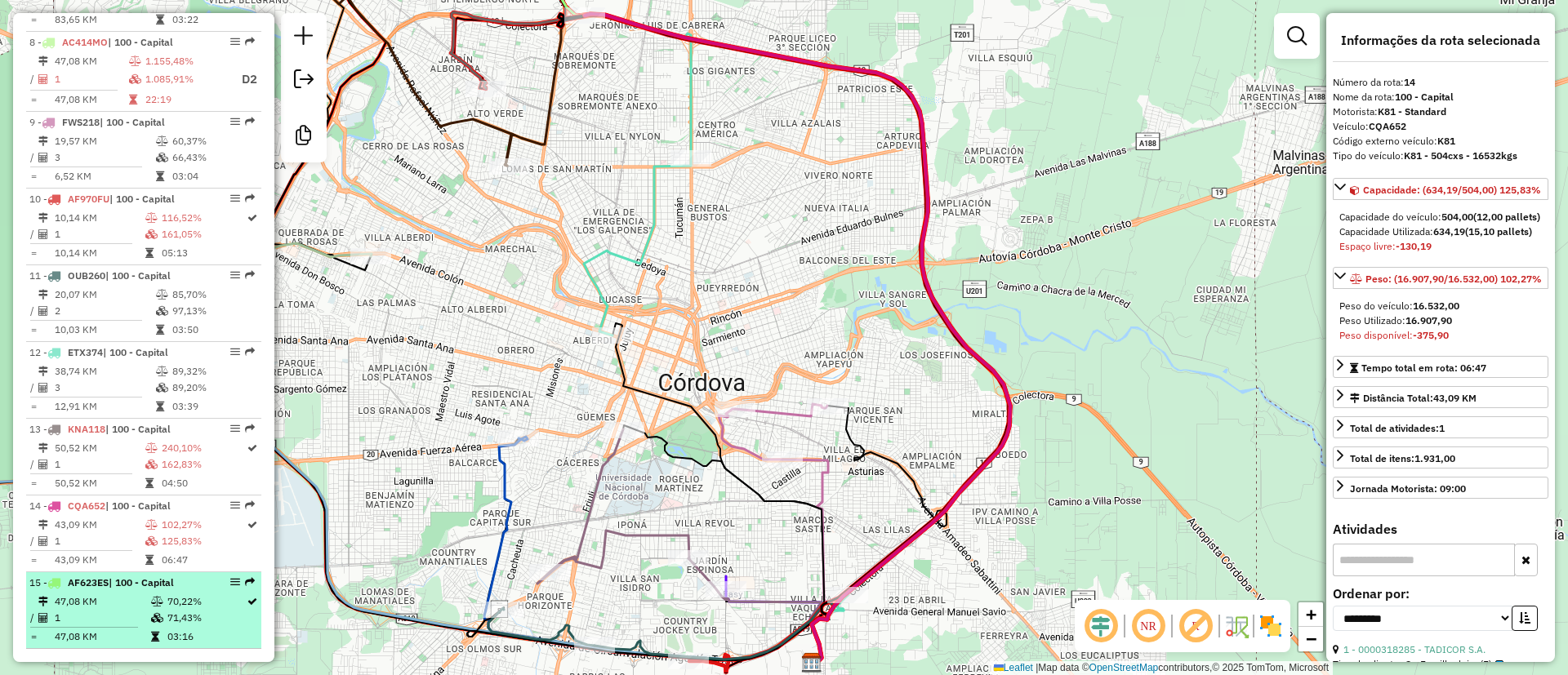
click at [115, 627] on hr at bounding box center [83, 627] width 108 height 1
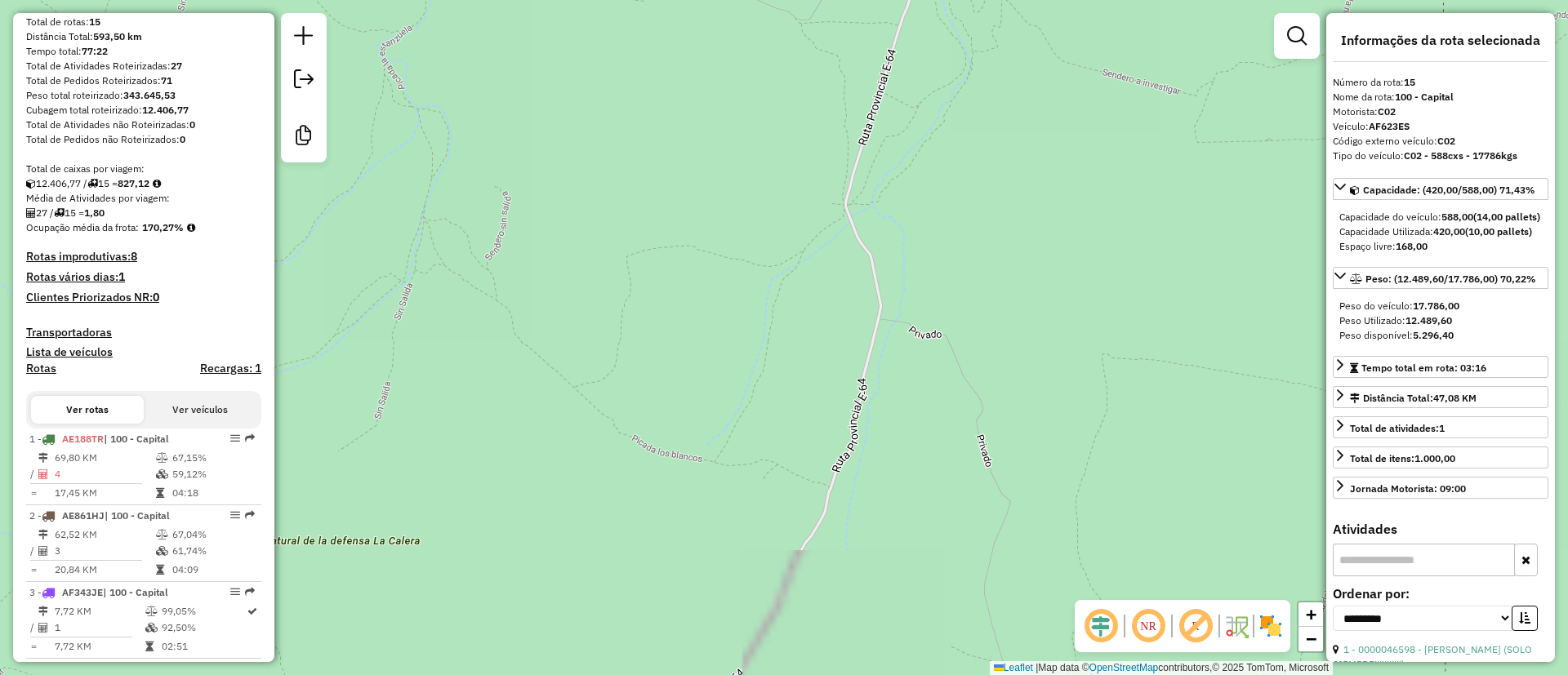
scroll to position [0, 0]
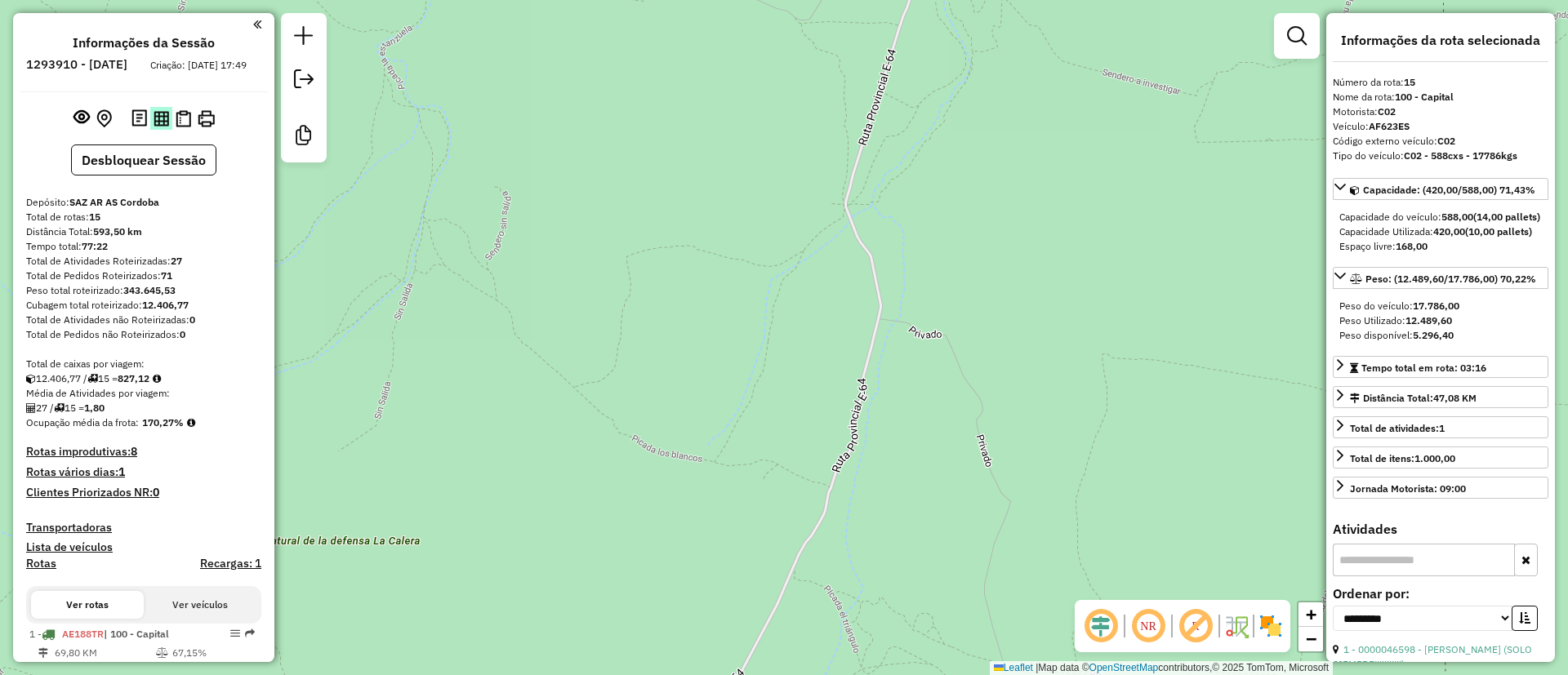
click at [150, 129] on button at bounding box center [161, 118] width 23 height 22
click at [175, 128] on img at bounding box center [183, 119] width 16 height 17
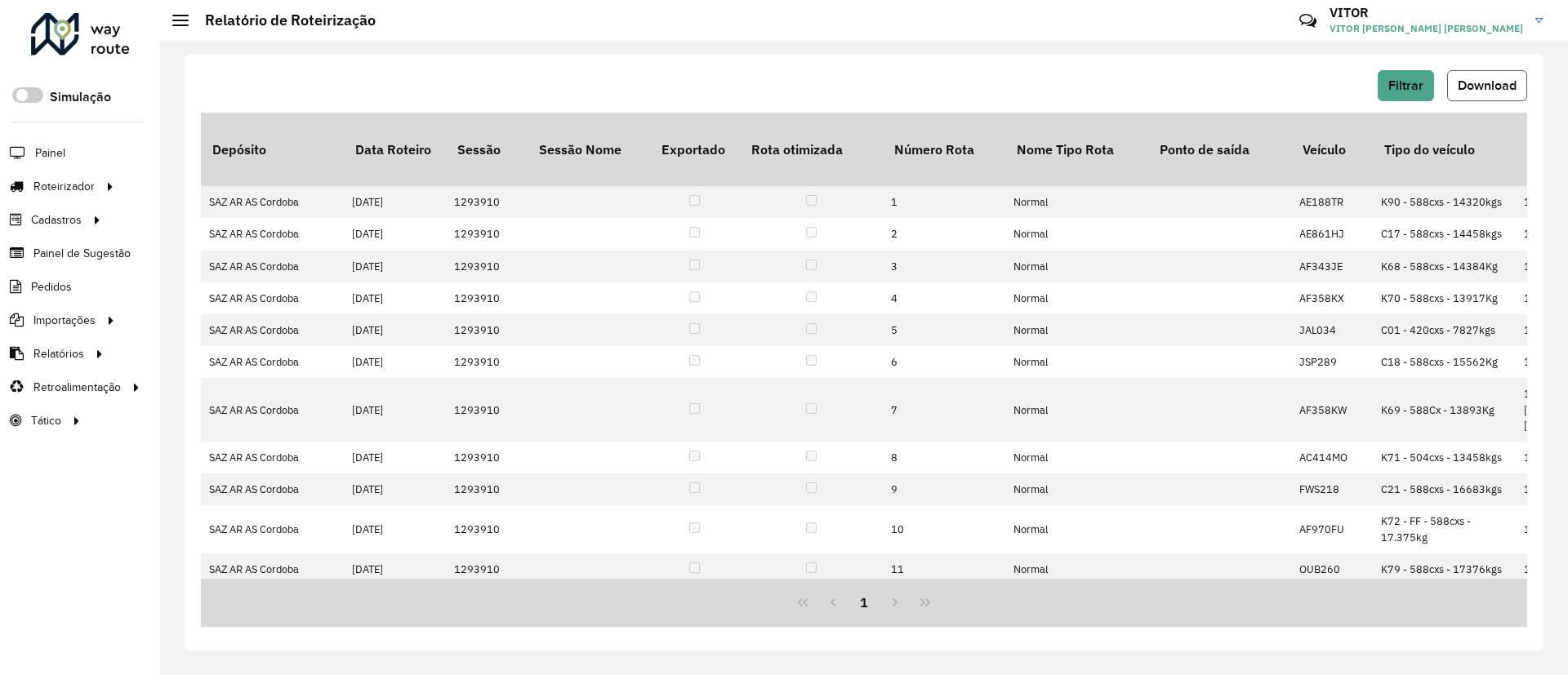
click at [1471, 79] on span "Download" at bounding box center [1486, 85] width 59 height 14
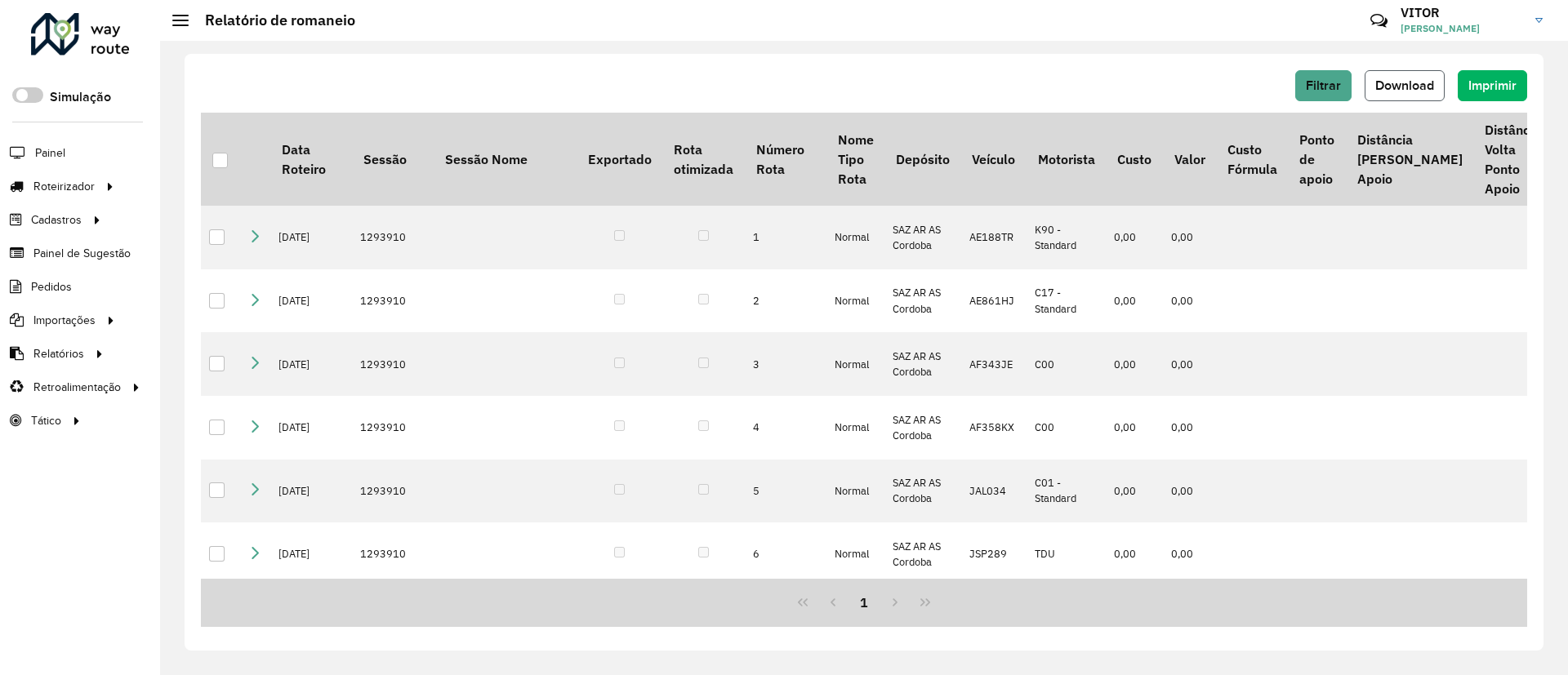
click at [1389, 96] on button "Download" at bounding box center [1404, 85] width 80 height 31
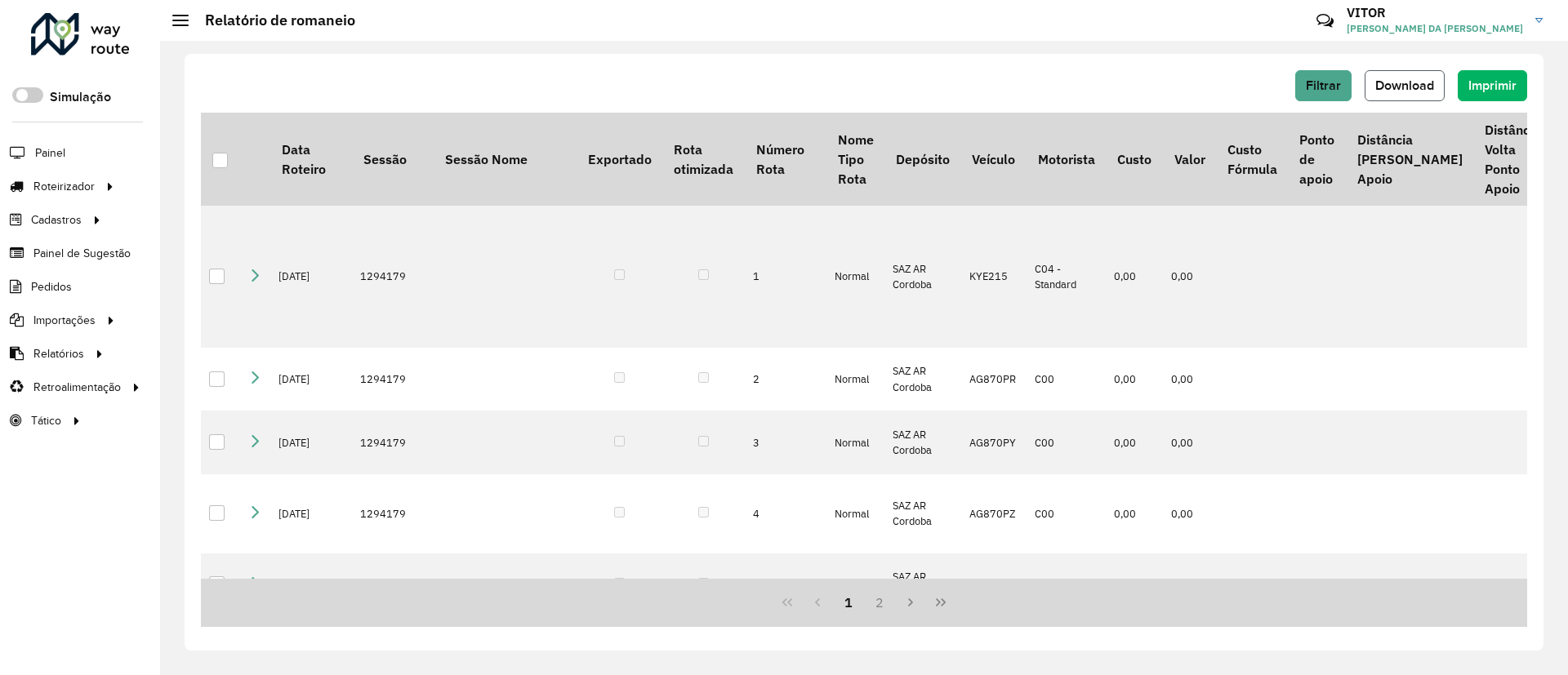
click at [1380, 85] on span "Download" at bounding box center [1405, 85] width 59 height 14
click at [95, 9] on div "Roteirizador AmbevTech Simulação Painel Roteirizador Entregas Cadastros Checkpo…" at bounding box center [80, 338] width 160 height 675
click at [100, 19] on div at bounding box center [80, 34] width 98 height 42
